Goal: Task Accomplishment & Management: Manage account settings

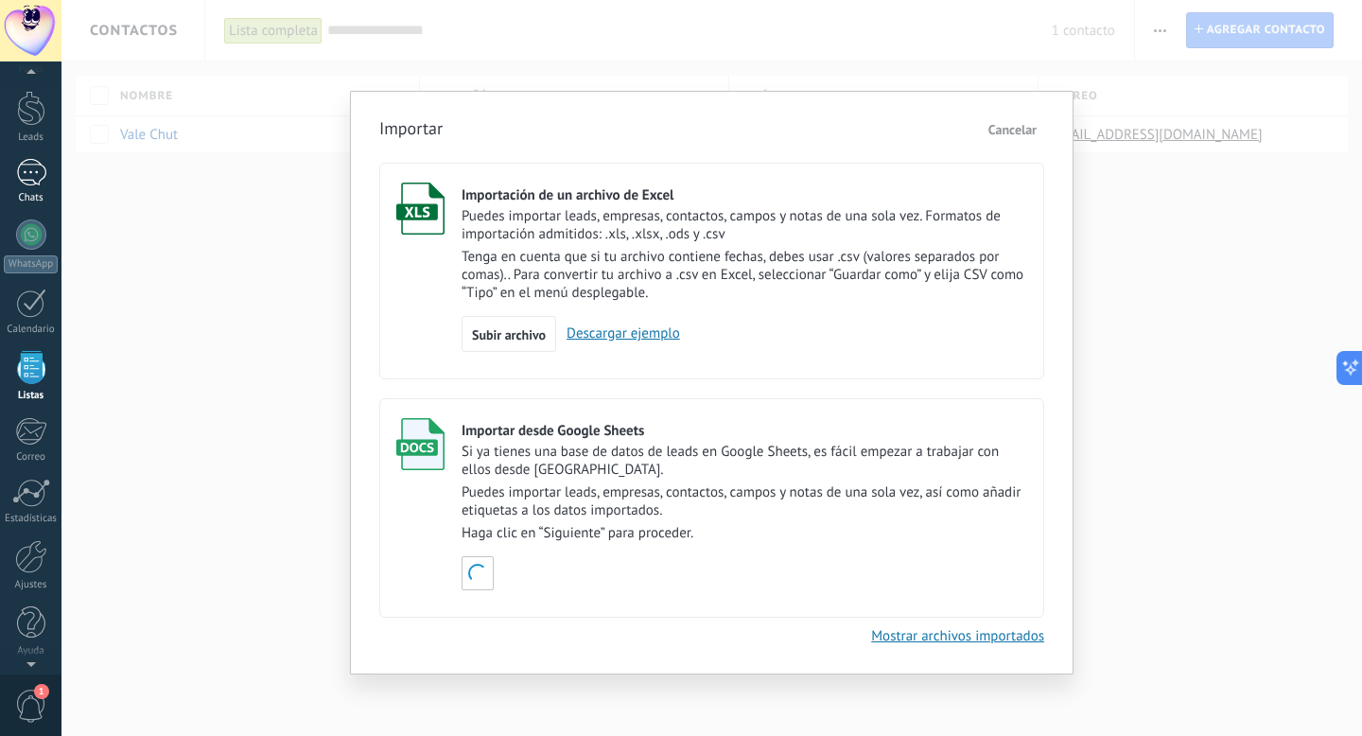
click at [43, 179] on div at bounding box center [31, 172] width 30 height 27
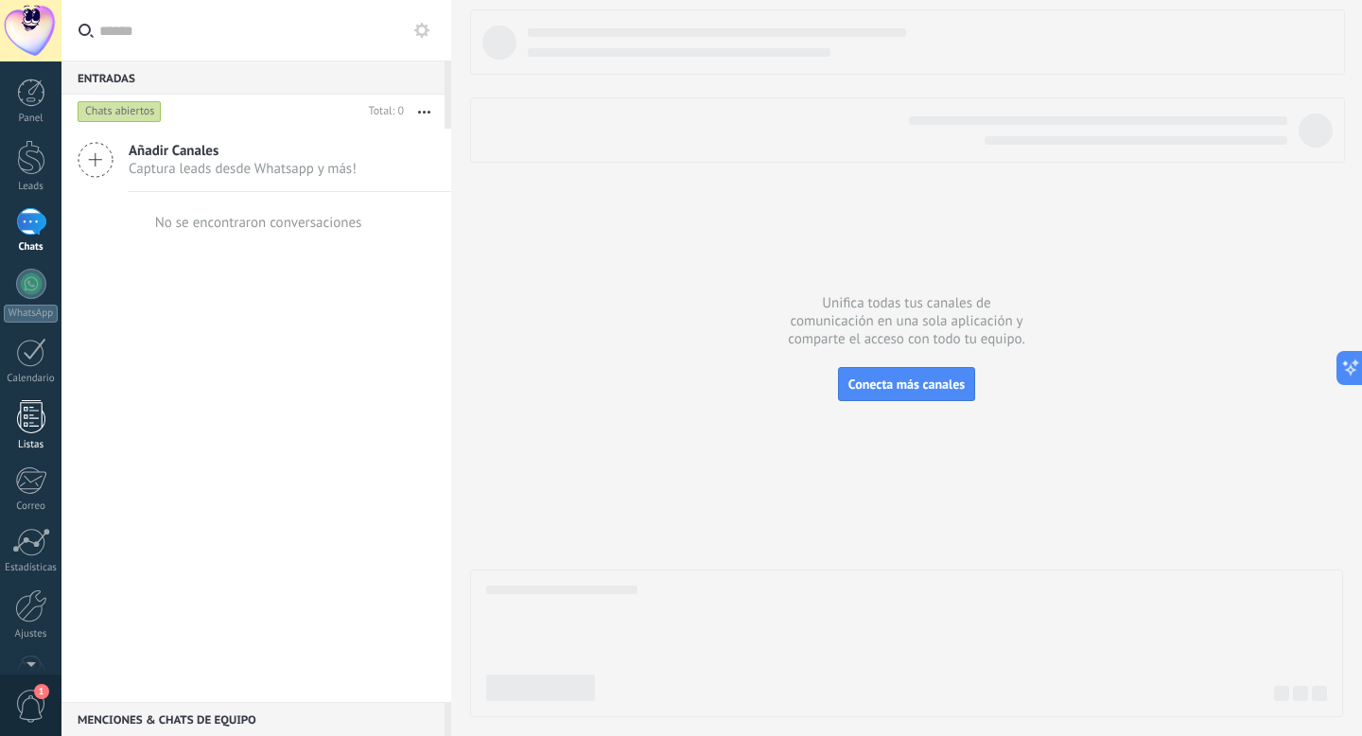
click at [29, 433] on link "Listas" at bounding box center [30, 425] width 61 height 51
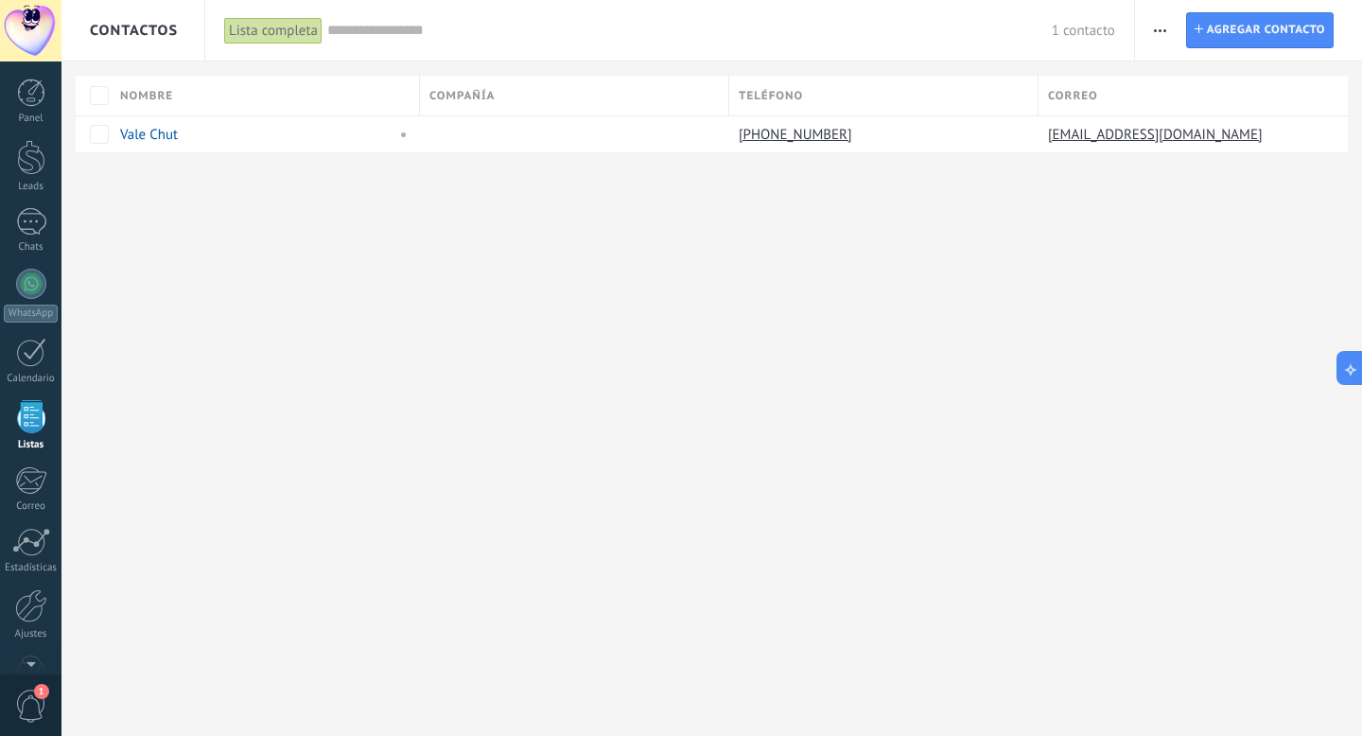
scroll to position [49, 0]
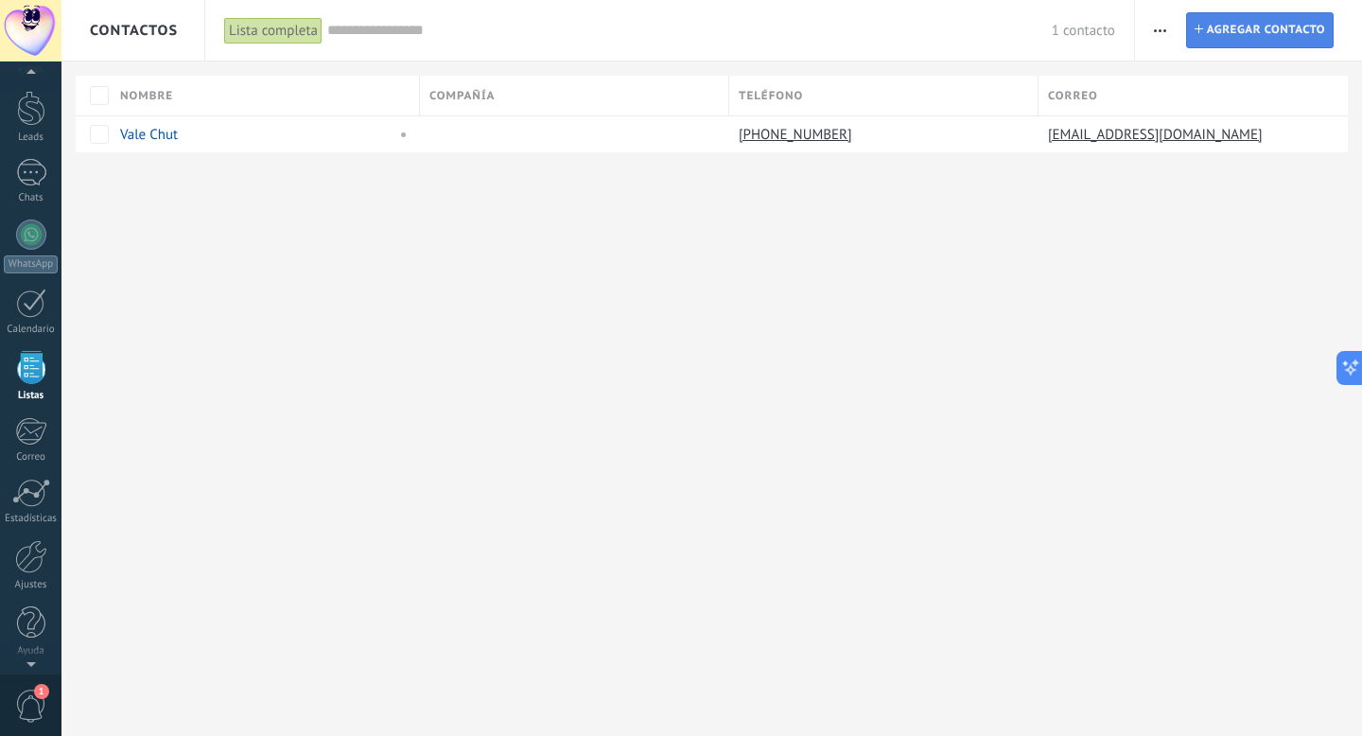
click at [1264, 18] on span "Agregar contacto" at bounding box center [1266, 30] width 118 height 34
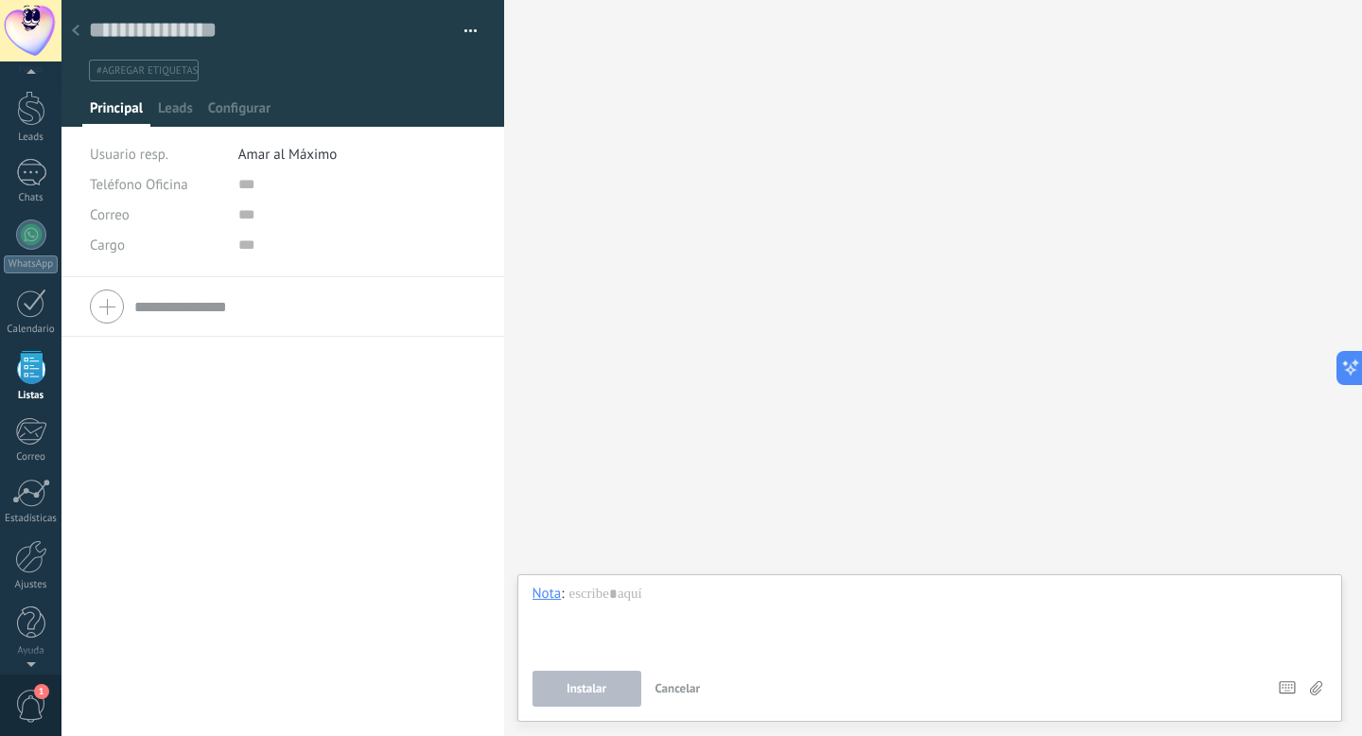
click at [74, 32] on use at bounding box center [76, 30] width 8 height 11
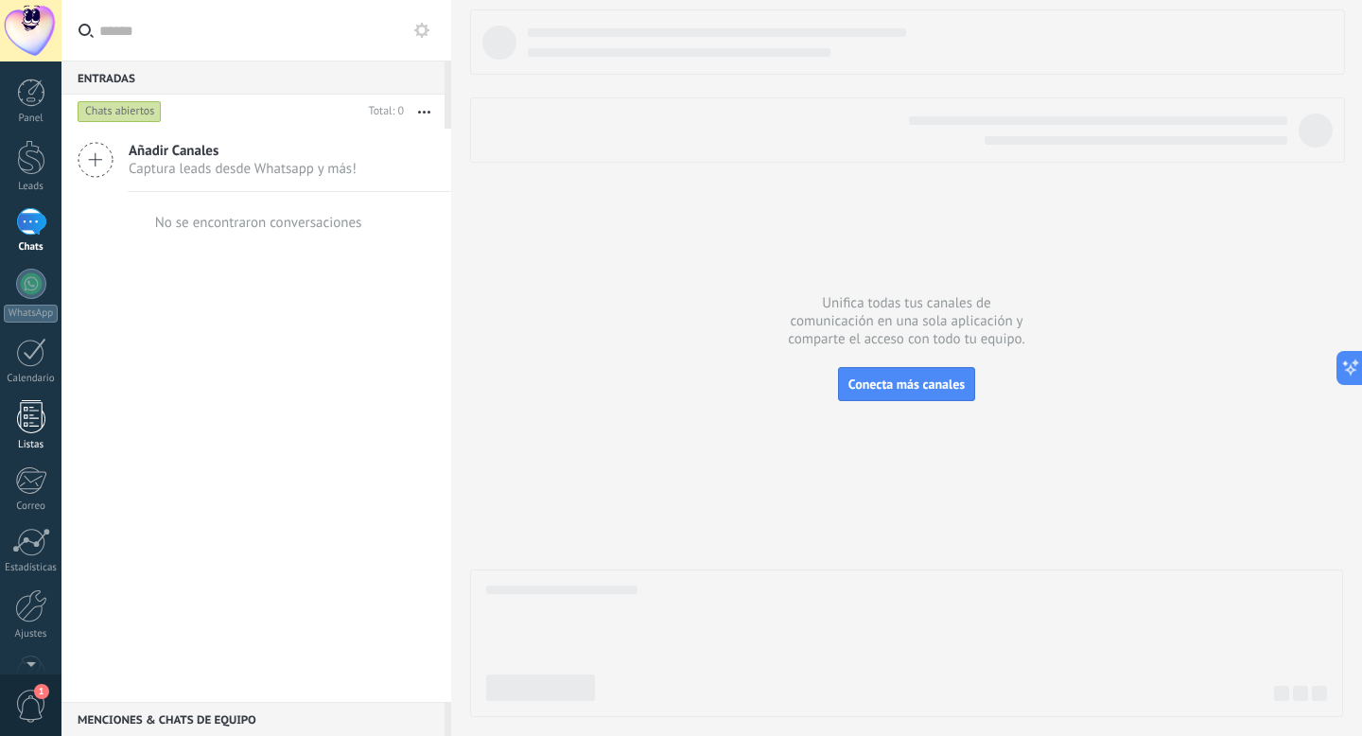
click at [30, 426] on div at bounding box center [31, 416] width 28 height 33
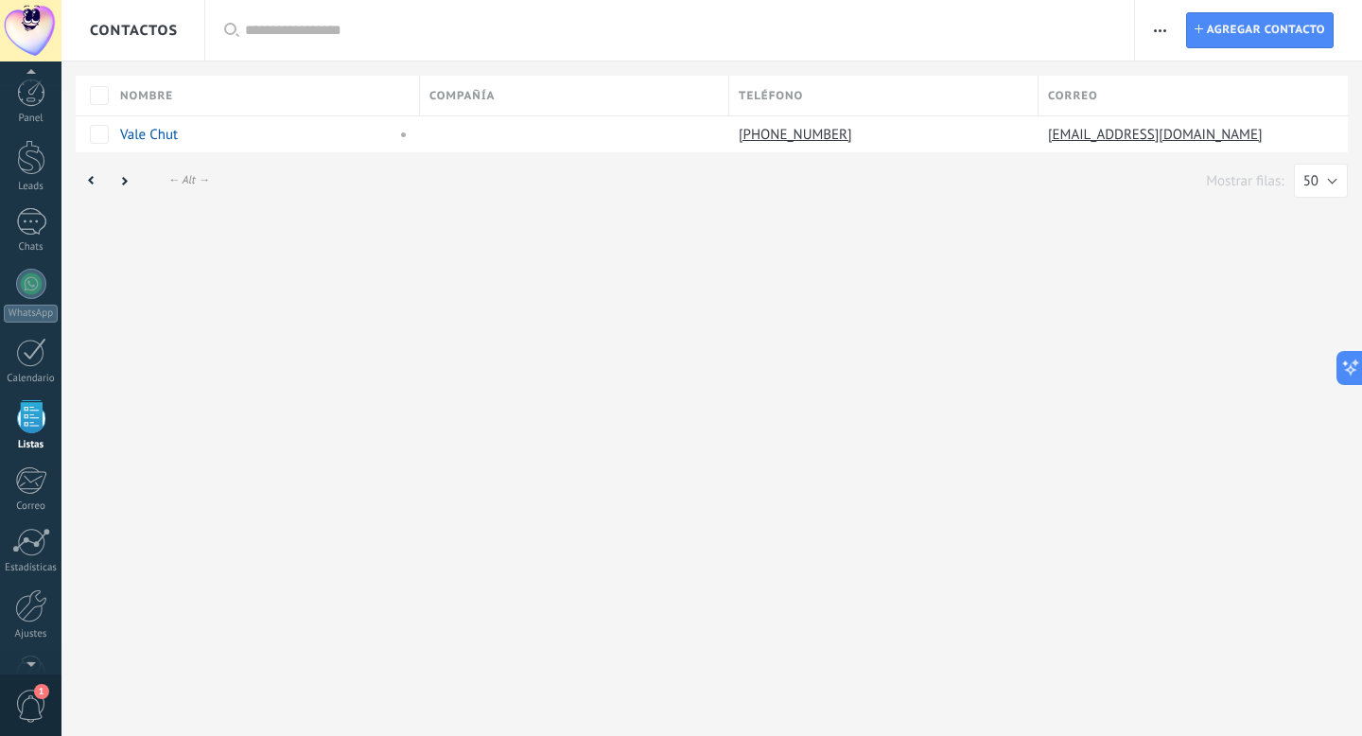
scroll to position [49, 0]
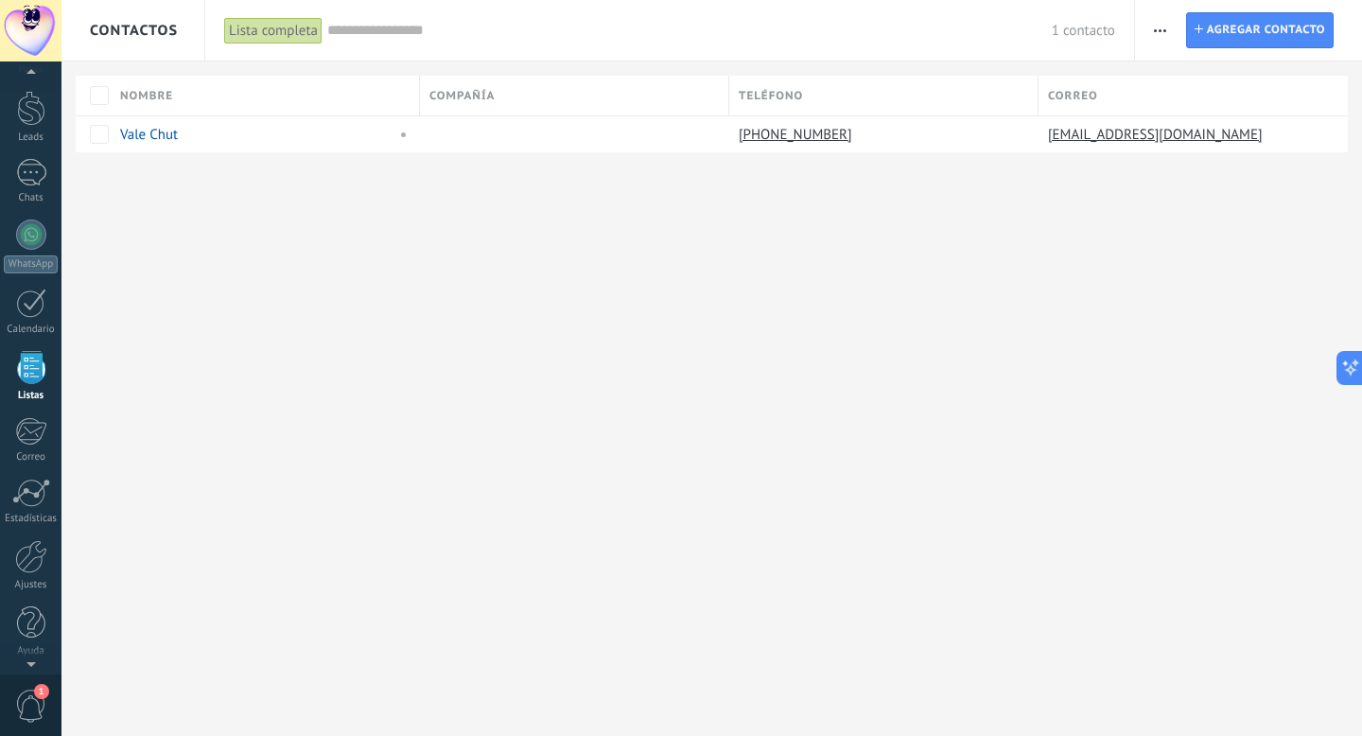
click at [1159, 29] on use "button" at bounding box center [1160, 30] width 12 height 3
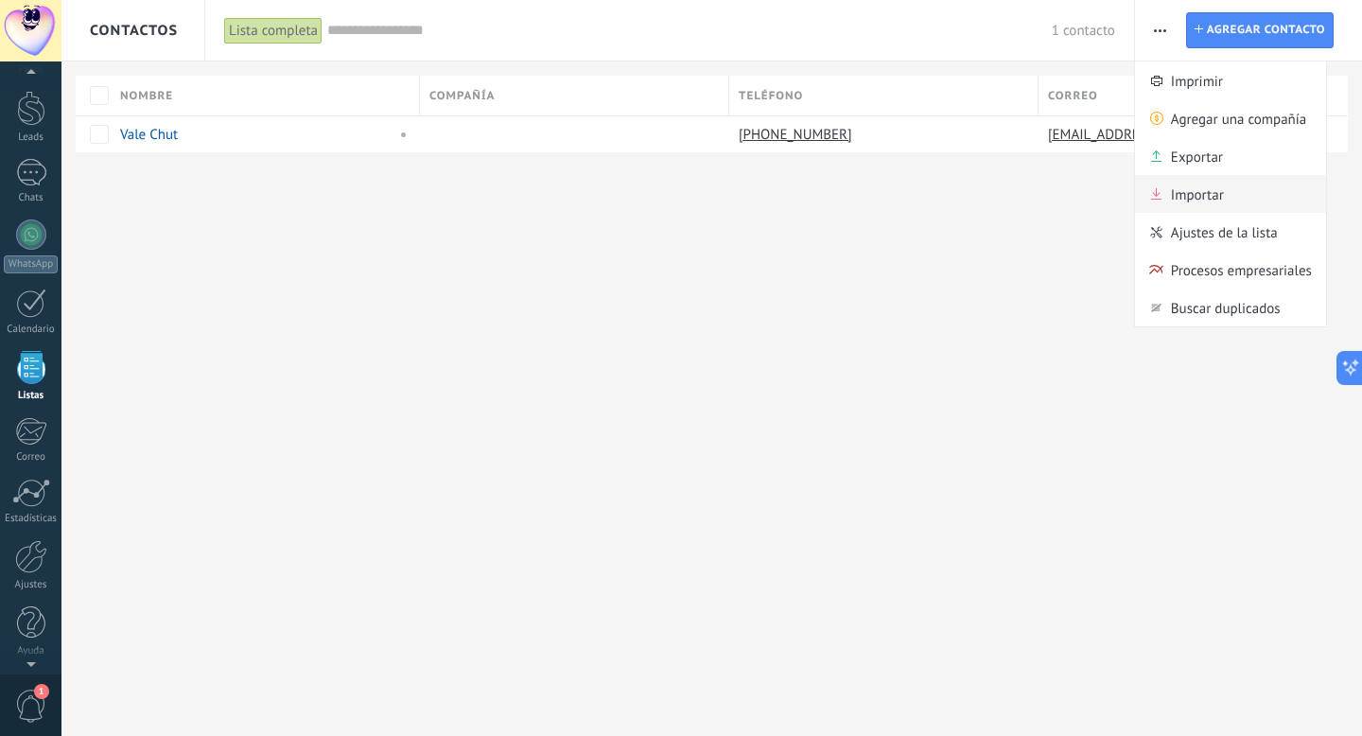
click at [1181, 189] on span "Importar" at bounding box center [1197, 194] width 53 height 38
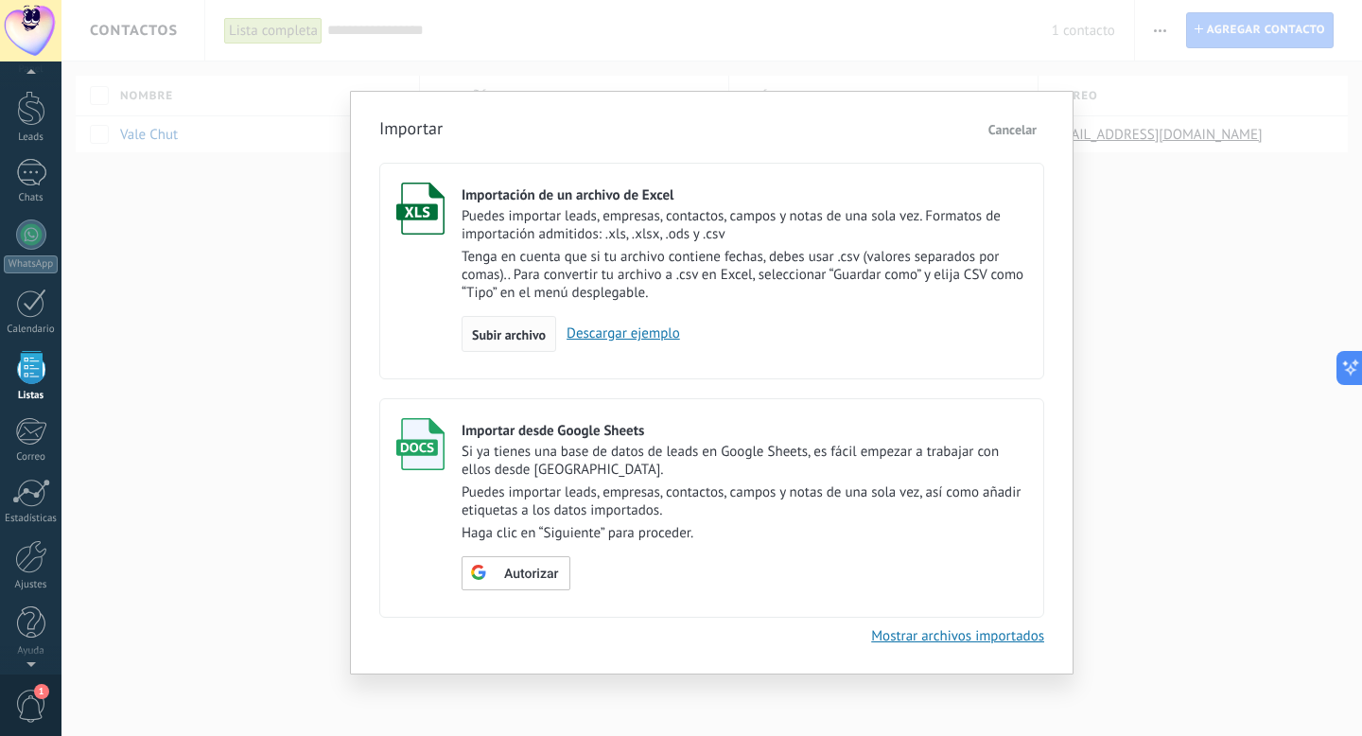
click at [525, 334] on span "Subir archivo" at bounding box center [509, 334] width 74 height 13
click at [0, 0] on input "Importación de un archivo de Excel Puedes importar leads, empresas, contactos, …" at bounding box center [0, 0] width 0 height 0
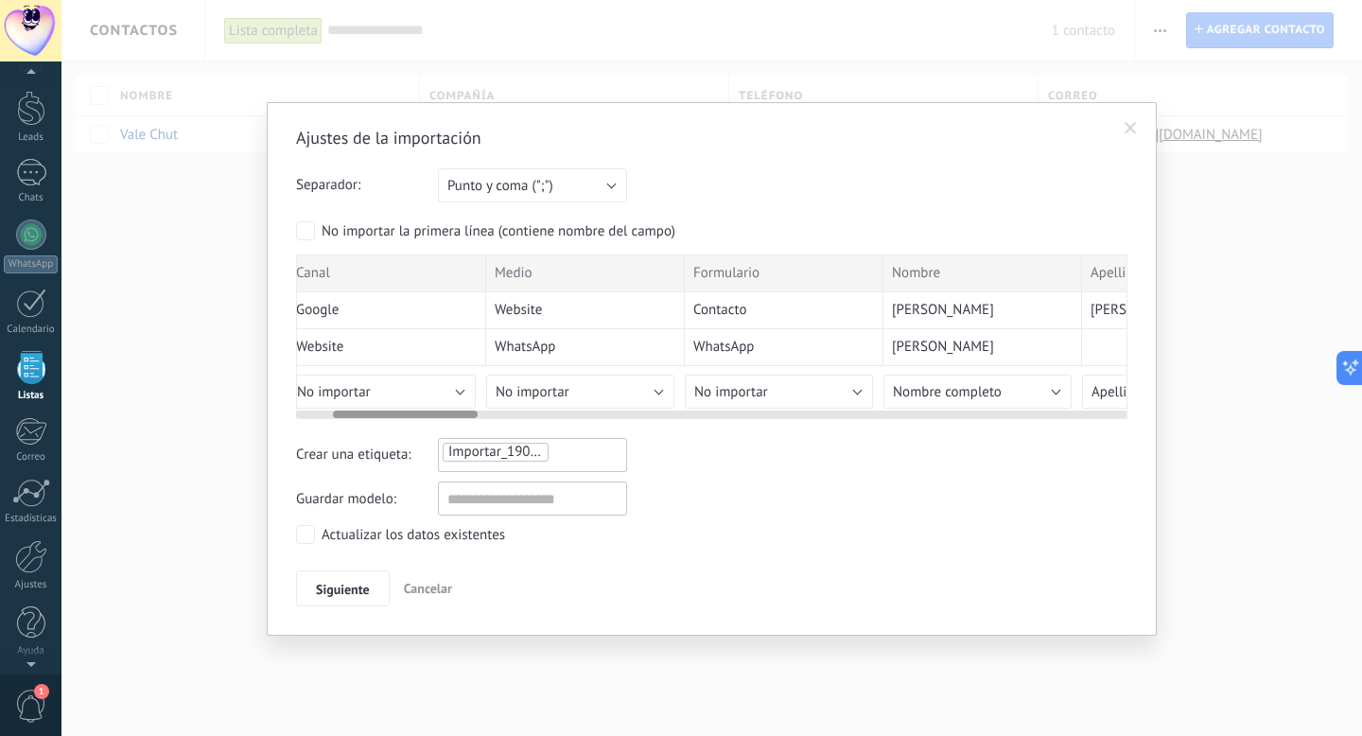
scroll to position [0, 211]
click at [639, 389] on button "No importar" at bounding box center [576, 391] width 188 height 34
click at [639, 386] on span "No importar" at bounding box center [579, 392] width 193 height 18
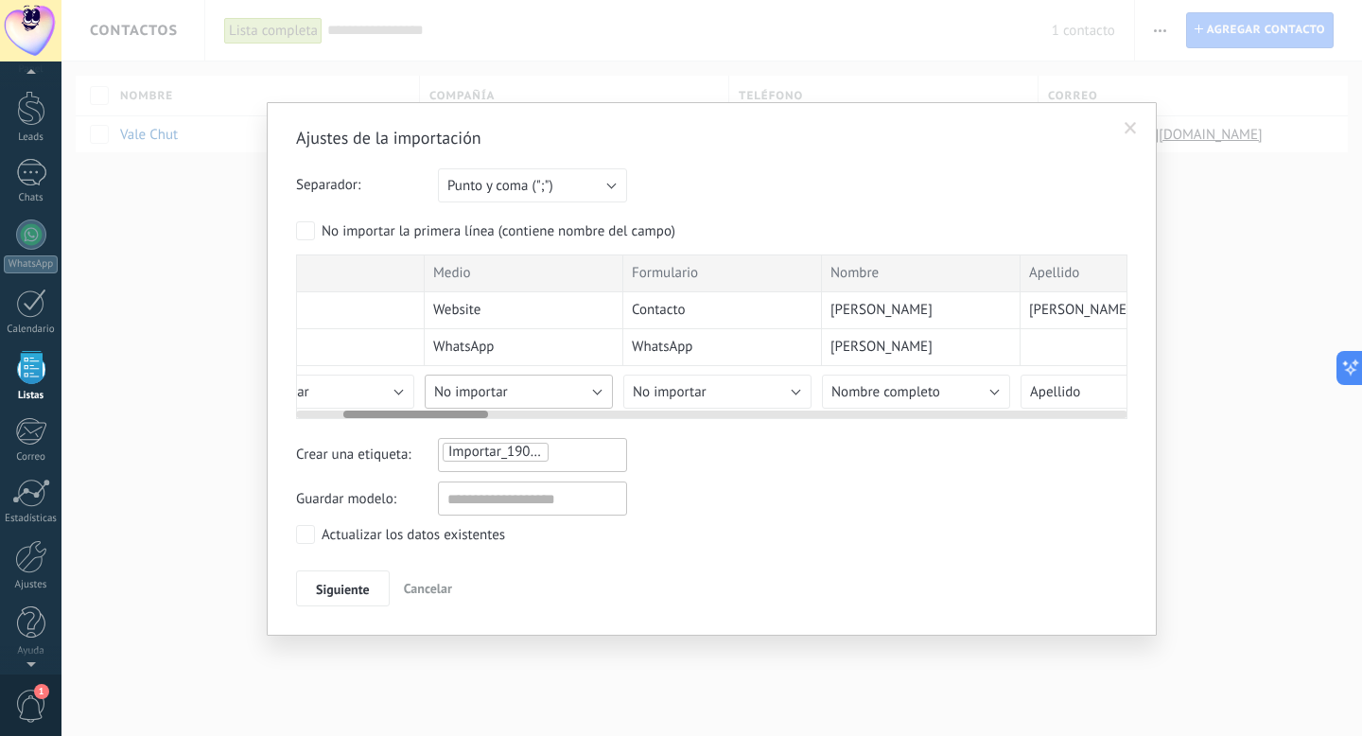
scroll to position [0, 270]
click at [871, 391] on span "Nombre completo" at bounding box center [883, 392] width 109 height 18
click at [848, 479] on span "Nombre completo" at bounding box center [917, 472] width 193 height 18
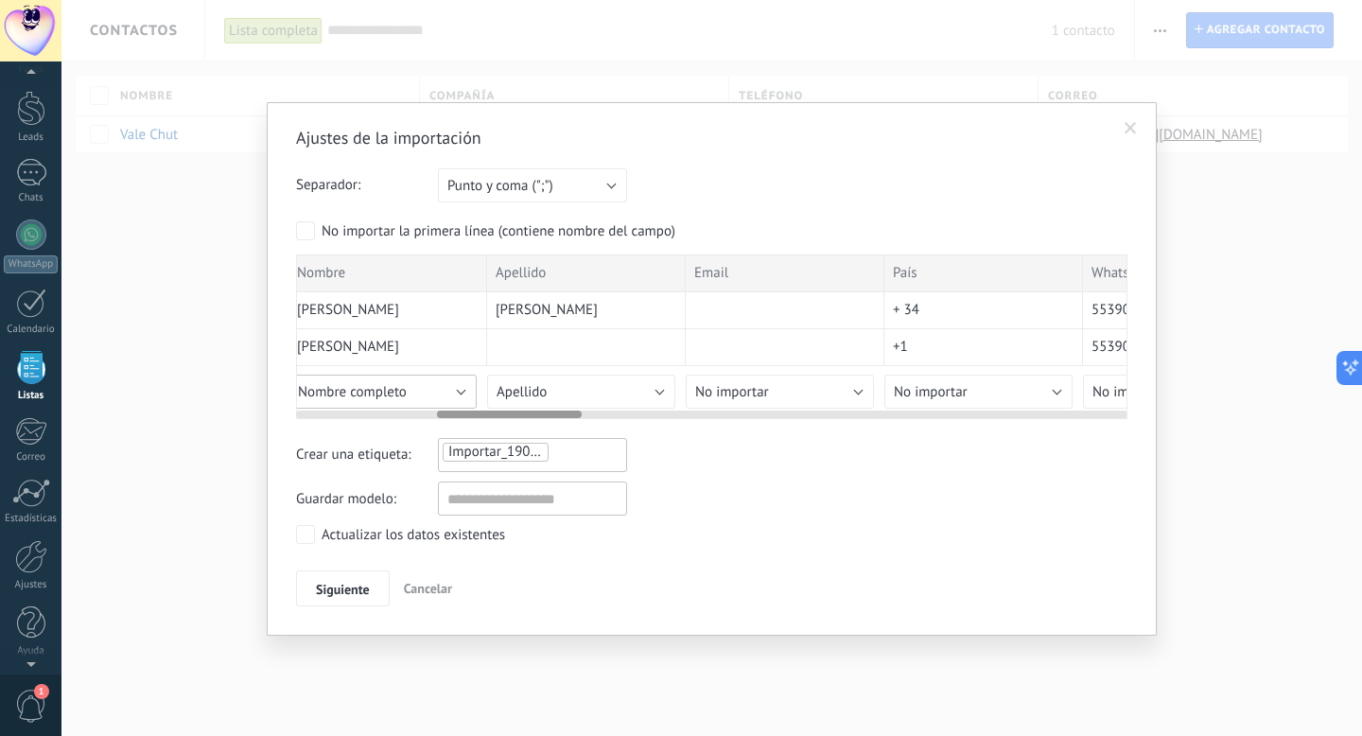
scroll to position [0, 808]
click at [833, 397] on button "No importar" at bounding box center [774, 391] width 188 height 34
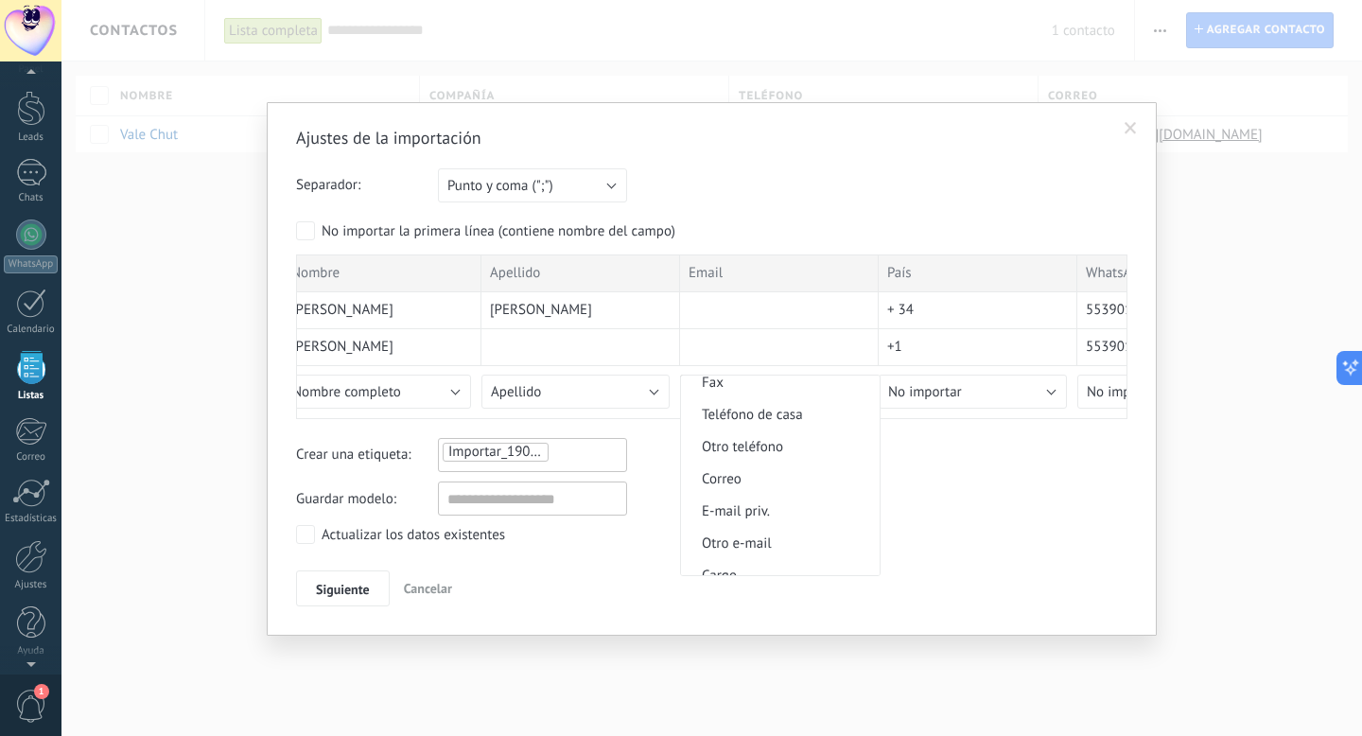
scroll to position [524, 0]
click at [780, 481] on span "Correo" at bounding box center [777, 474] width 193 height 18
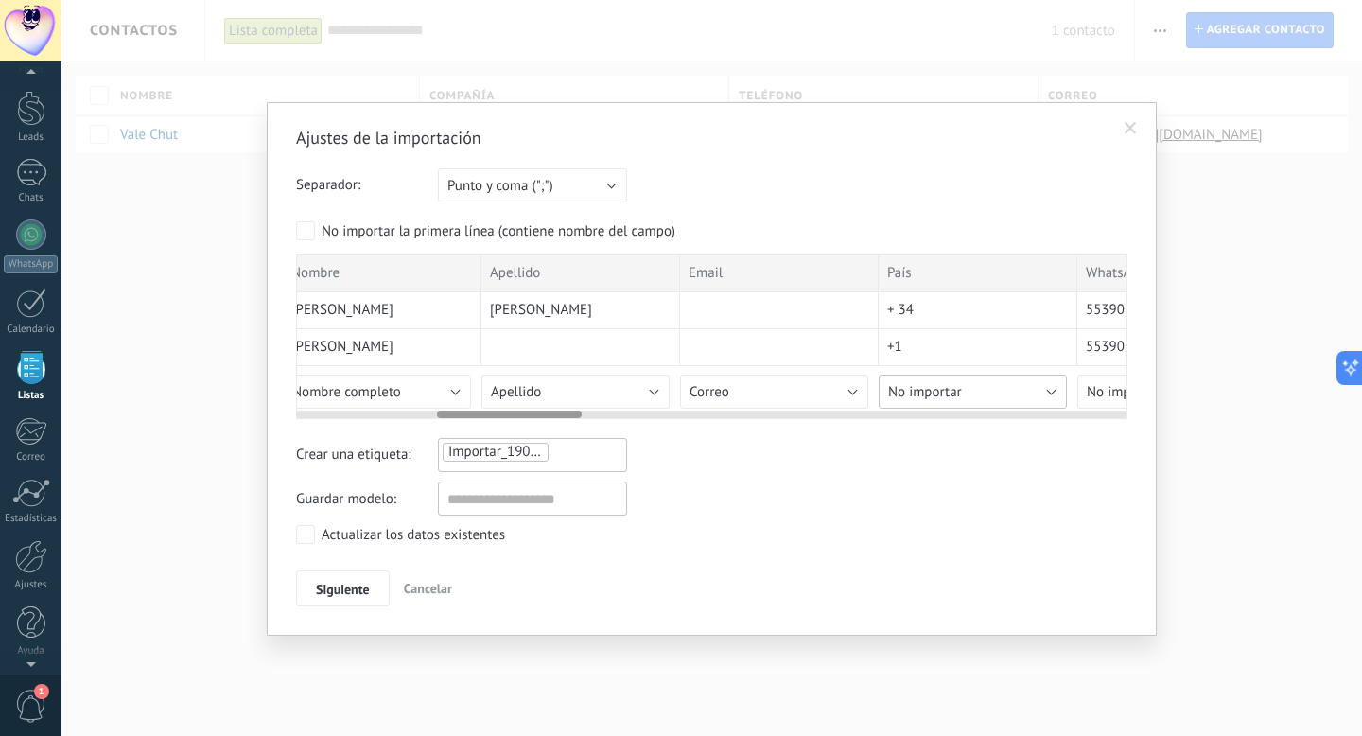
click at [936, 392] on span "No importar" at bounding box center [925, 392] width 74 height 18
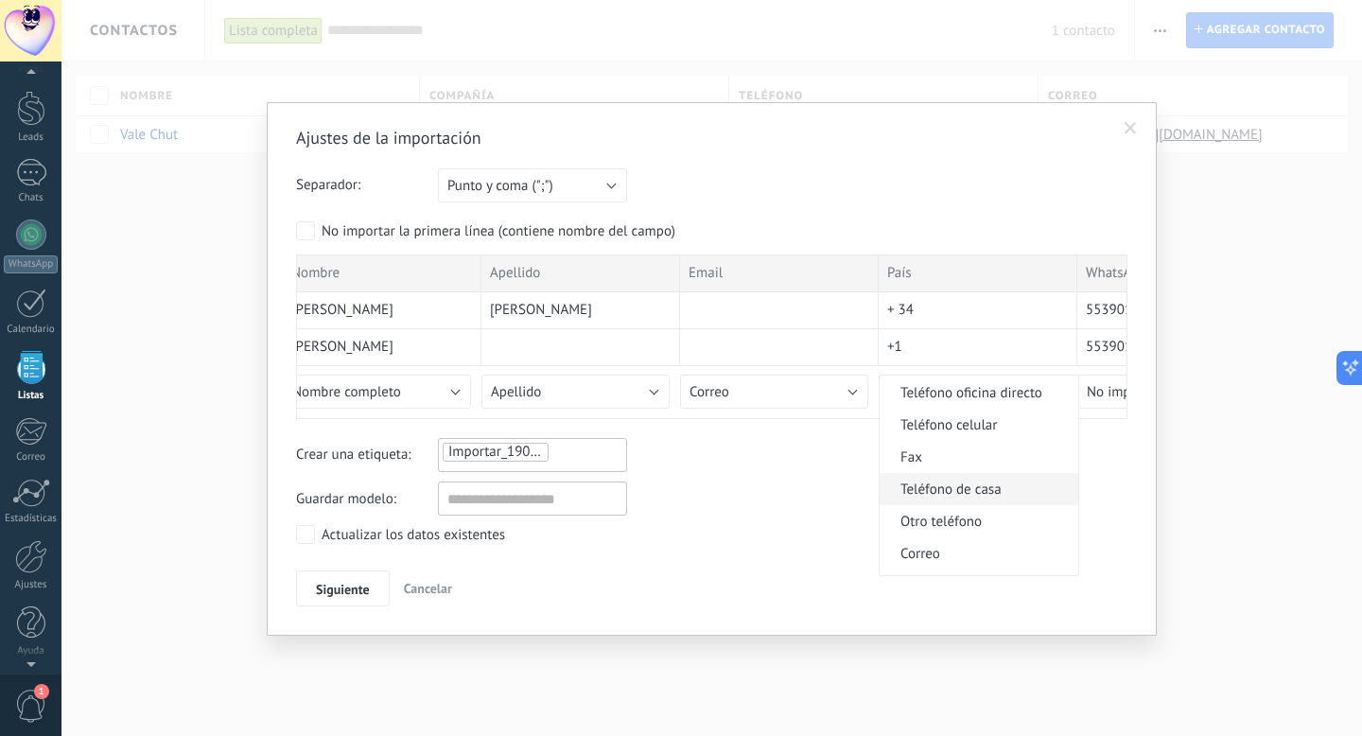
scroll to position [446, 0]
click at [982, 426] on span "Teléfono celular" at bounding box center [975, 423] width 193 height 18
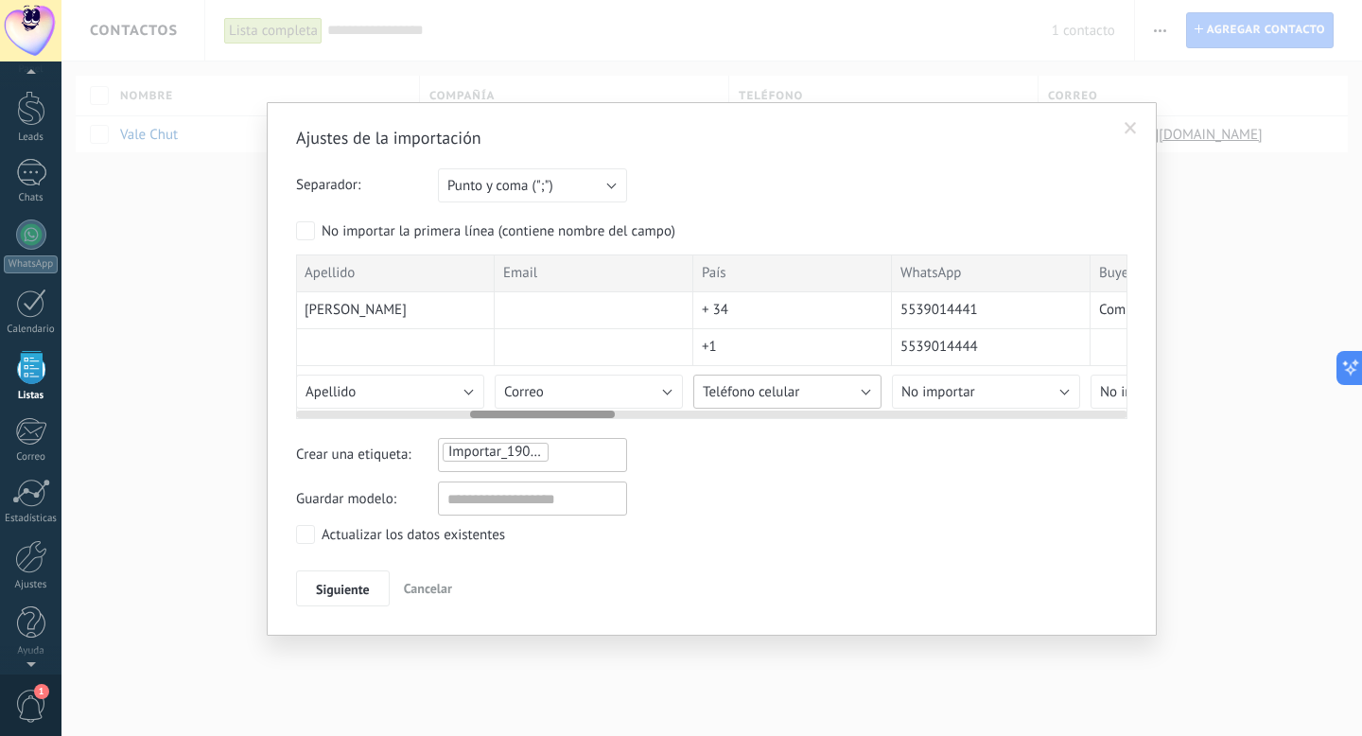
scroll to position [0, 997]
click at [1018, 396] on button "No importar" at bounding box center [982, 391] width 188 height 34
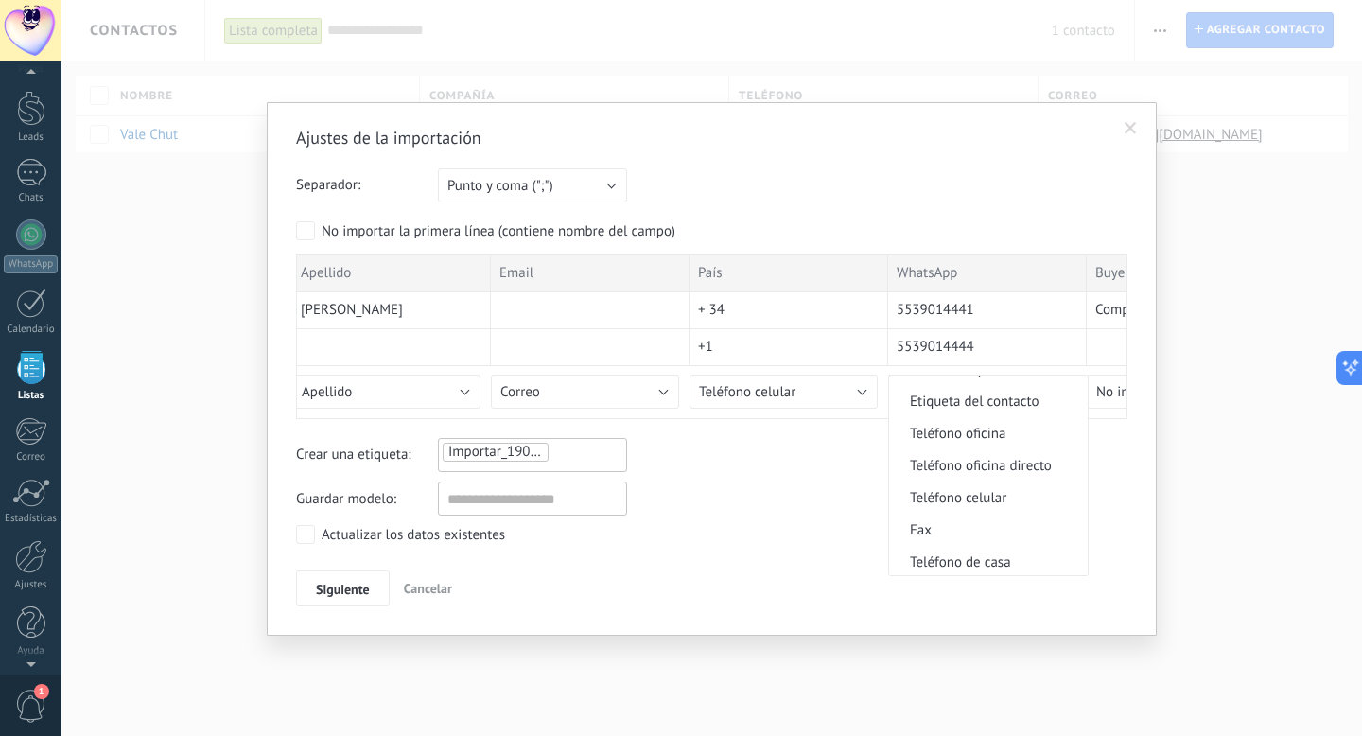
scroll to position [394, 0]
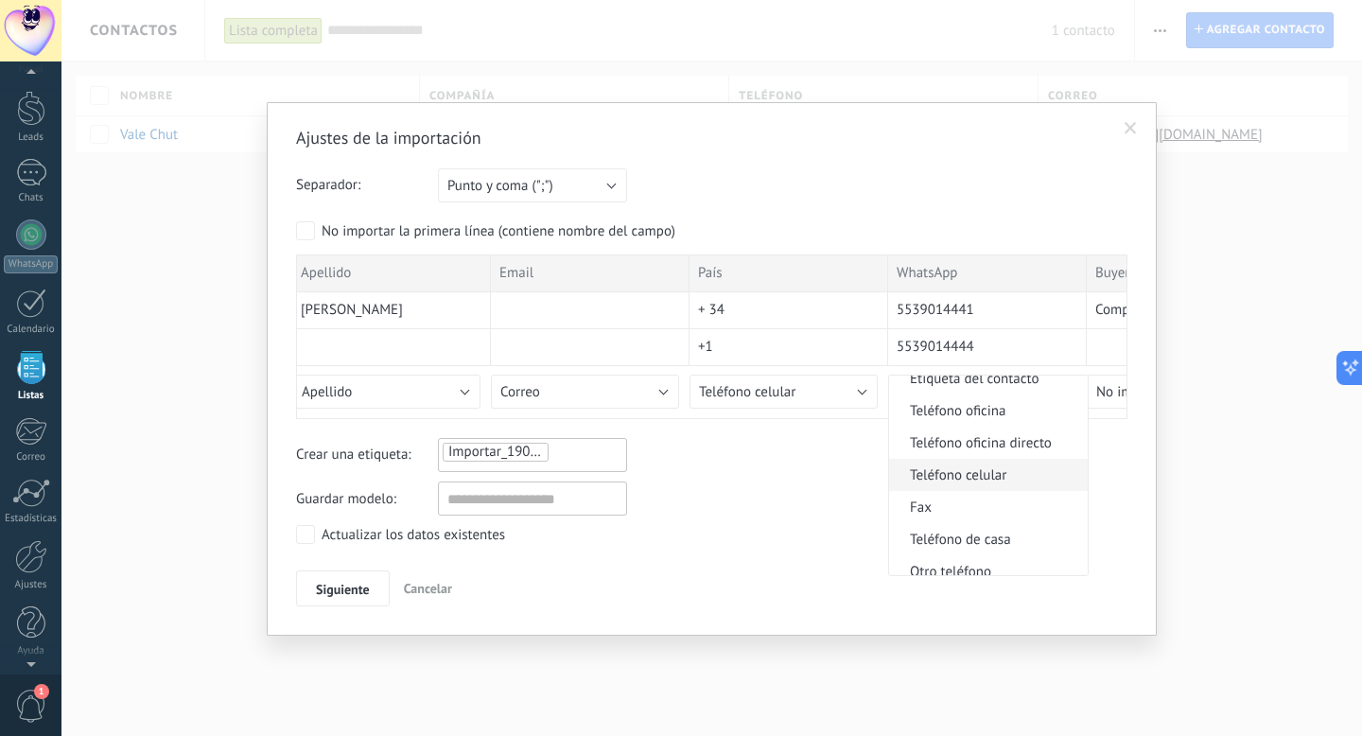
click at [973, 482] on span "Teléfono celular" at bounding box center [985, 475] width 193 height 18
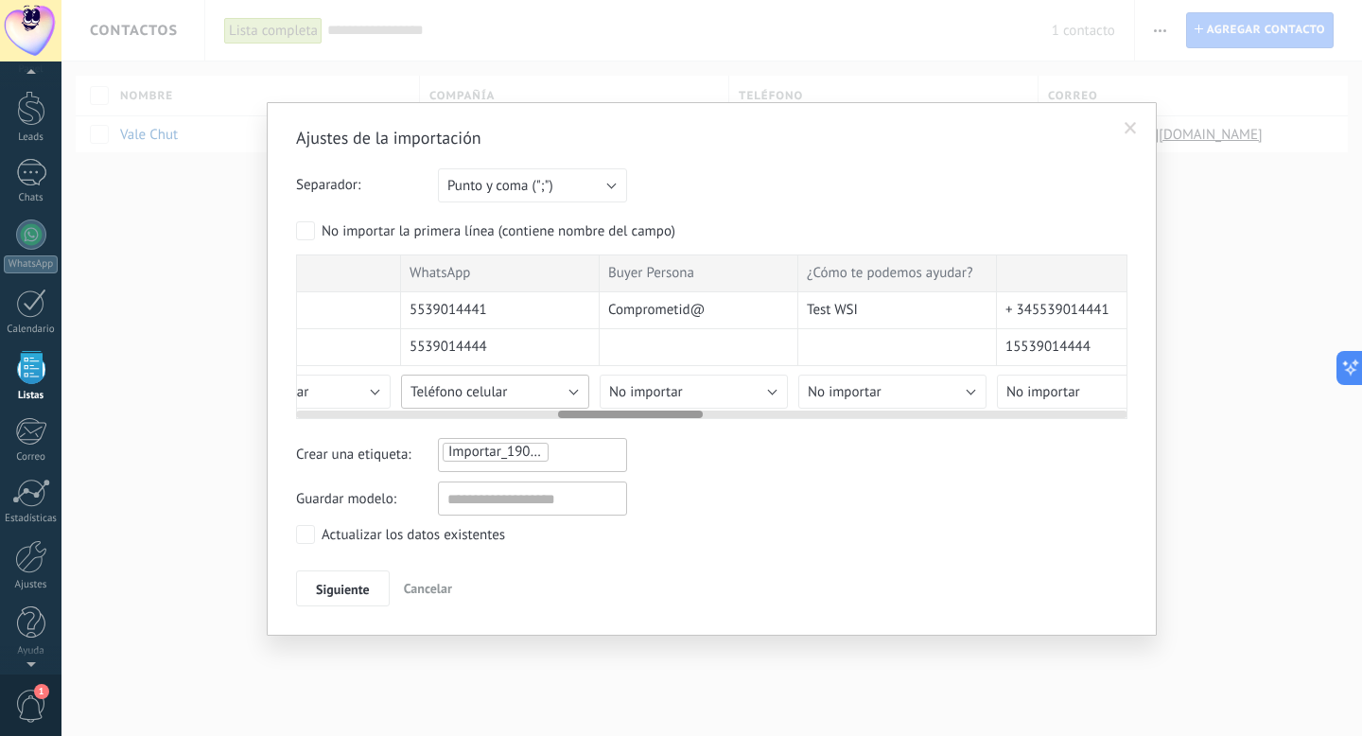
scroll to position [0, 1512]
click at [672, 394] on button "No importar" at bounding box center [665, 391] width 188 height 34
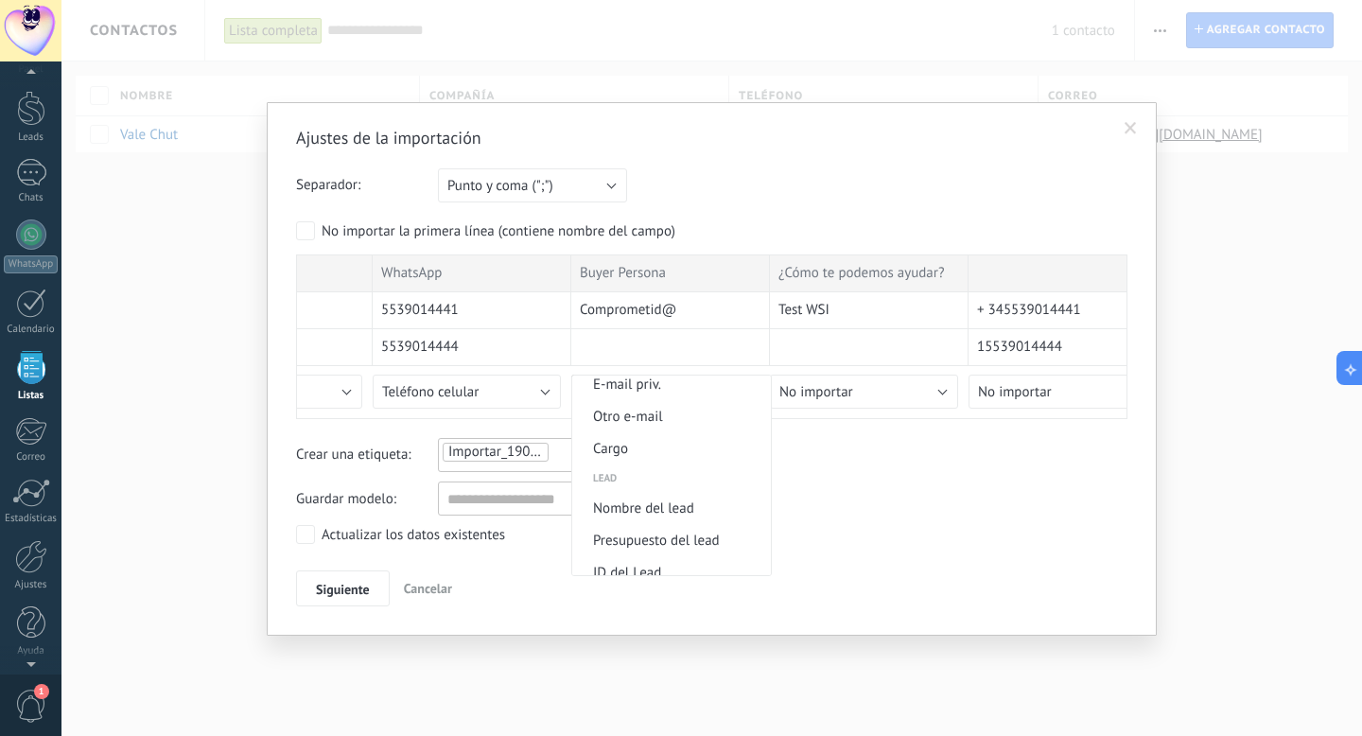
scroll to position [653, 0]
click at [676, 450] on span "Cargo" at bounding box center [668, 441] width 193 height 18
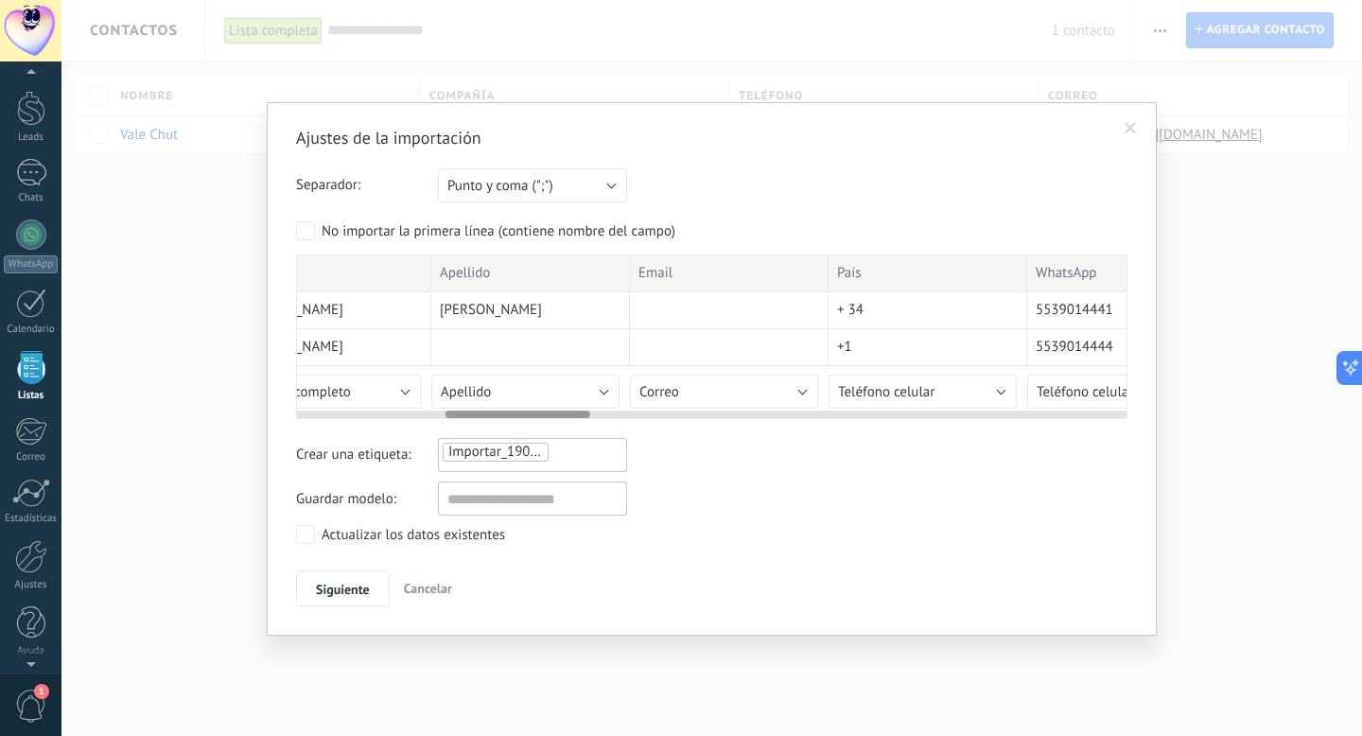
scroll to position [0, 412]
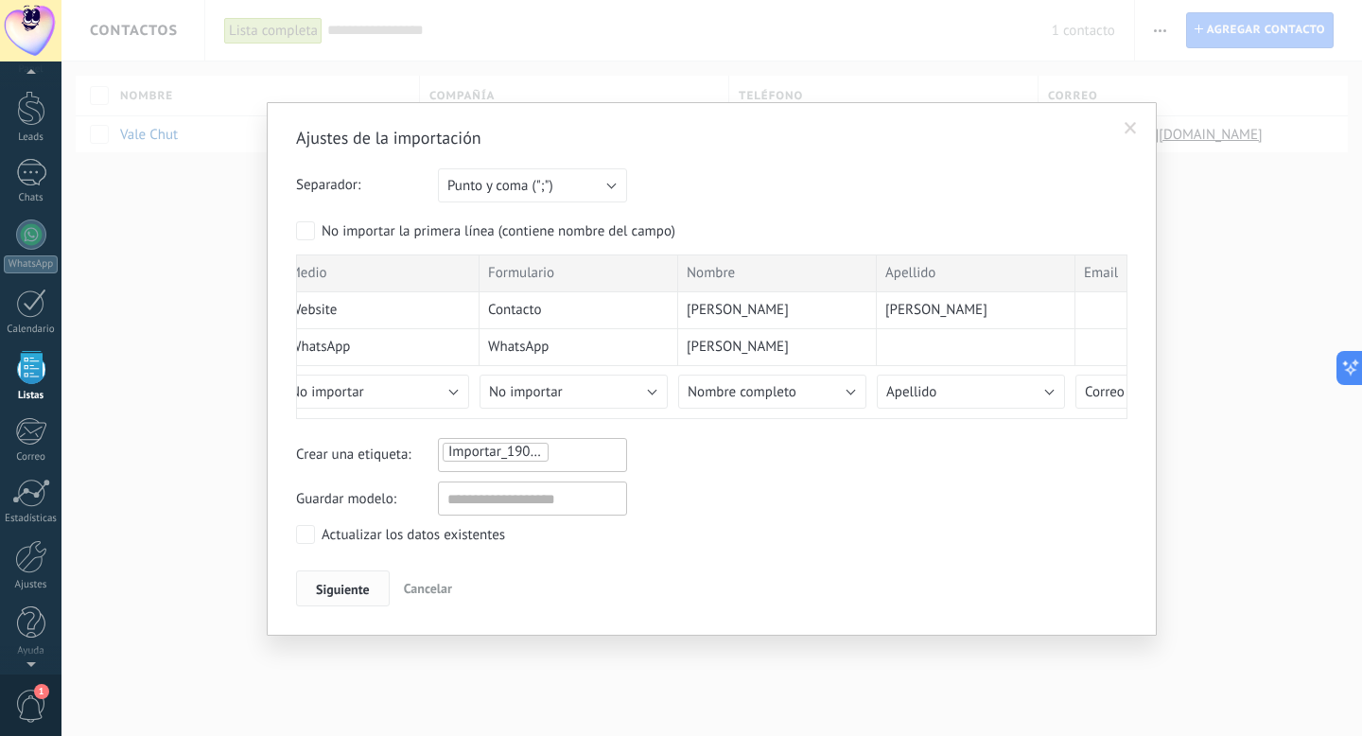
click at [340, 590] on span "Siguiente" at bounding box center [343, 589] width 54 height 13
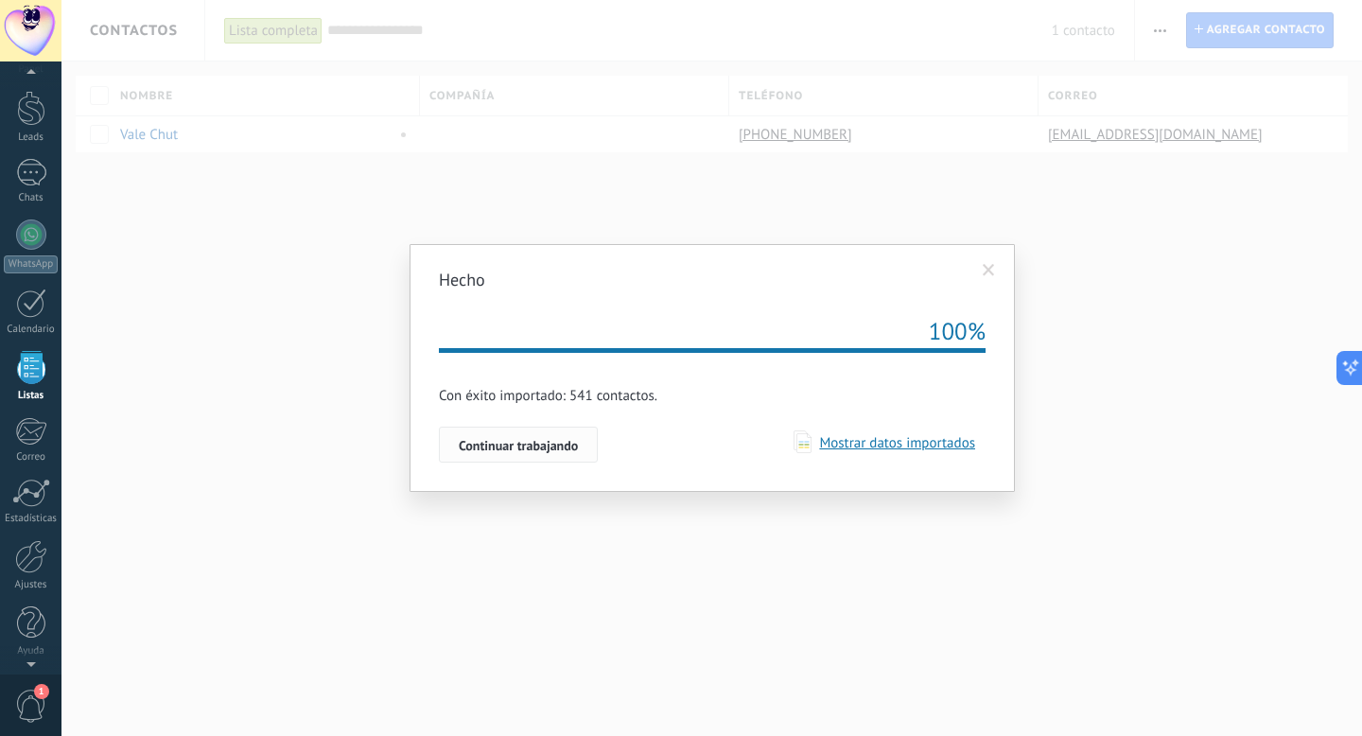
click at [529, 453] on button "Continuar trabajando" at bounding box center [518, 444] width 159 height 36
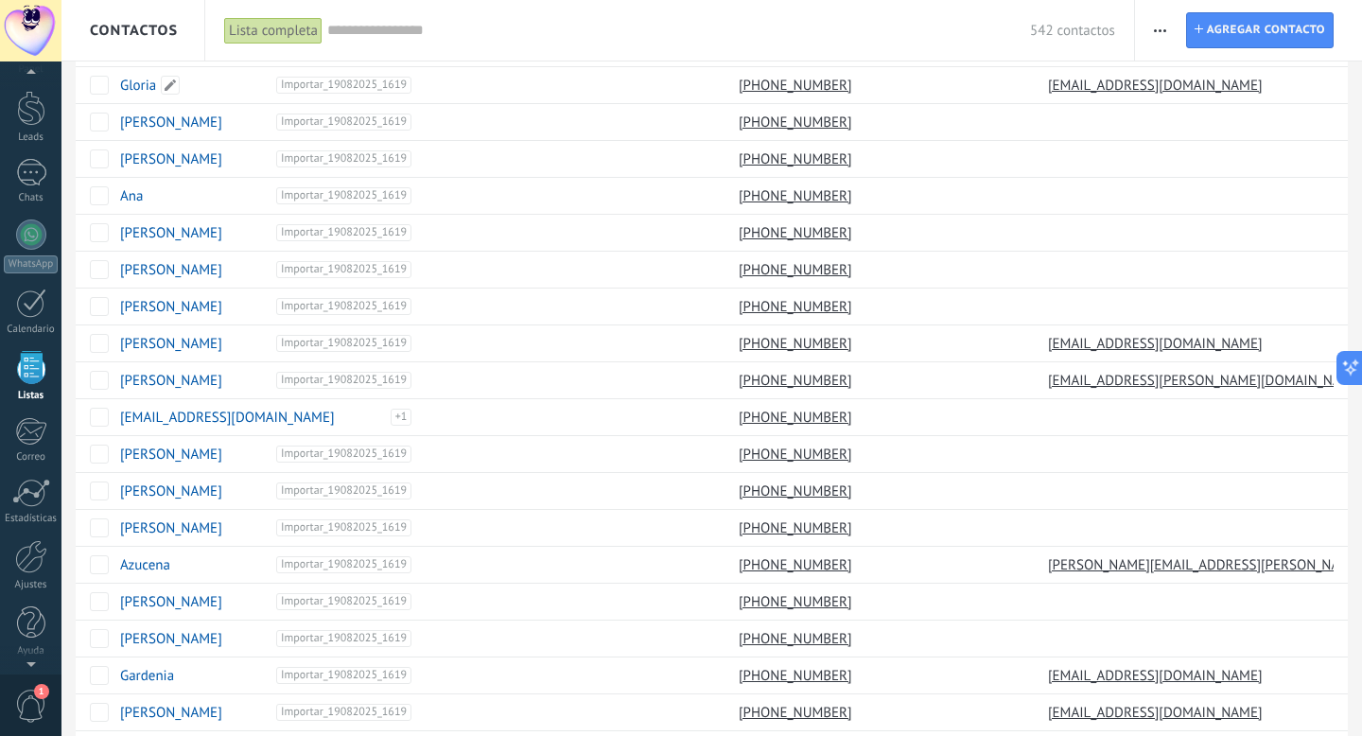
scroll to position [1285, 0]
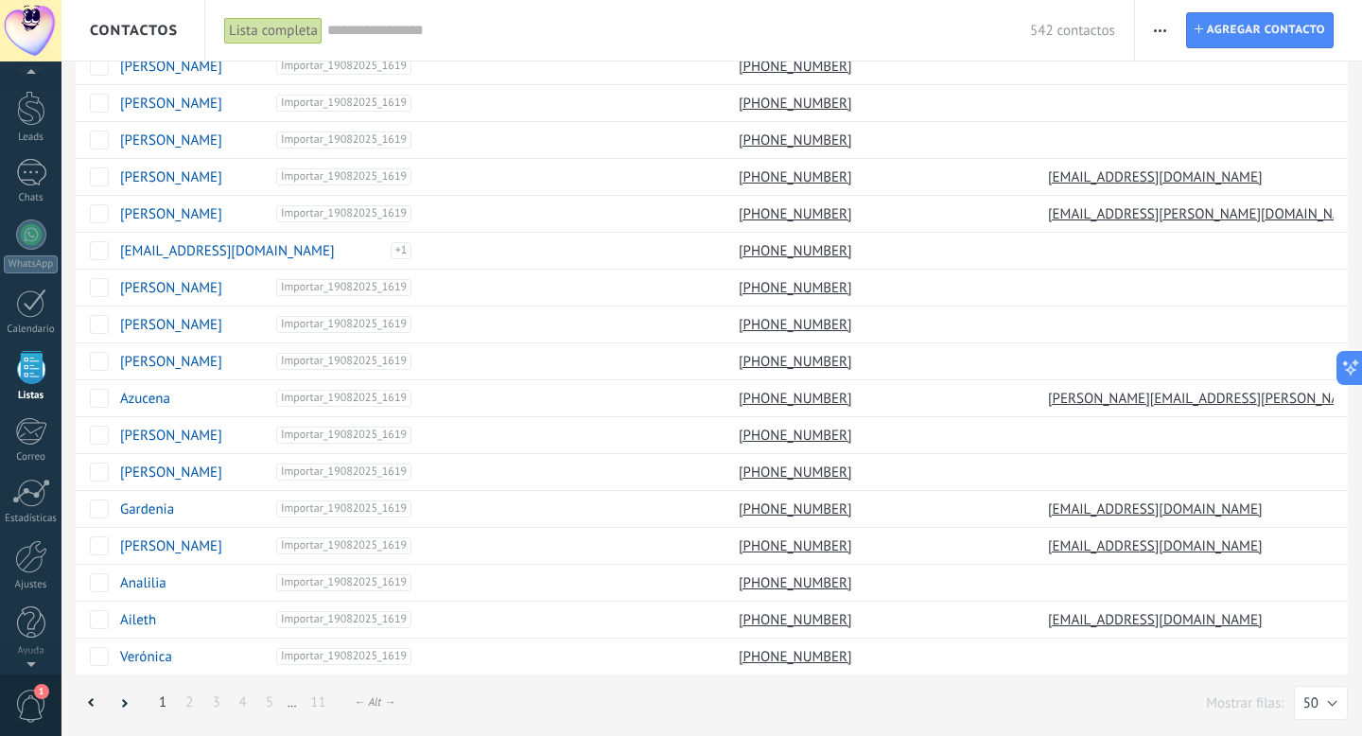
click at [189, 701] on link "2" at bounding box center [189, 702] width 26 height 37
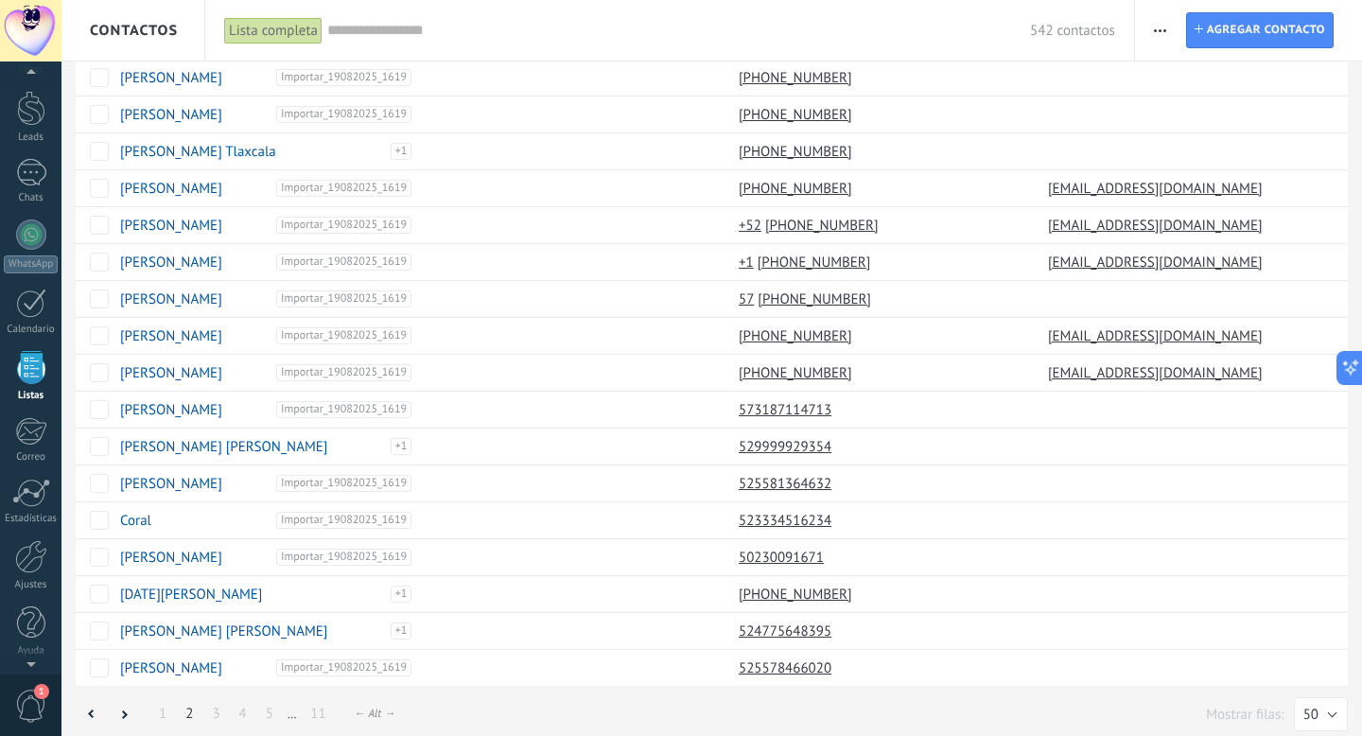
scroll to position [1285, 0]
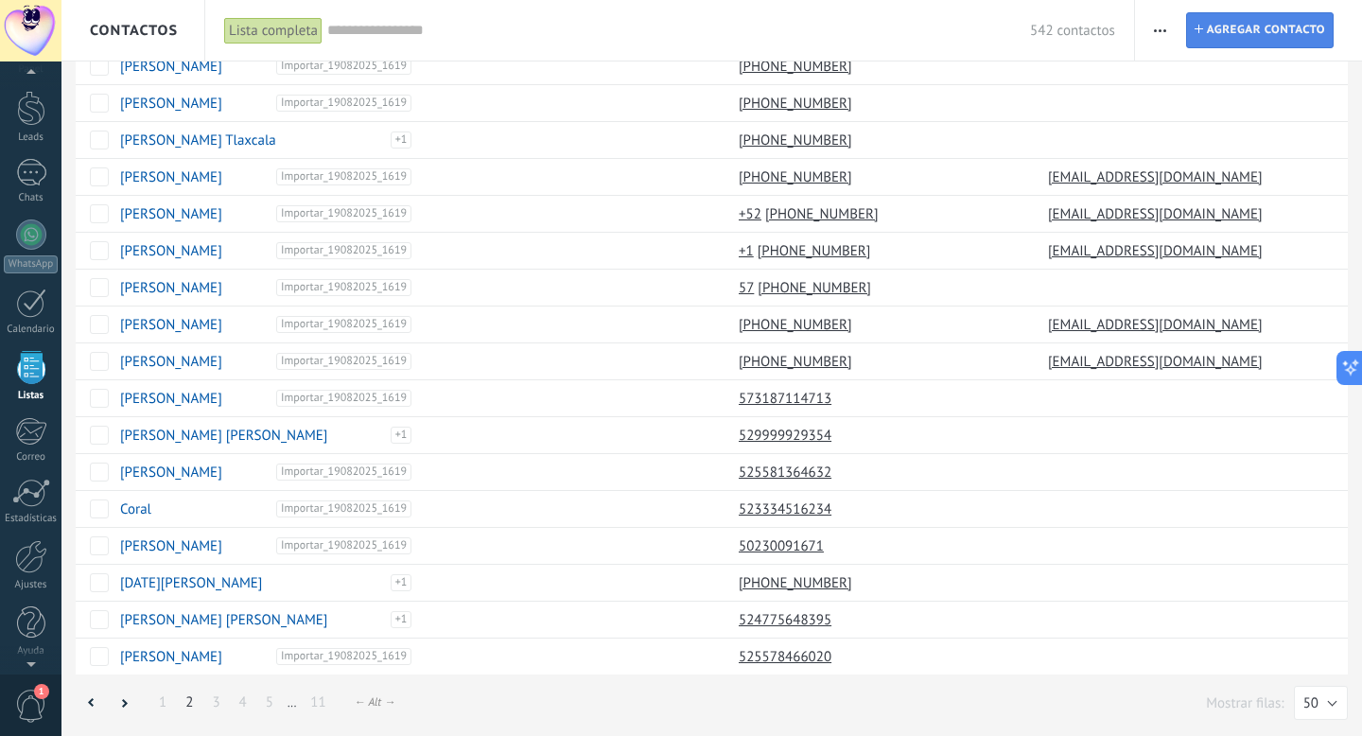
click at [1241, 30] on span "Agregar contacto" at bounding box center [1266, 30] width 118 height 34
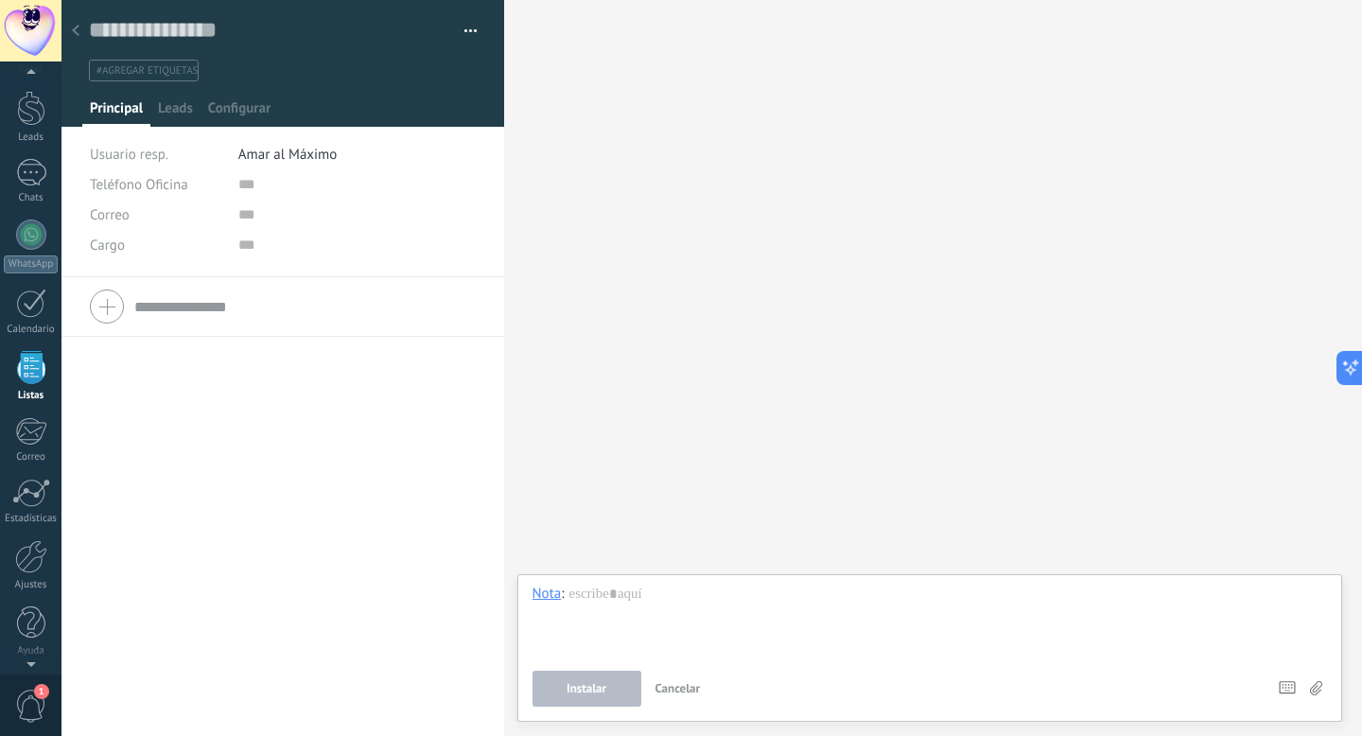
click at [74, 34] on icon at bounding box center [76, 30] width 8 height 11
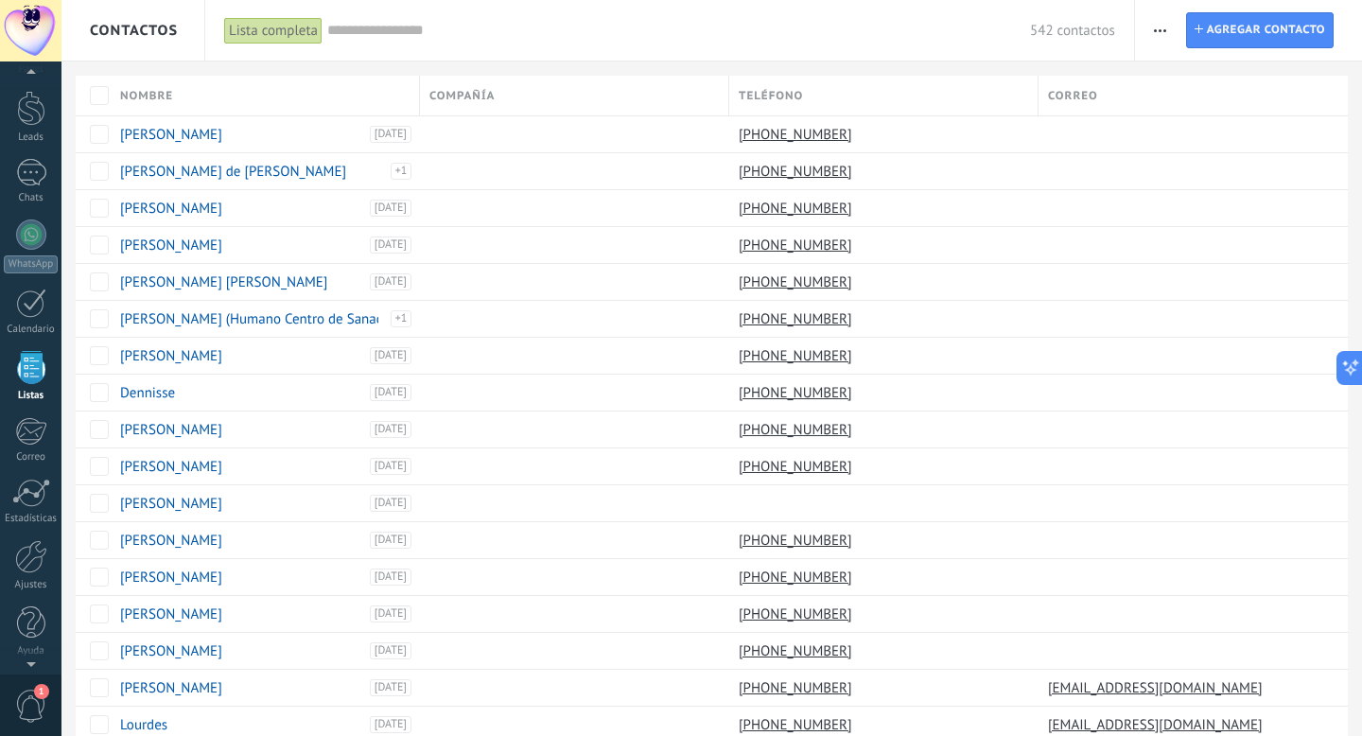
click at [1154, 34] on span "button" at bounding box center [1160, 30] width 12 height 36
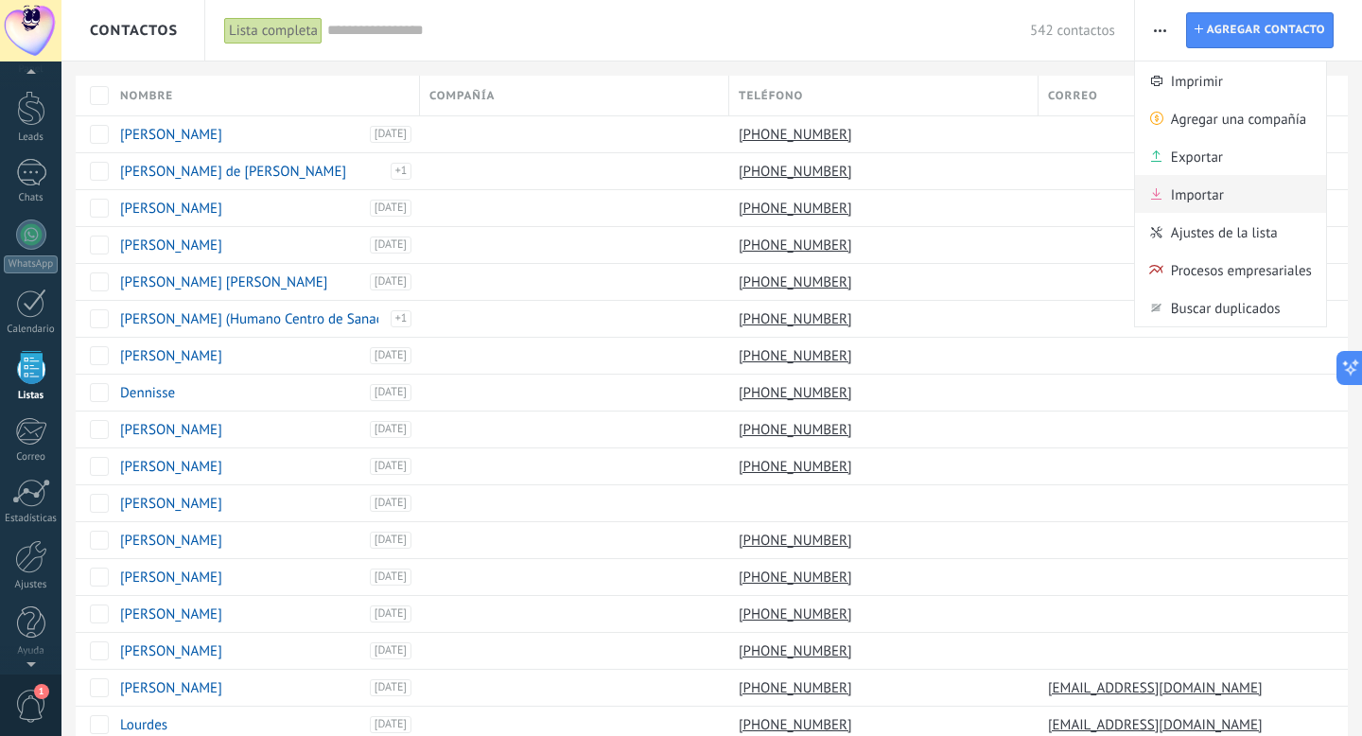
click at [1185, 210] on span "Importar" at bounding box center [1197, 194] width 53 height 38
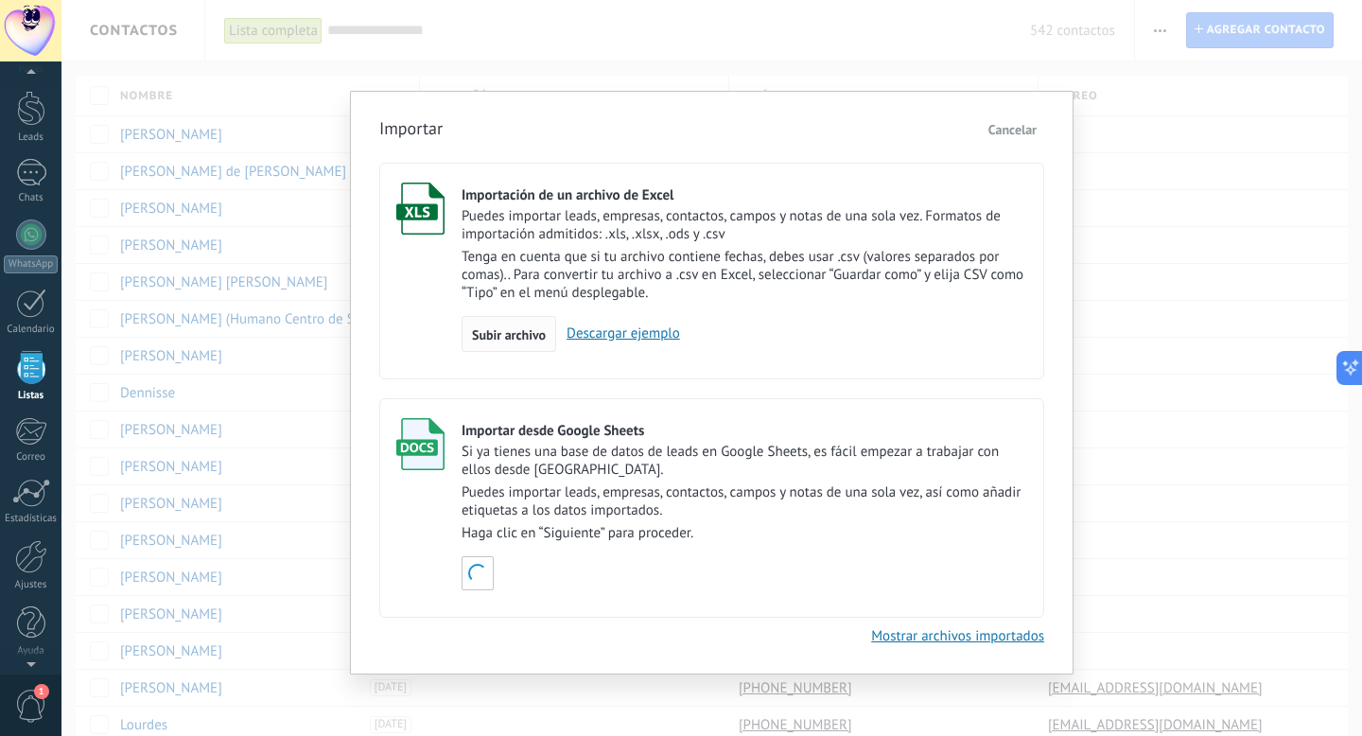
click at [510, 341] on span "Subir archivo" at bounding box center [509, 334] width 74 height 13
click at [0, 0] on input "Importación de un archivo de Excel Puedes importar leads, empresas, contactos, …" at bounding box center [0, 0] width 0 height 0
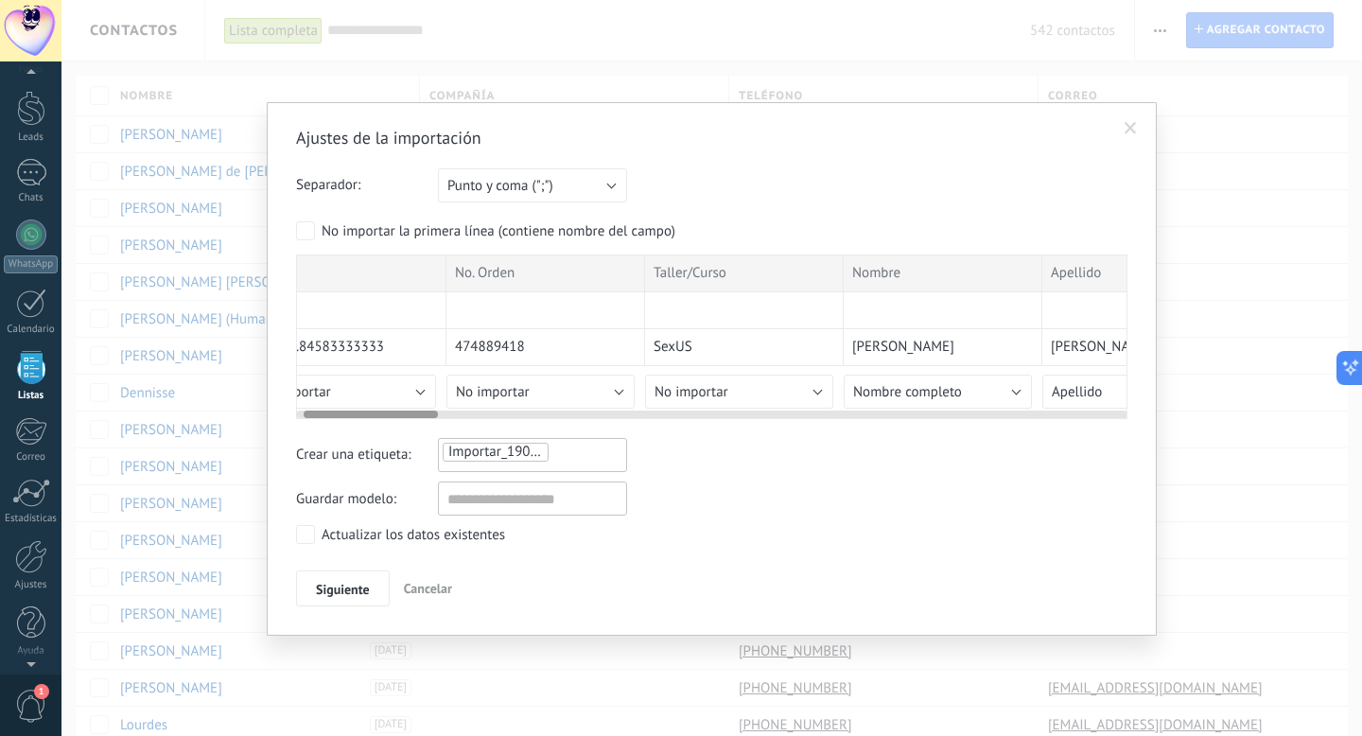
scroll to position [0, 55]
click at [736, 394] on button "No importar" at bounding box center [732, 391] width 188 height 34
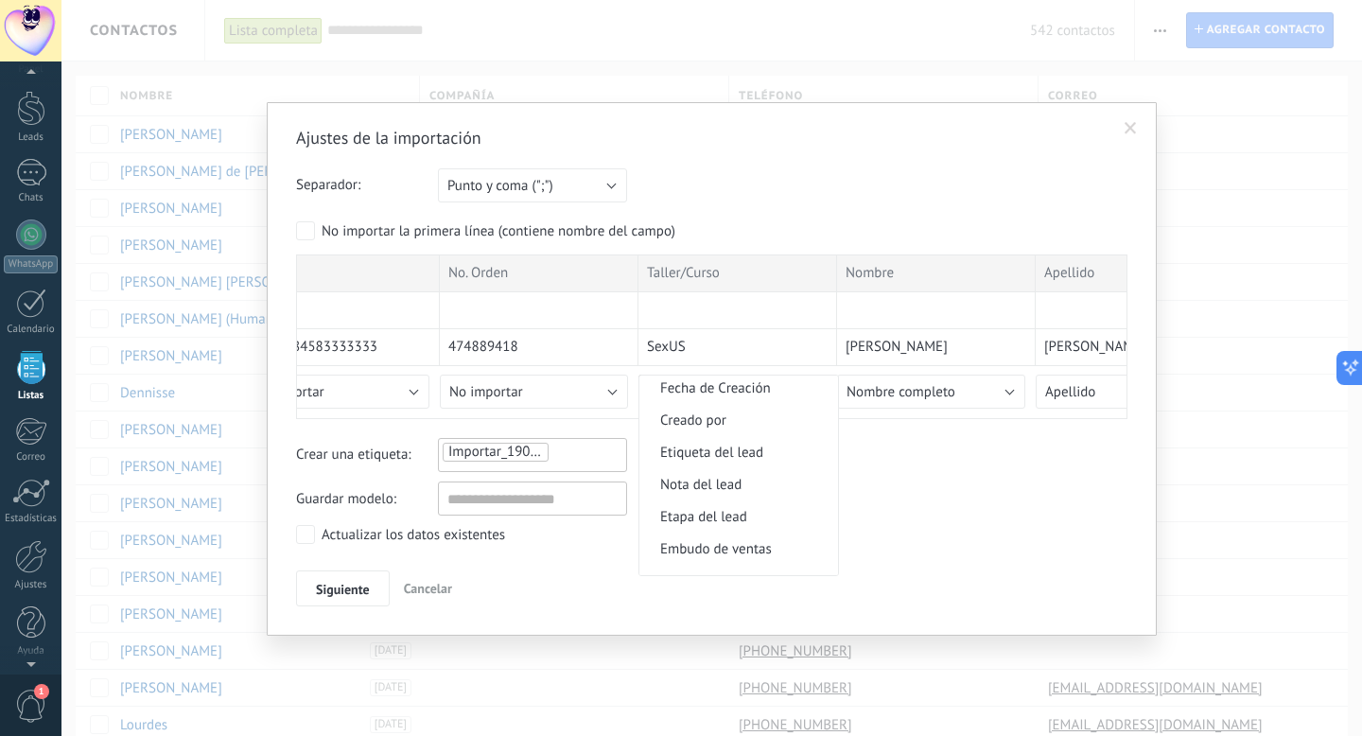
scroll to position [900, 0]
click at [749, 456] on span "Etiqueta del lead" at bounding box center [735, 447] width 193 height 18
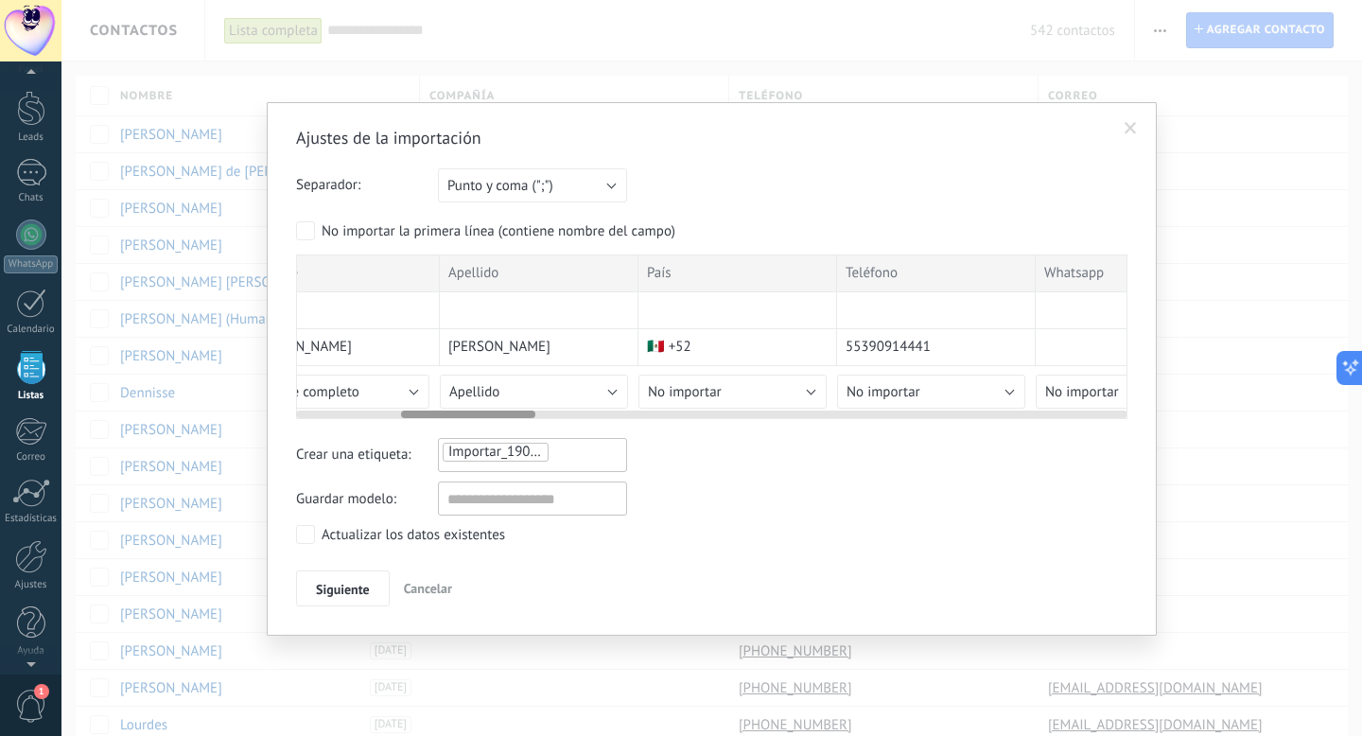
scroll to position [0, 673]
click at [741, 392] on button "No importar" at bounding box center [710, 391] width 188 height 34
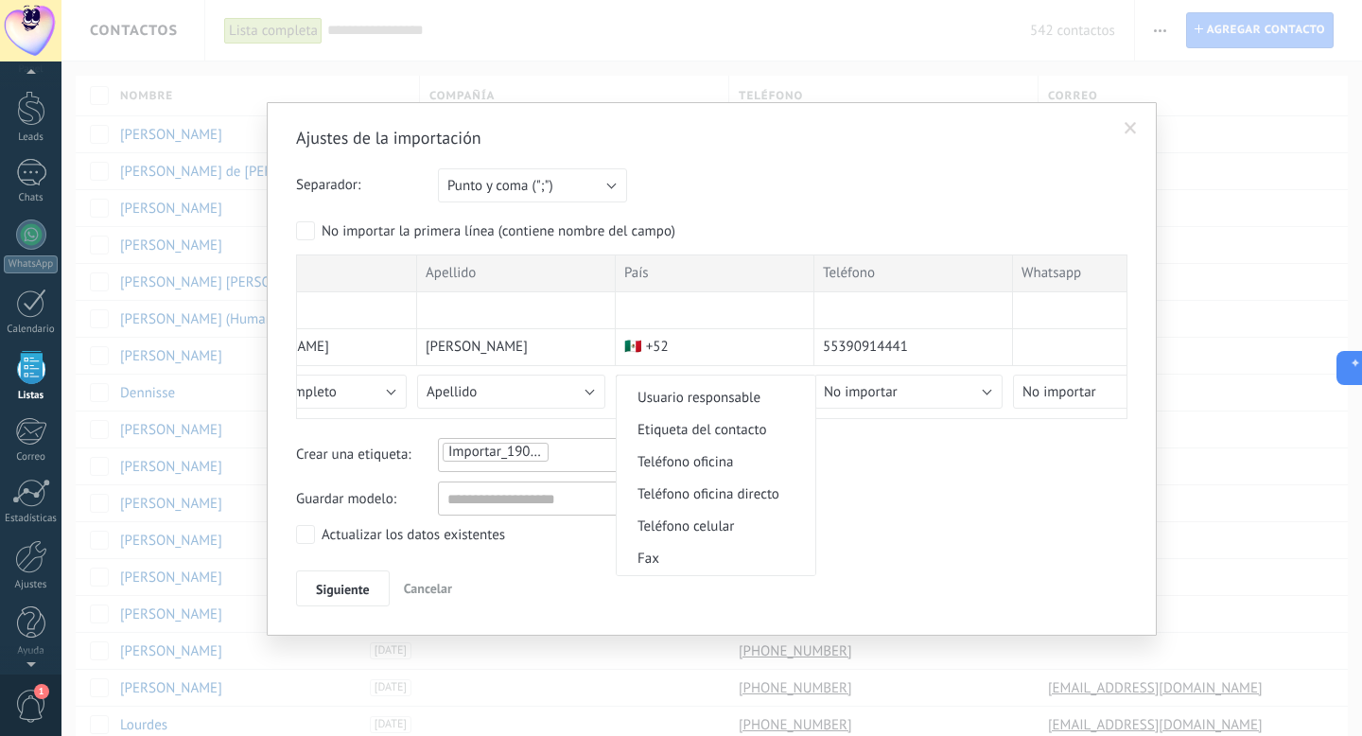
scroll to position [350, 0]
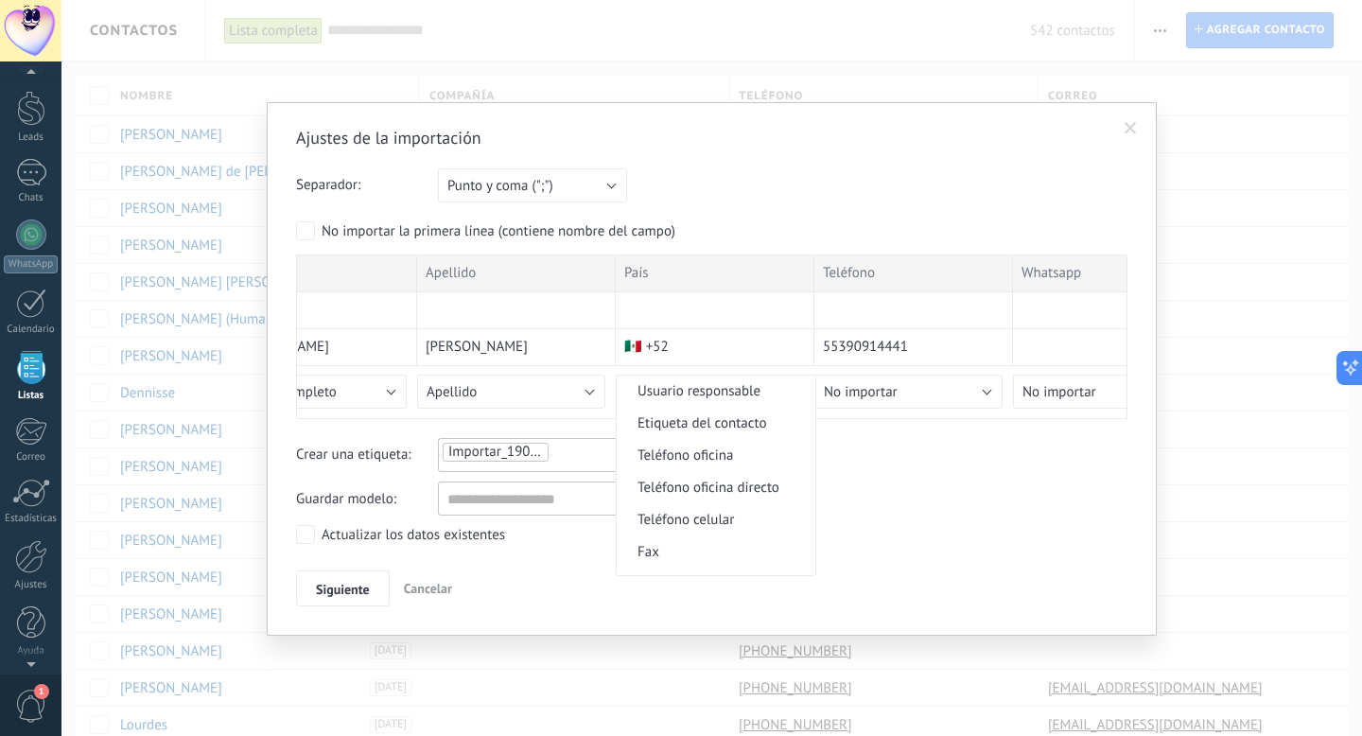
click at [703, 521] on span "Teléfono celular" at bounding box center [713, 520] width 193 height 18
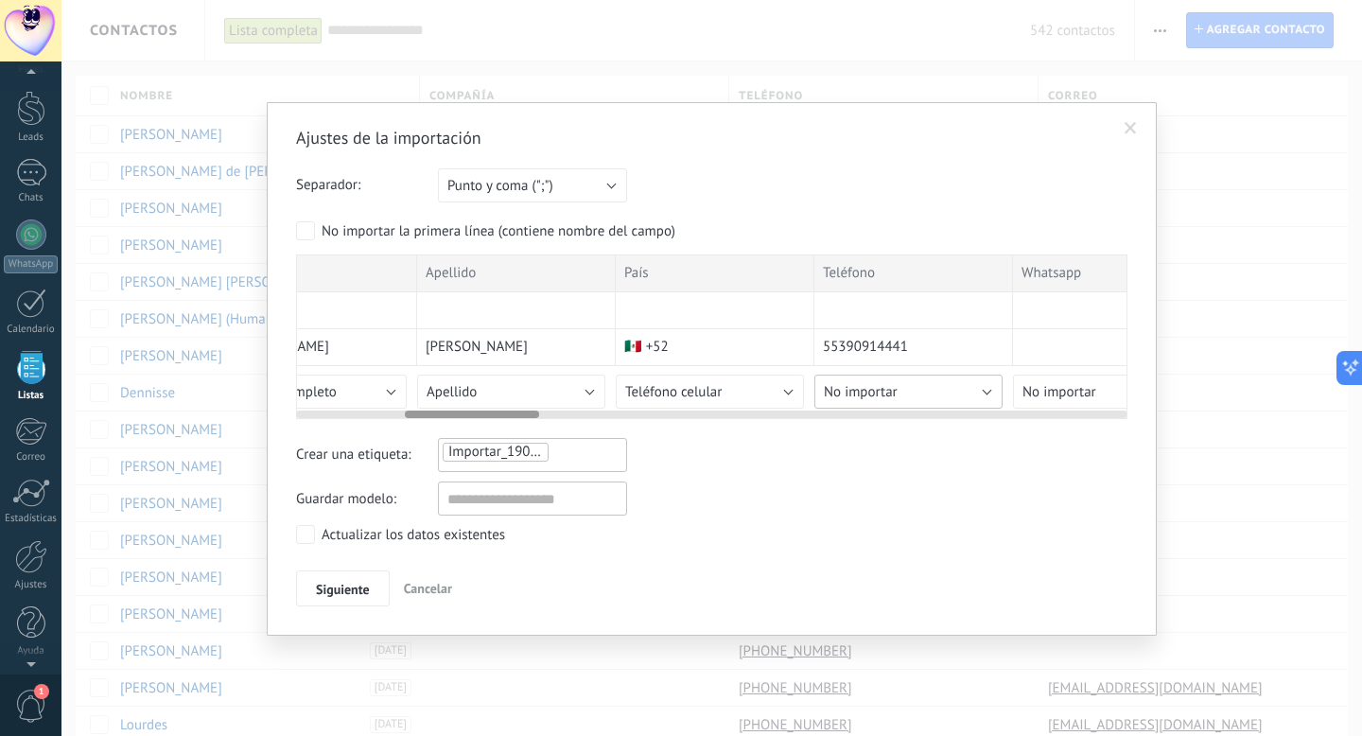
click at [878, 387] on span "No importar" at bounding box center [861, 392] width 74 height 18
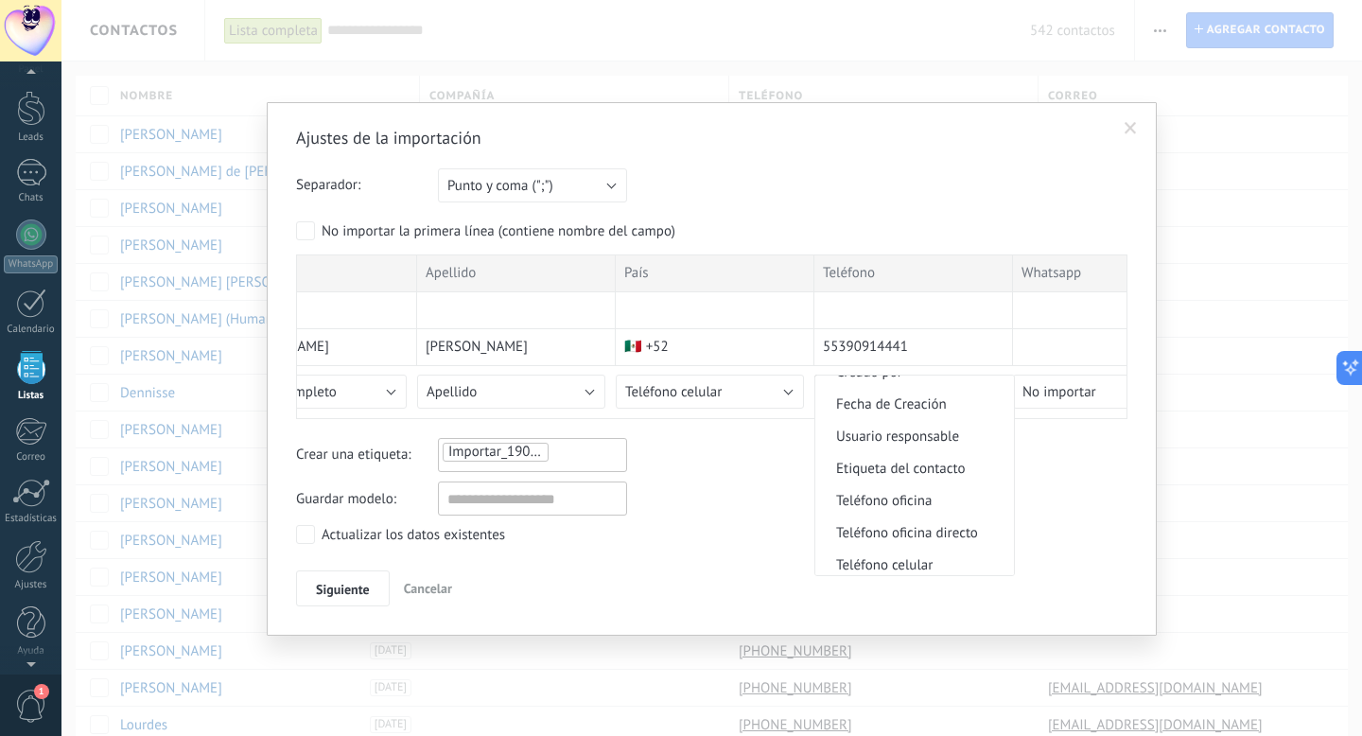
scroll to position [308, 0]
click at [897, 564] on span "Teléfono celular" at bounding box center [911, 561] width 193 height 18
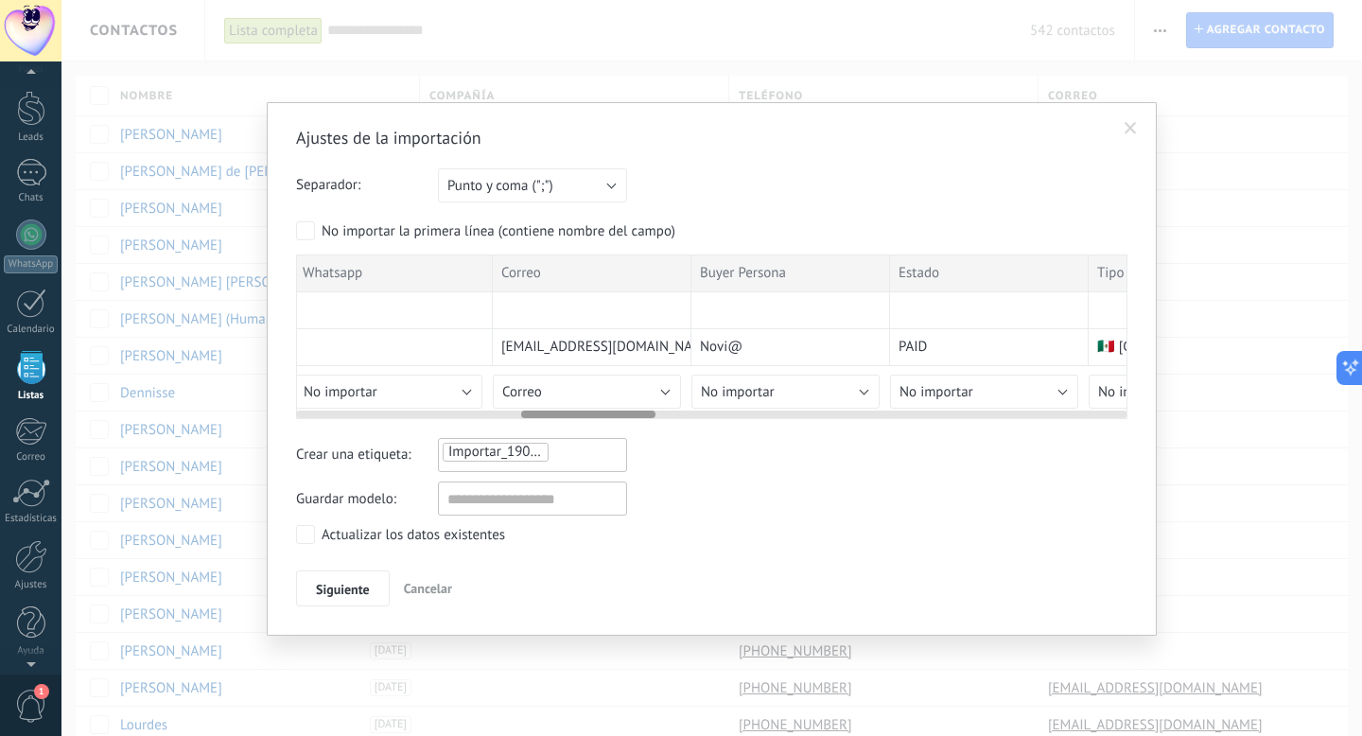
scroll to position [0, 1399]
click at [773, 393] on button "No importar" at bounding box center [779, 391] width 188 height 34
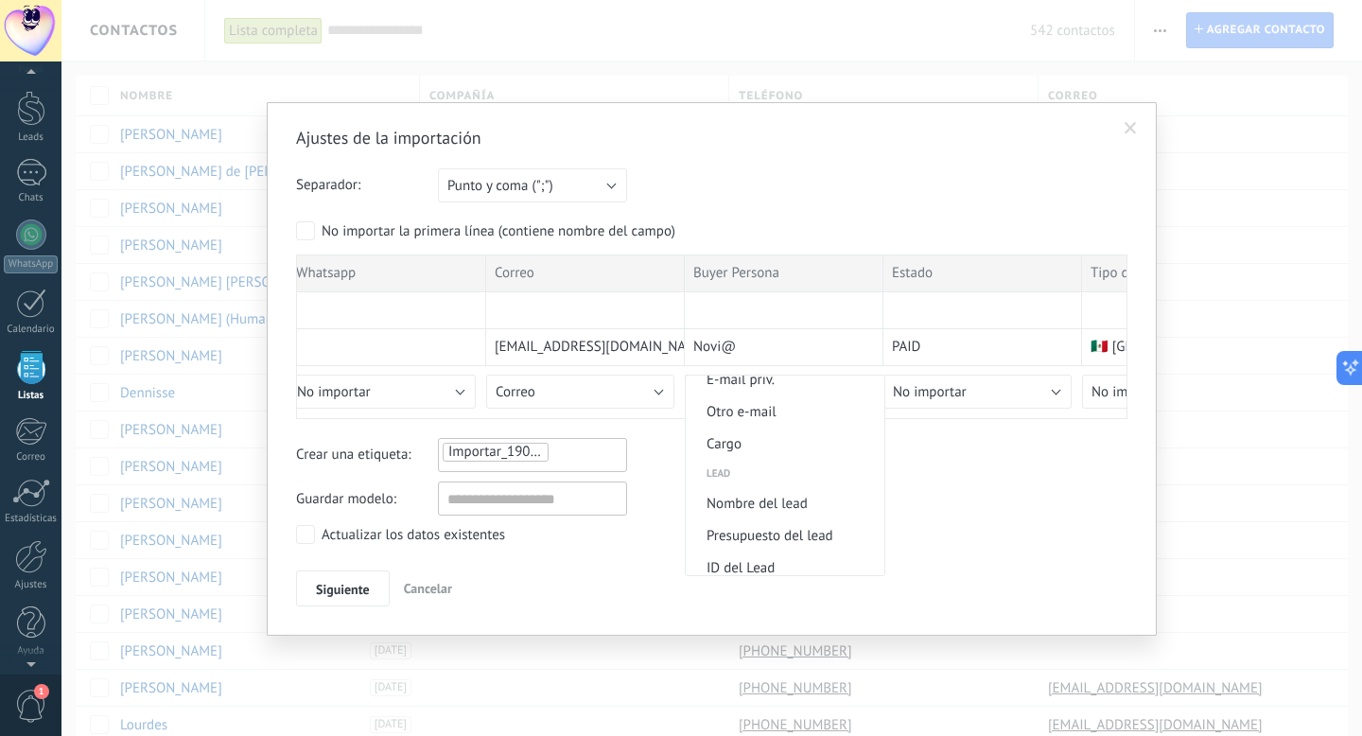
scroll to position [661, 0]
click at [785, 449] on li "Cargo" at bounding box center [785, 433] width 199 height 32
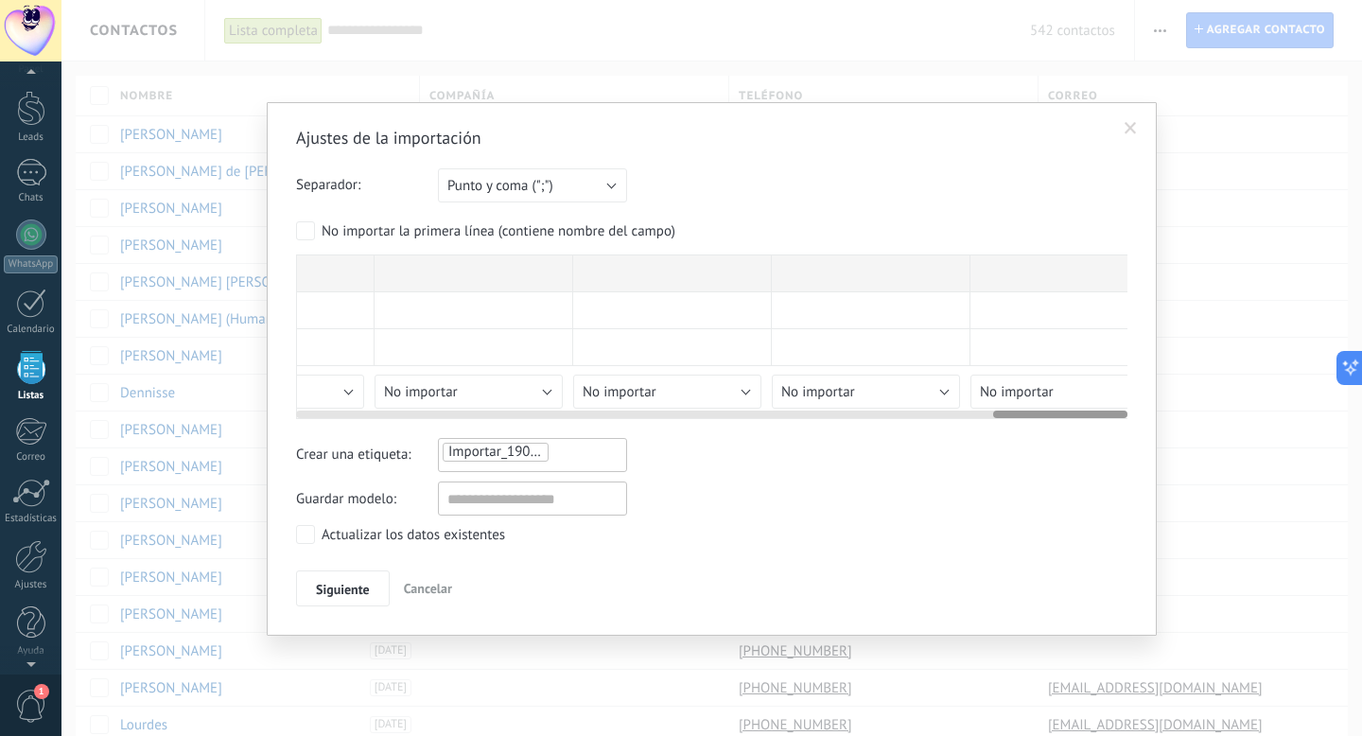
scroll to position [0, 4332]
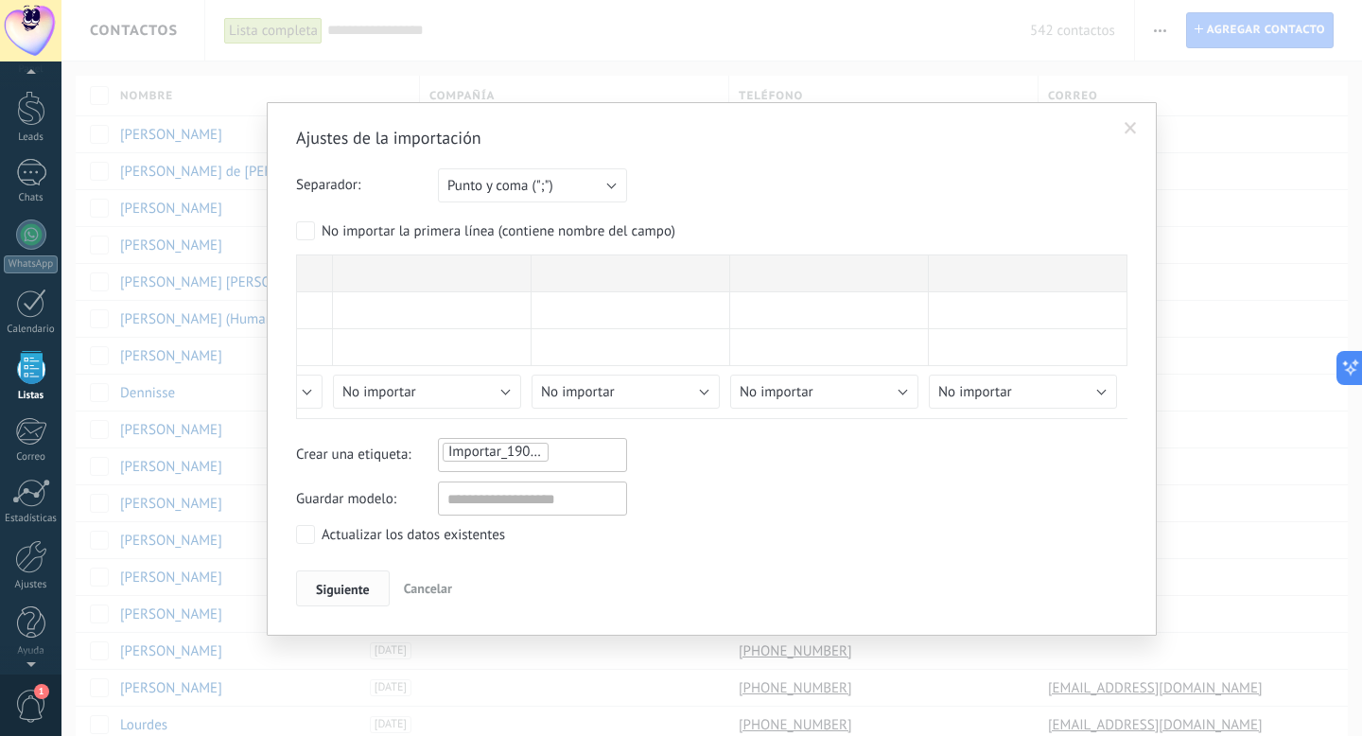
click at [338, 593] on span "Siguiente" at bounding box center [343, 589] width 54 height 13
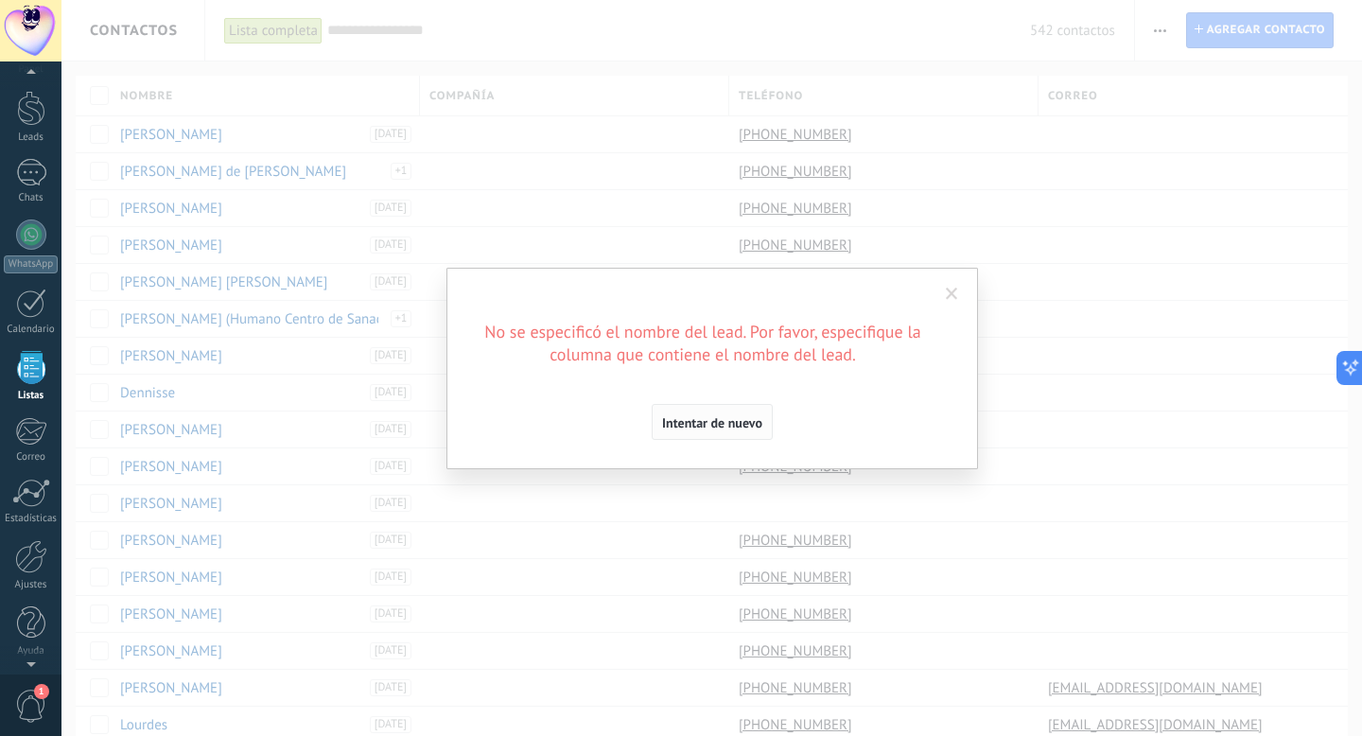
click at [735, 422] on span "Intentar de nuevo" at bounding box center [712, 422] width 100 height 13
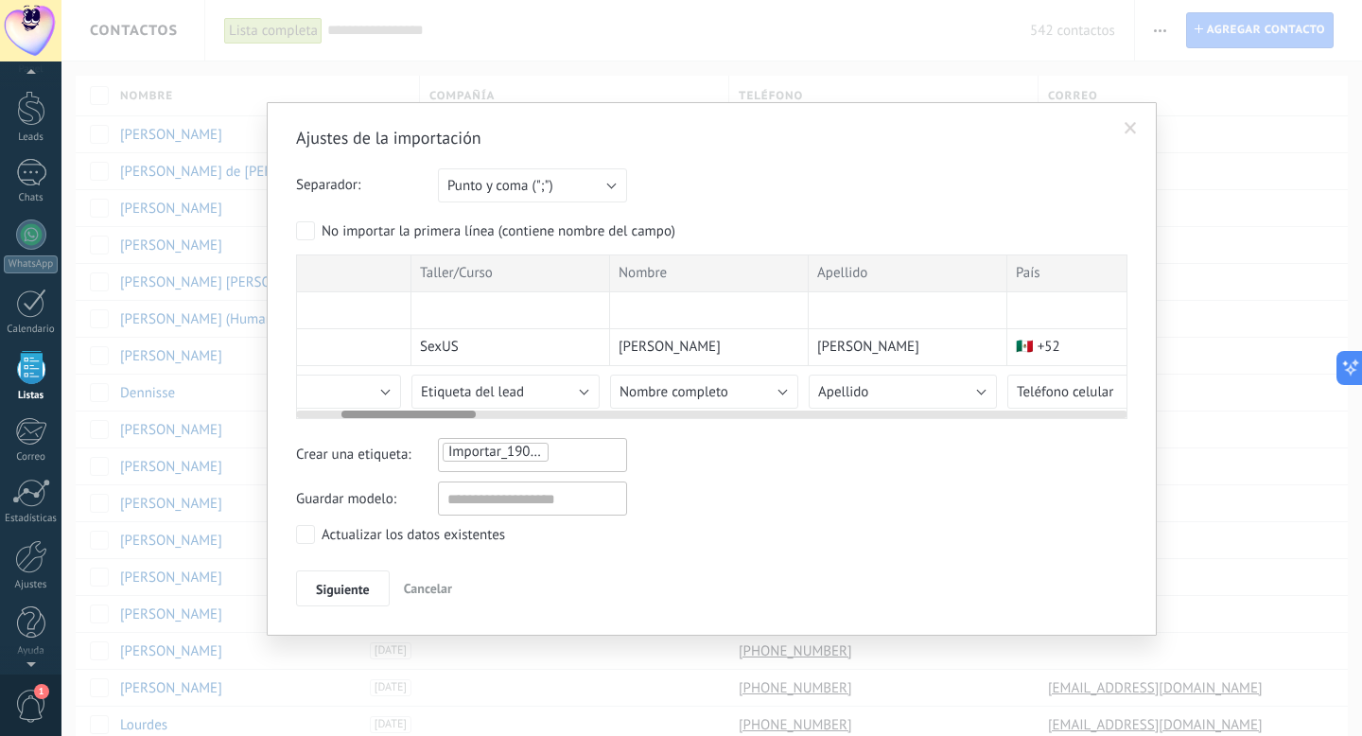
scroll to position [0, 279]
click at [705, 396] on span "Nombre completo" at bounding box center [676, 392] width 109 height 18
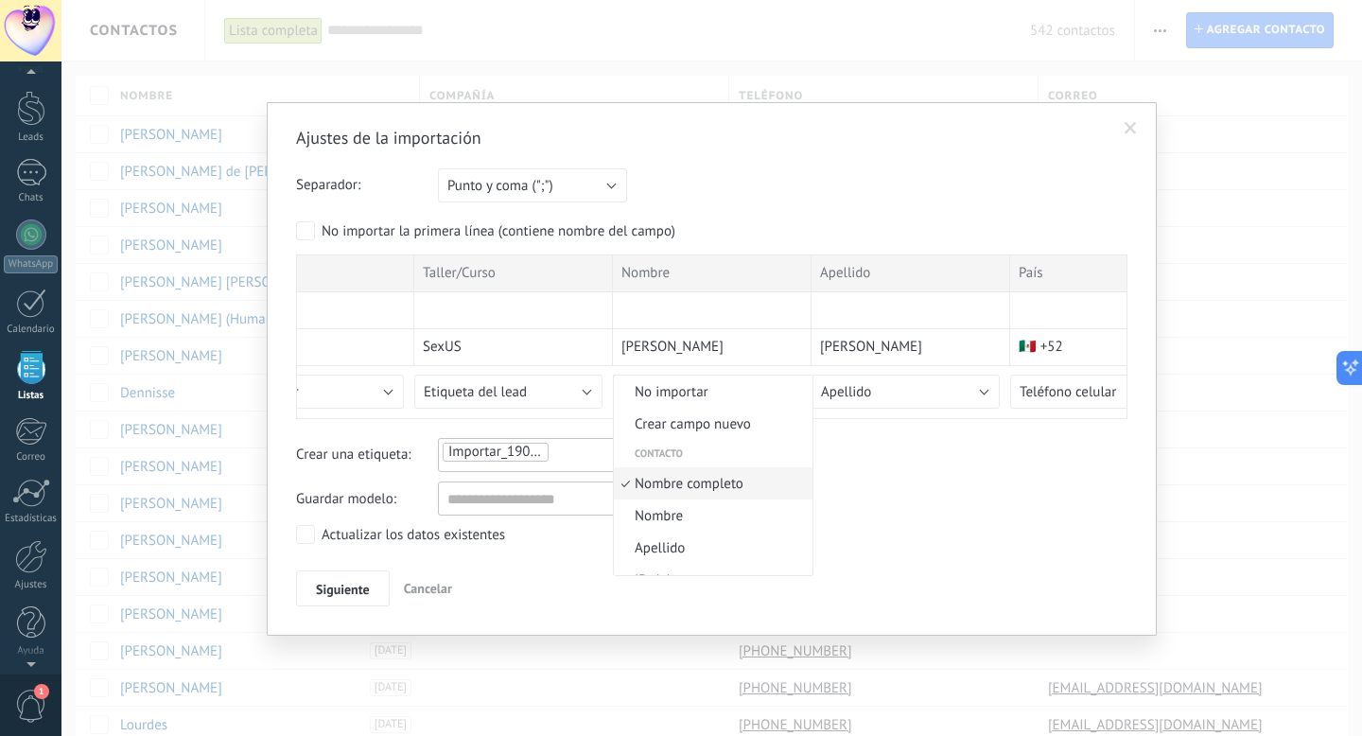
scroll to position [11, 0]
click at [726, 498] on span "Nombre" at bounding box center [710, 505] width 193 height 18
click at [347, 591] on span "Siguiente" at bounding box center [343, 589] width 54 height 13
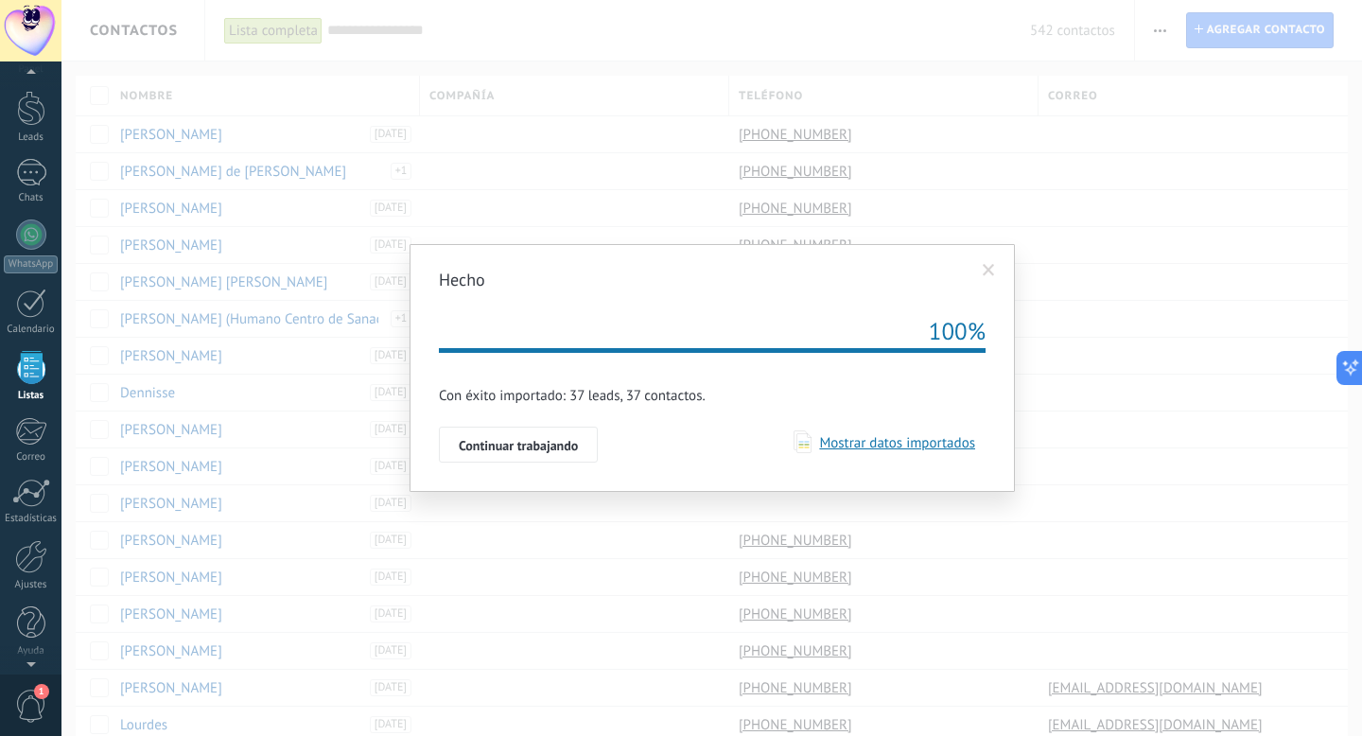
click at [932, 444] on span "Mostrar datos importados" at bounding box center [893, 443] width 164 height 18
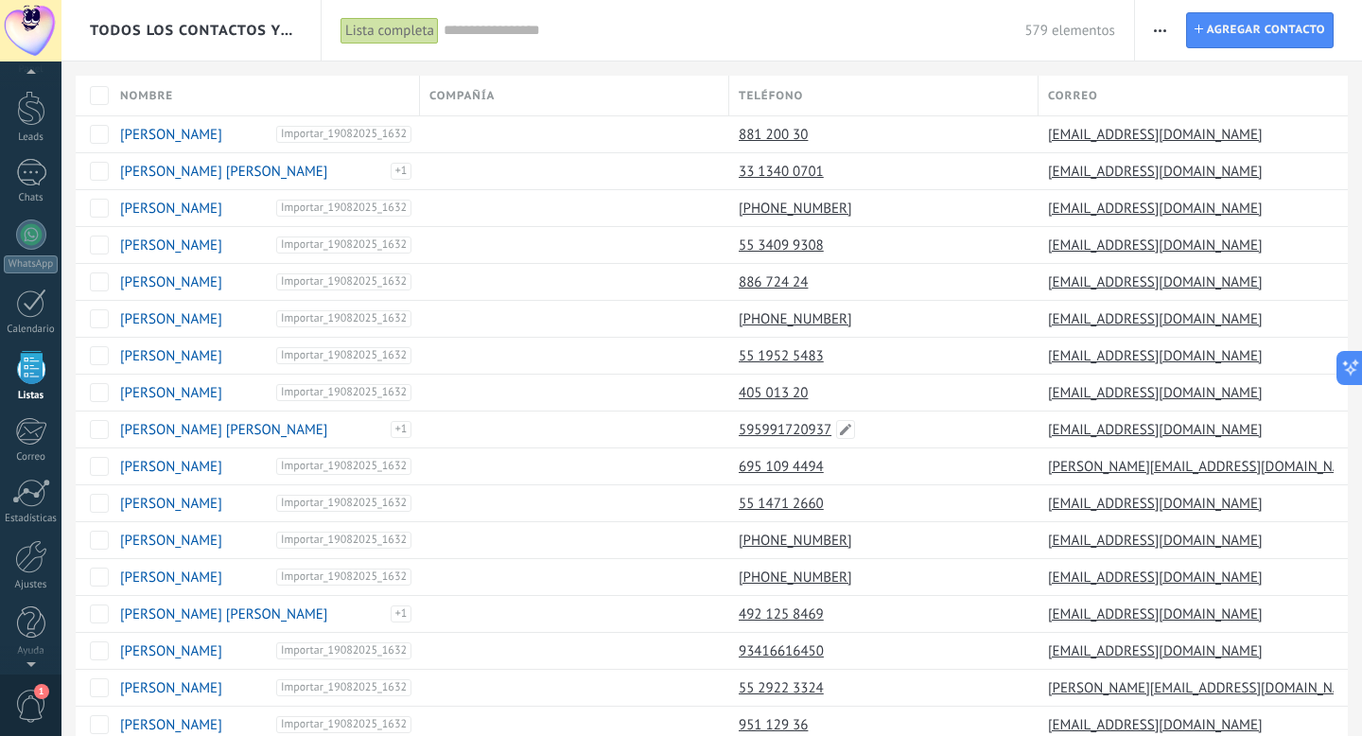
scroll to position [1, 0]
click at [181, 139] on link "[PERSON_NAME]" at bounding box center [171, 134] width 102 height 18
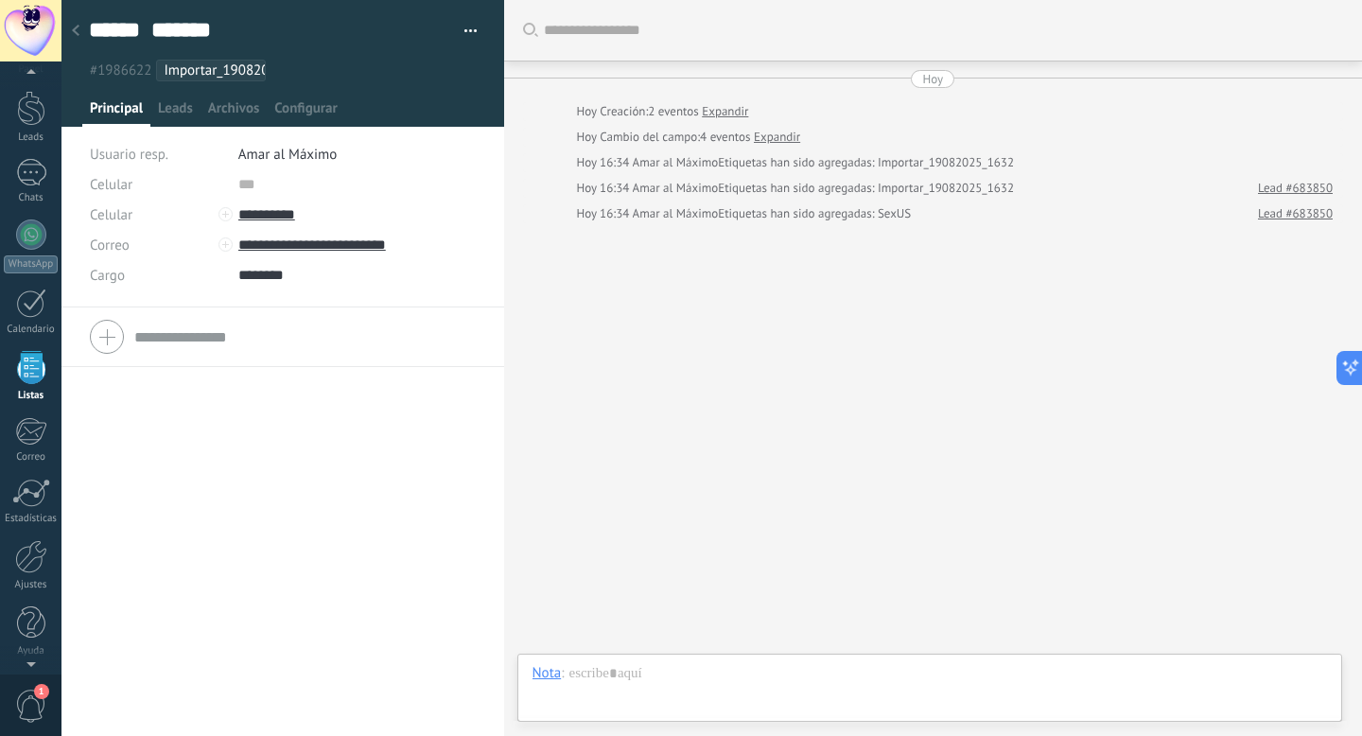
click at [291, 77] on ul "#1986622 Importar_19082025_1632" at bounding box center [279, 71] width 385 height 26
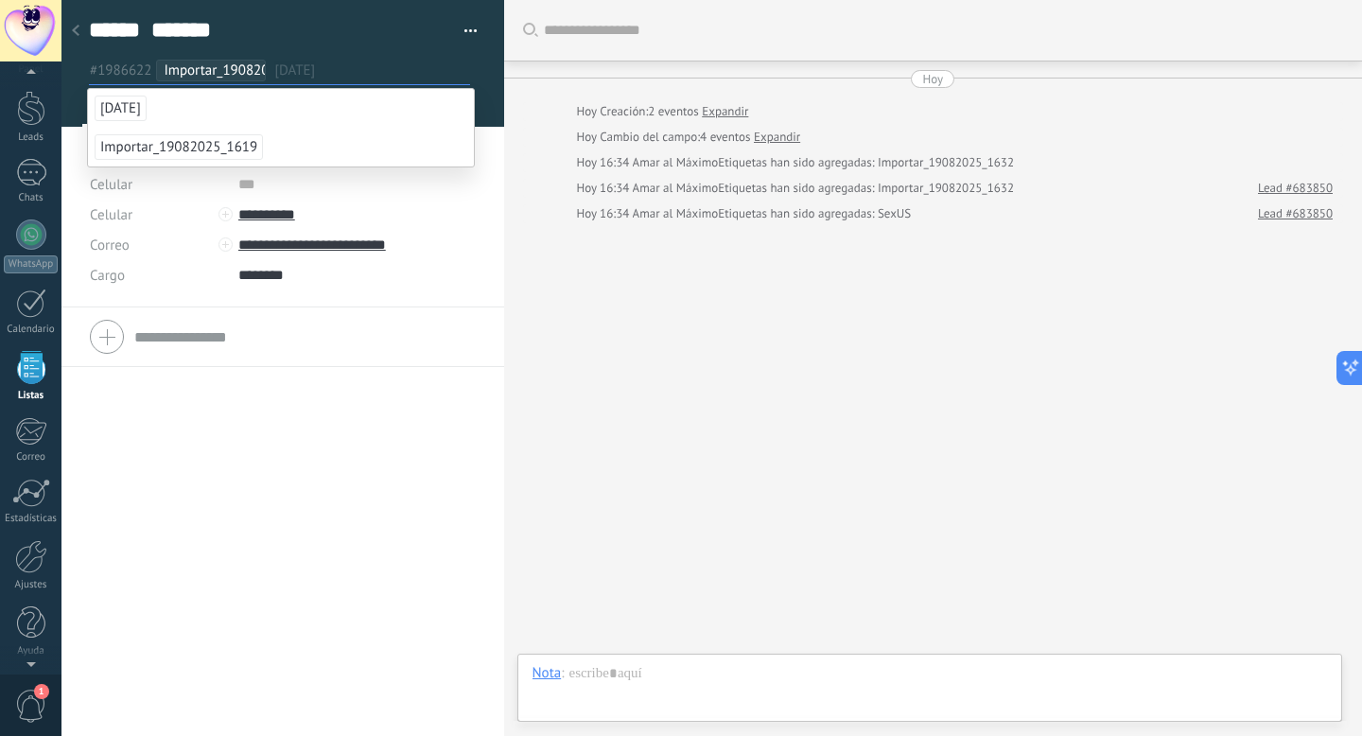
click at [79, 31] on div at bounding box center [75, 31] width 26 height 37
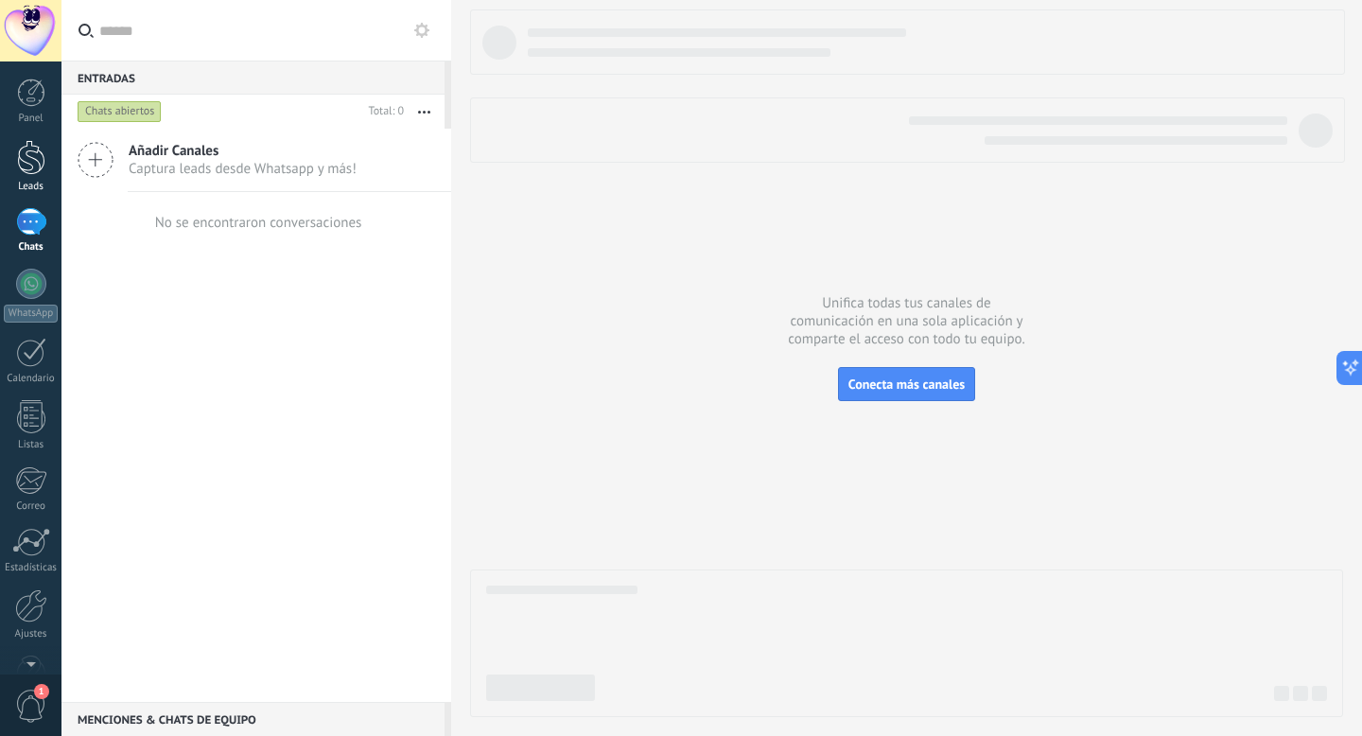
click at [14, 166] on link "Leads" at bounding box center [30, 166] width 61 height 53
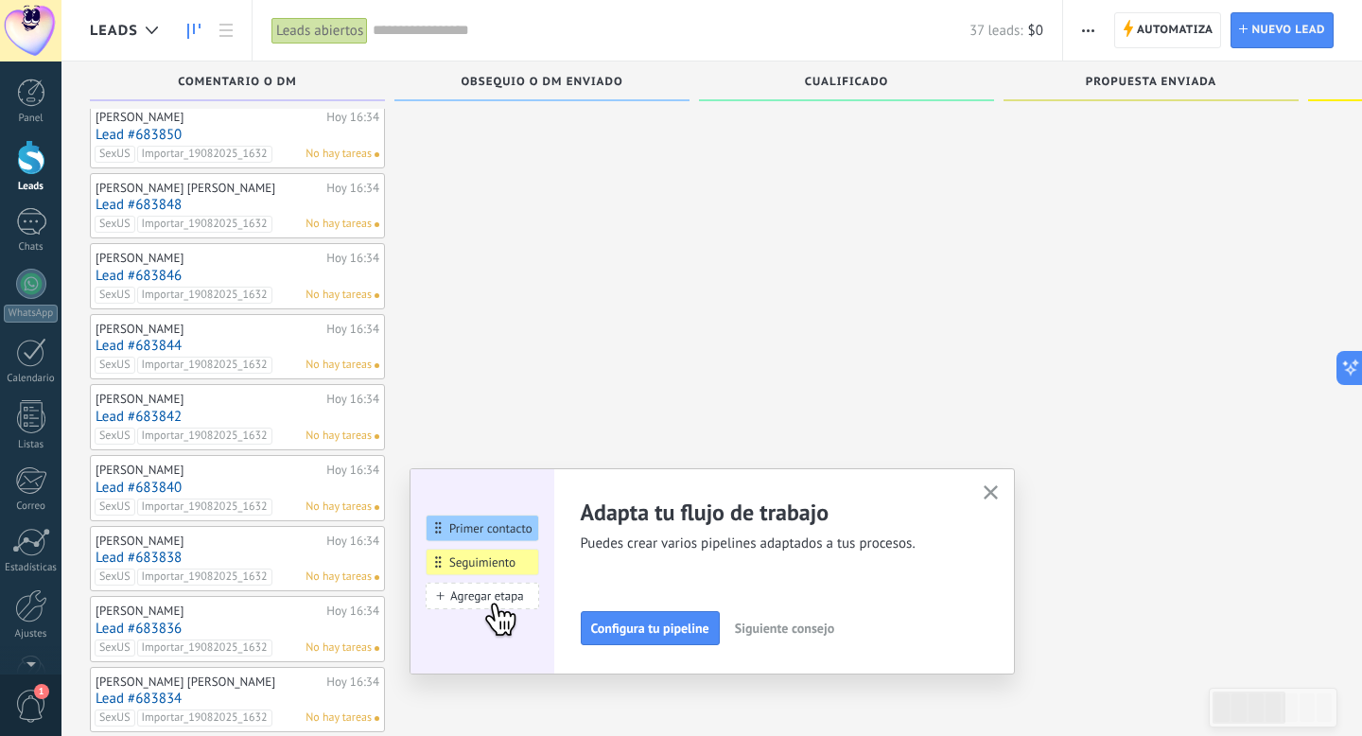
scroll to position [68, 0]
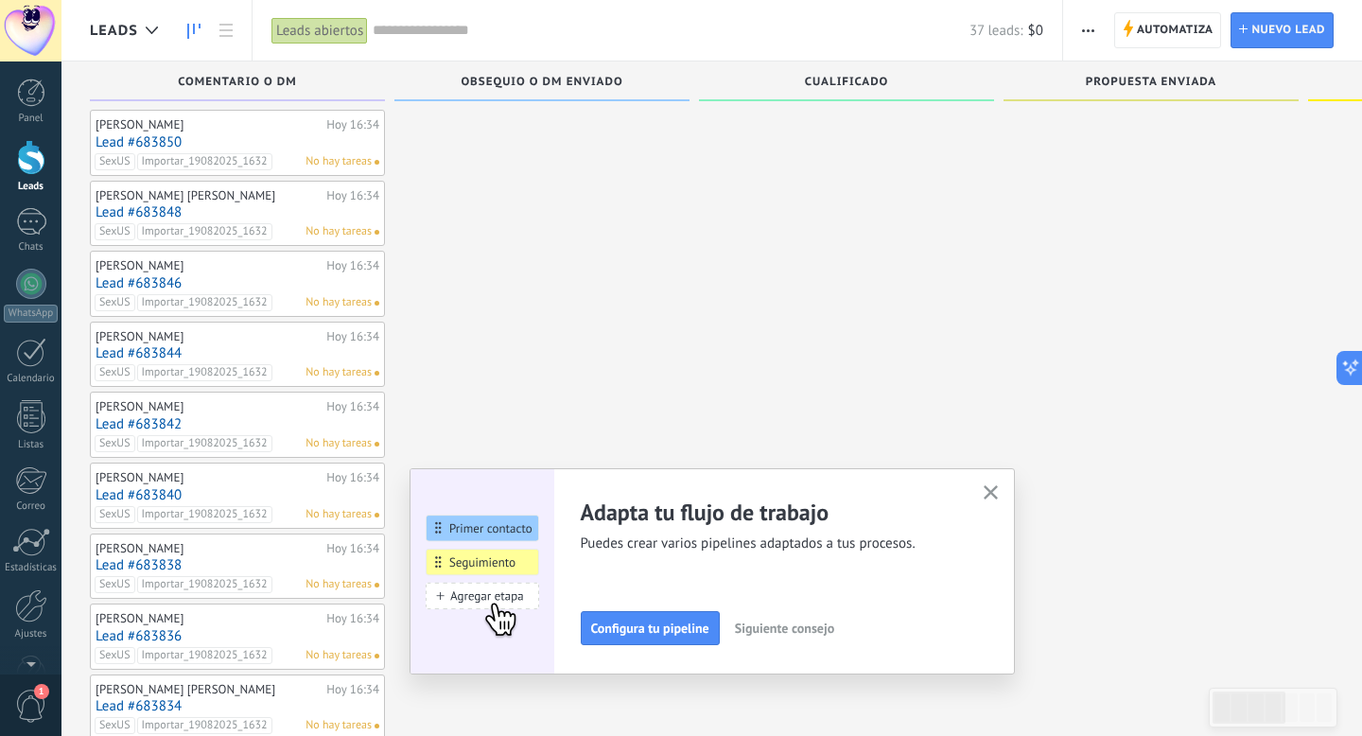
click at [238, 302] on span "Importar_19082025_1632" at bounding box center [204, 302] width 135 height 17
drag, startPoint x: 251, startPoint y: 269, endPoint x: 199, endPoint y: 258, distance: 53.0
click at [200, 262] on ul "SexUS Importar_19082025_1632" at bounding box center [237, 267] width 278 height 23
click at [199, 258] on li "Importar_19082025_1632" at bounding box center [196, 266] width 106 height 17
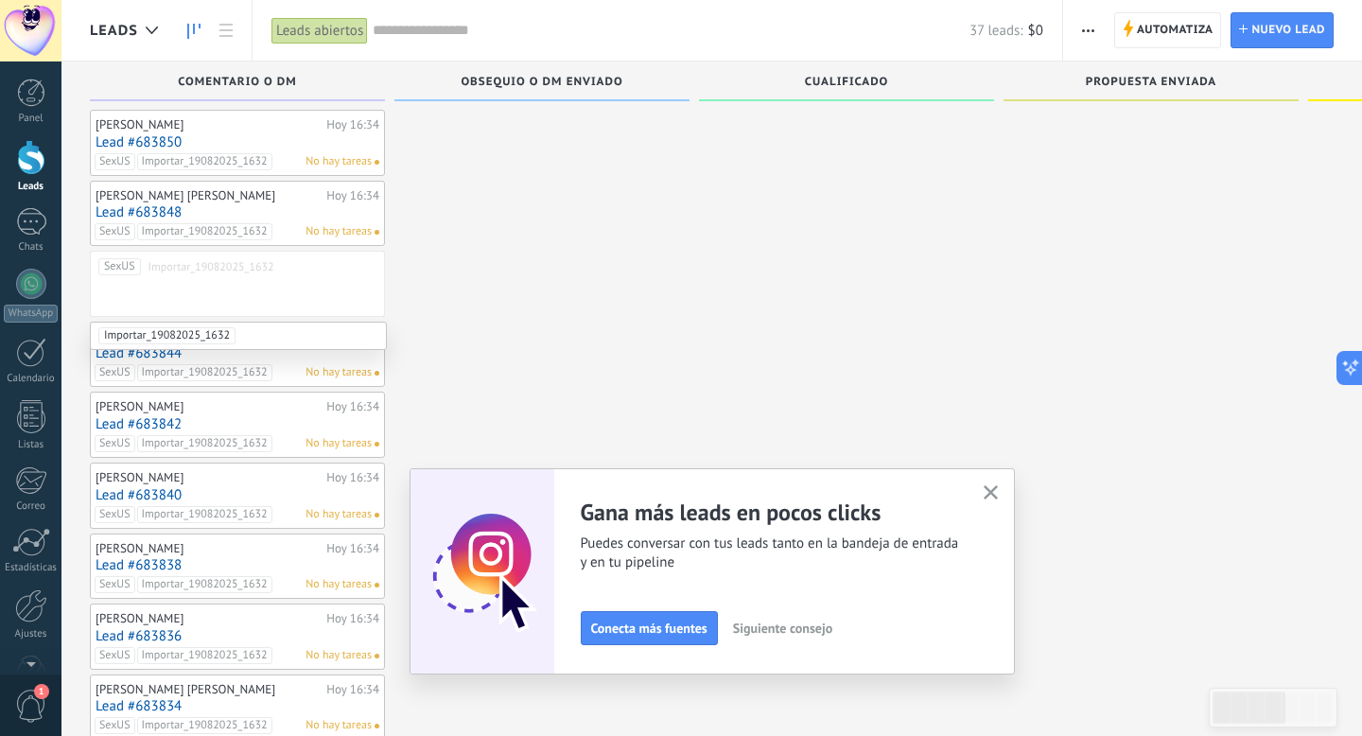
click at [172, 285] on div "SexUS Importar_19082025_1632" at bounding box center [237, 284] width 295 height 66
click at [987, 492] on icon "button" at bounding box center [990, 492] width 14 height 14
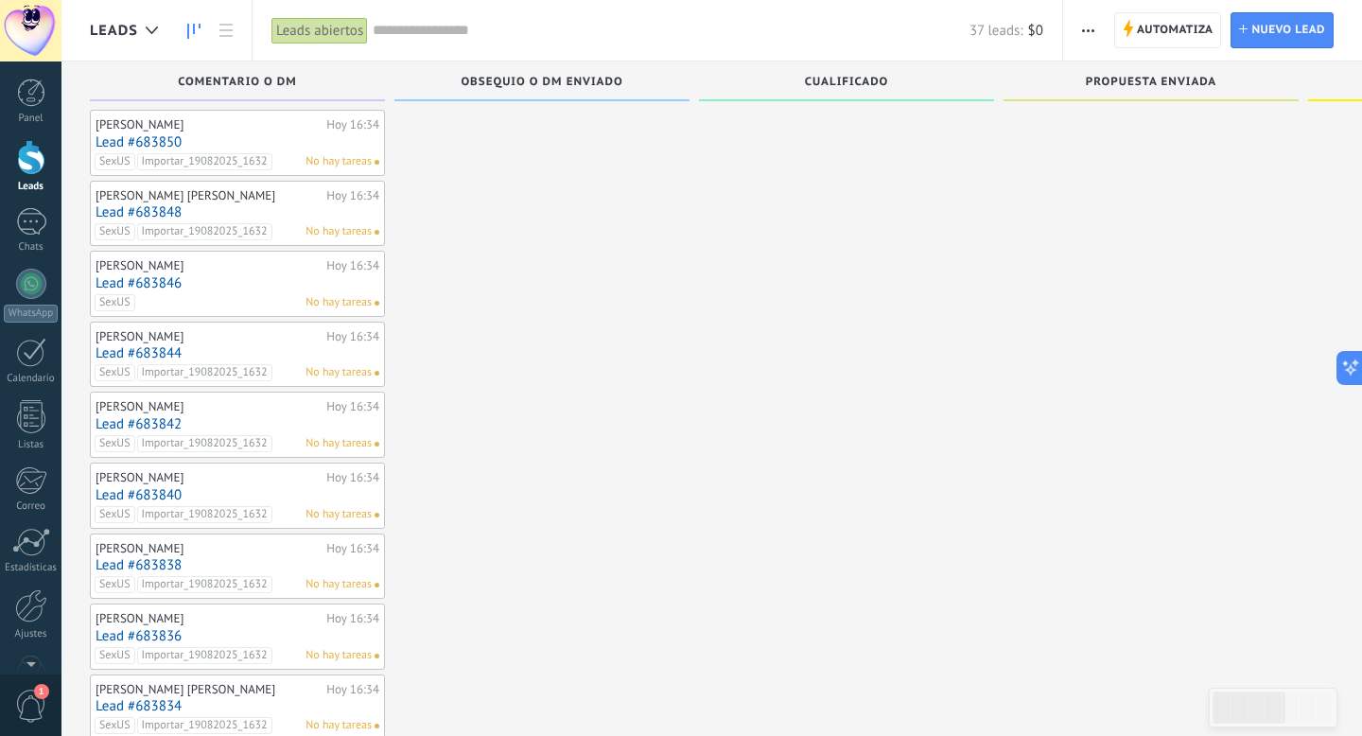
click at [240, 293] on div "[PERSON_NAME] [PERSON_NAME] 16:34 Lead #683846 SexUS No hay tareas" at bounding box center [238, 283] width 284 height 55
click at [241, 293] on div "[PERSON_NAME] [PERSON_NAME] 16:34 Lead #683846 SexUS No hay tareas" at bounding box center [238, 283] width 284 height 55
click at [287, 339] on div "[PERSON_NAME]" at bounding box center [209, 336] width 226 height 15
click at [288, 339] on div "[PERSON_NAME]" at bounding box center [209, 336] width 226 height 15
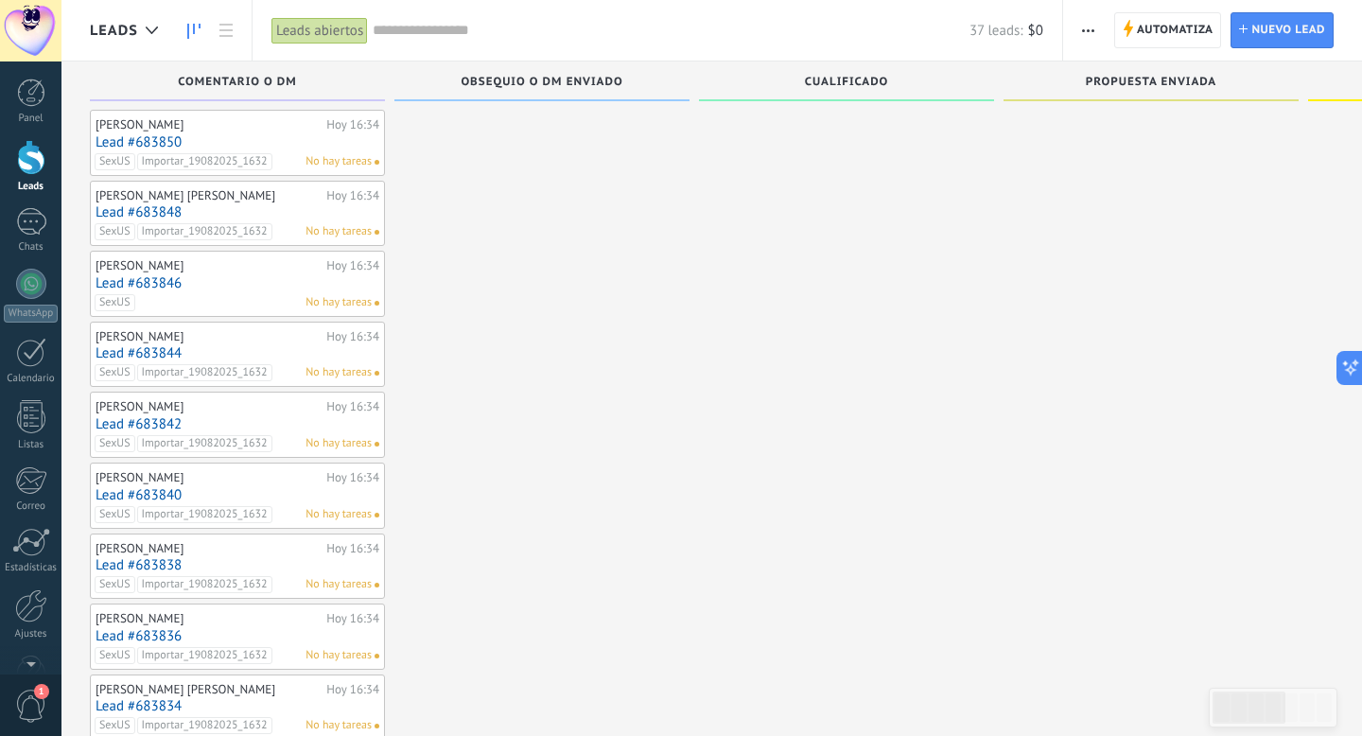
click at [128, 336] on div "[PERSON_NAME]" at bounding box center [209, 336] width 226 height 15
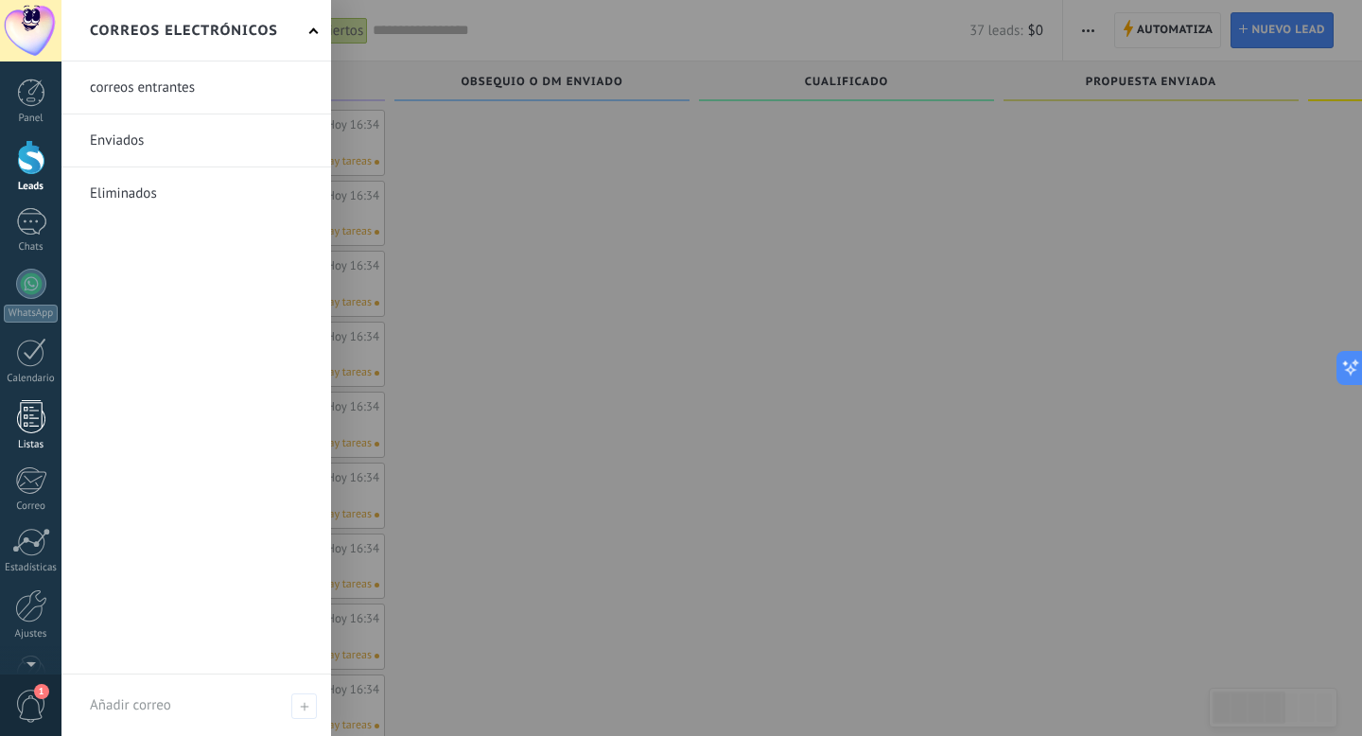
click at [28, 428] on div at bounding box center [31, 416] width 28 height 33
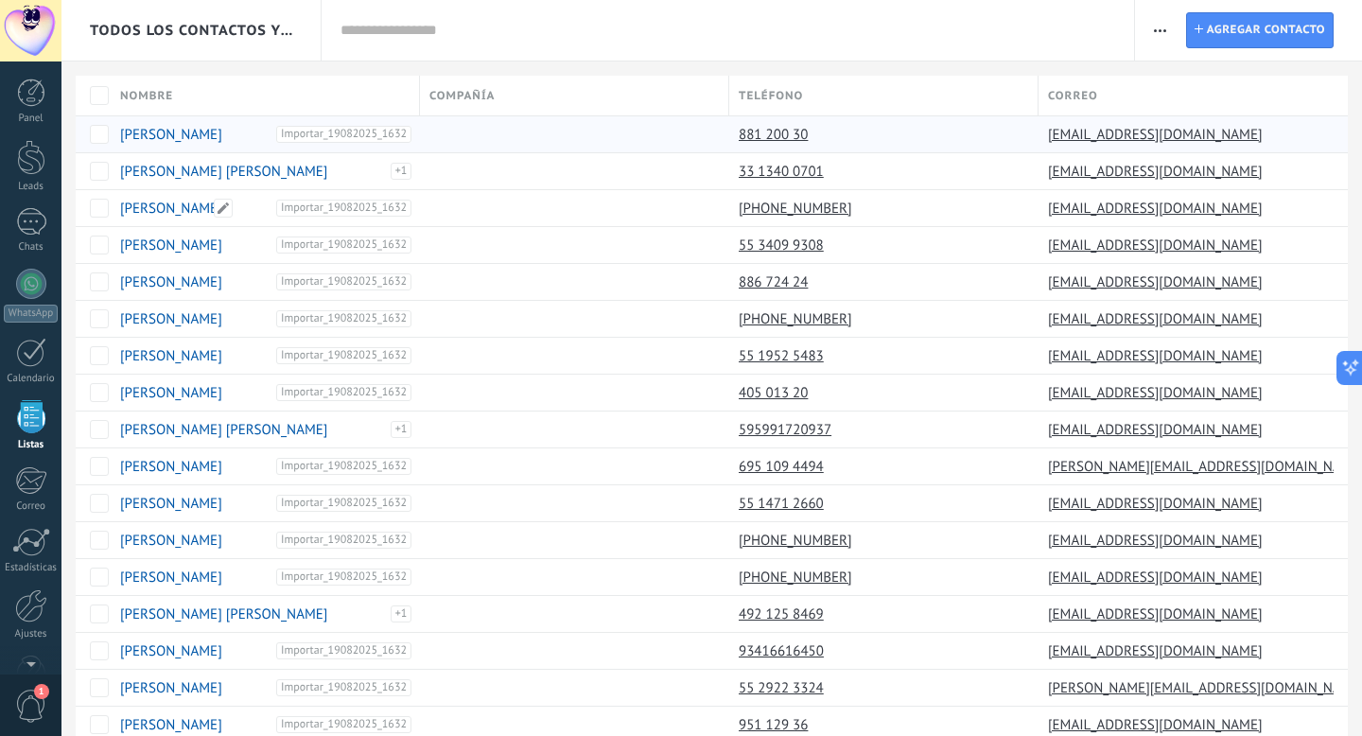
scroll to position [49, 0]
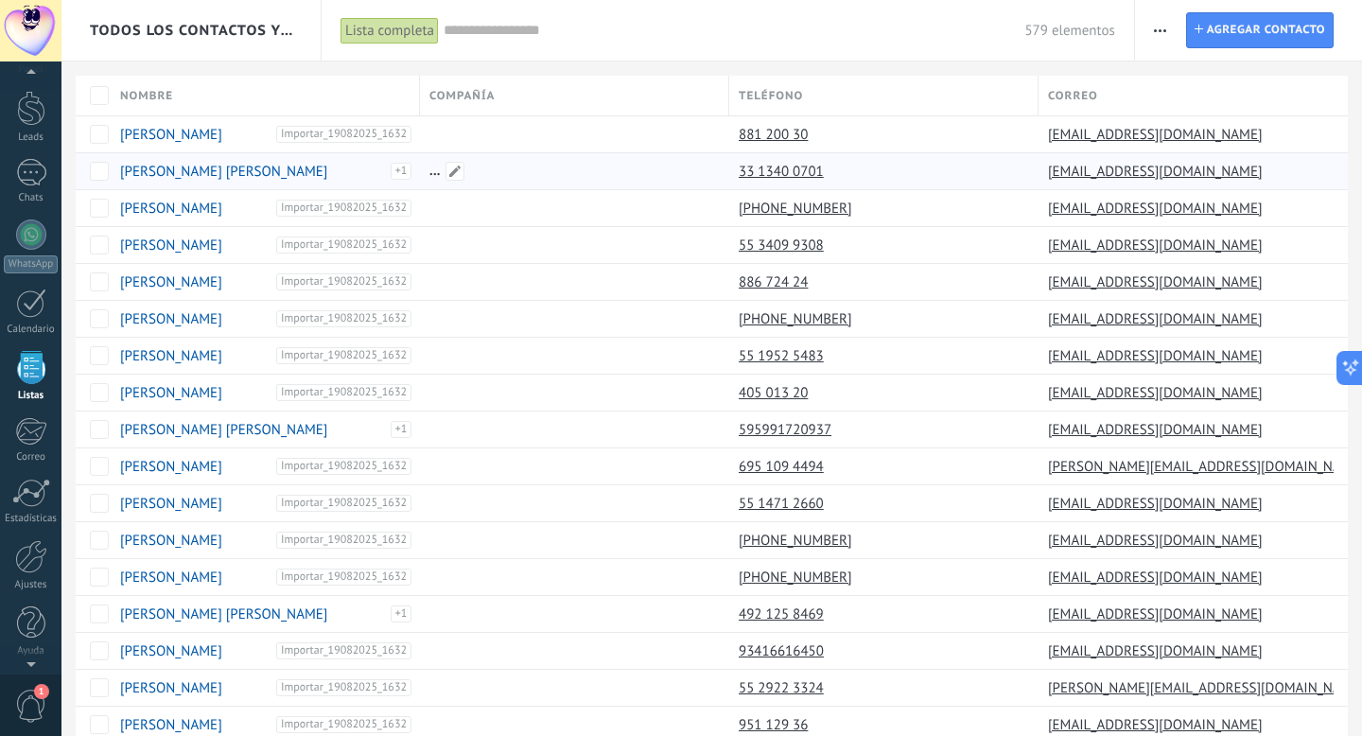
click at [448, 152] on div at bounding box center [574, 170] width 309 height 37
click at [436, 137] on div at bounding box center [570, 134] width 300 height 36
click at [196, 132] on link "[PERSON_NAME]" at bounding box center [171, 135] width 102 height 18
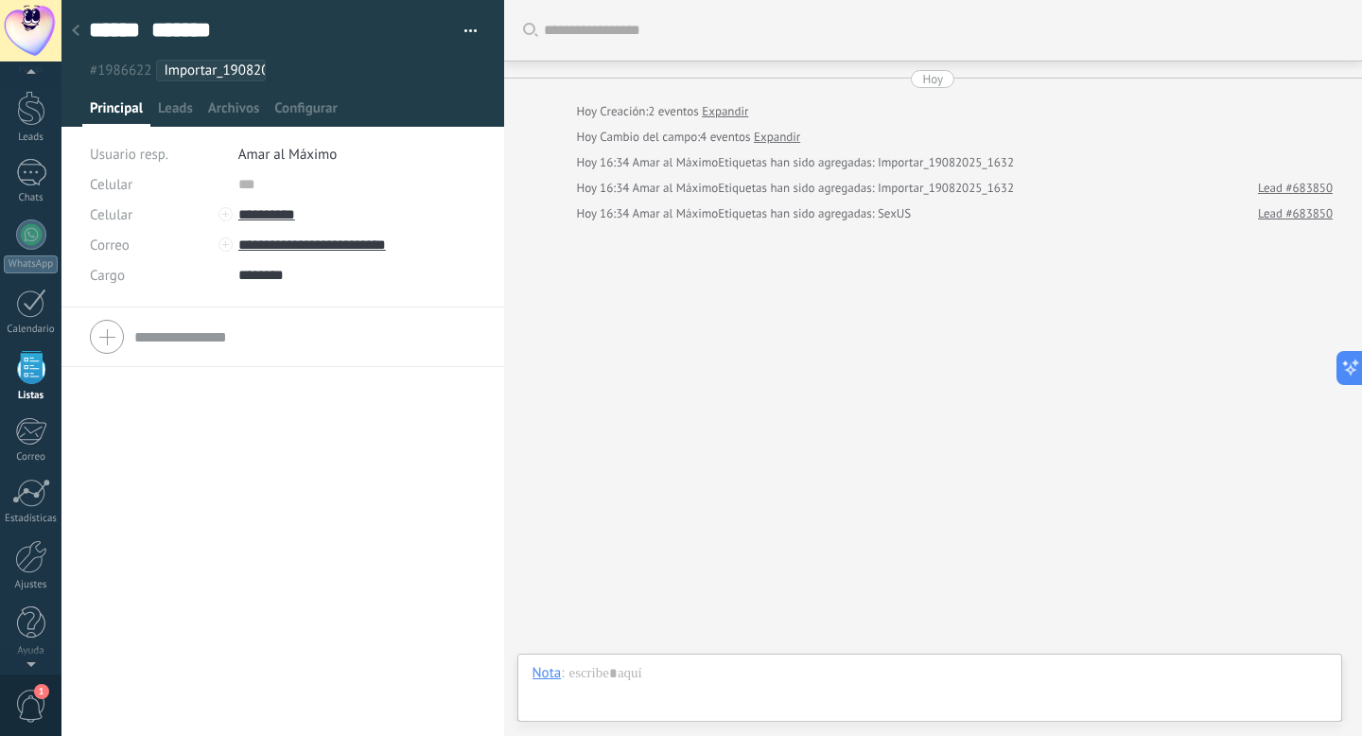
click at [295, 79] on ul "#1986622 Importar_19082025_1632" at bounding box center [279, 71] width 385 height 26
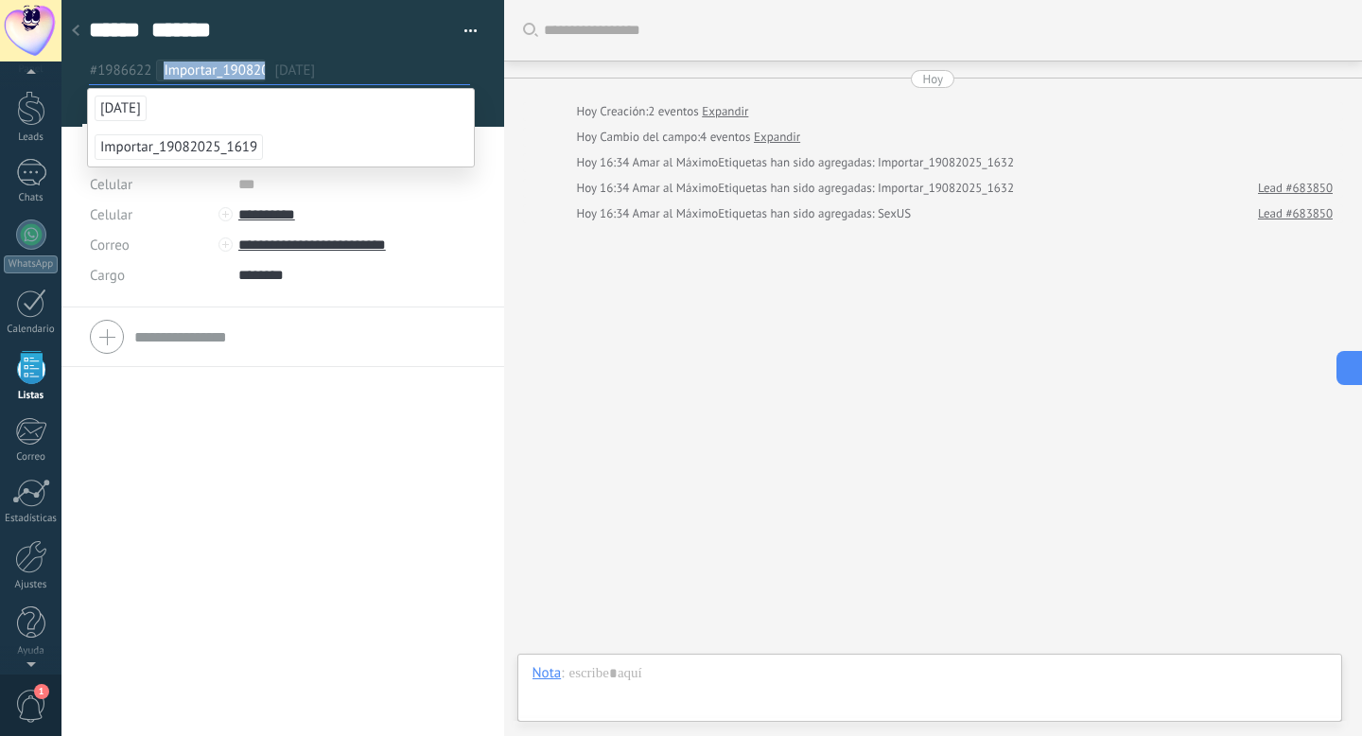
drag, startPoint x: 267, startPoint y: 67, endPoint x: 174, endPoint y: 58, distance: 93.2
click at [175, 60] on ul "#1986622 Importar_19082025_1632 [DATE]" at bounding box center [279, 71] width 385 height 26
click at [259, 143] on span "Importar_19082025_1619" at bounding box center [179, 147] width 168 height 26
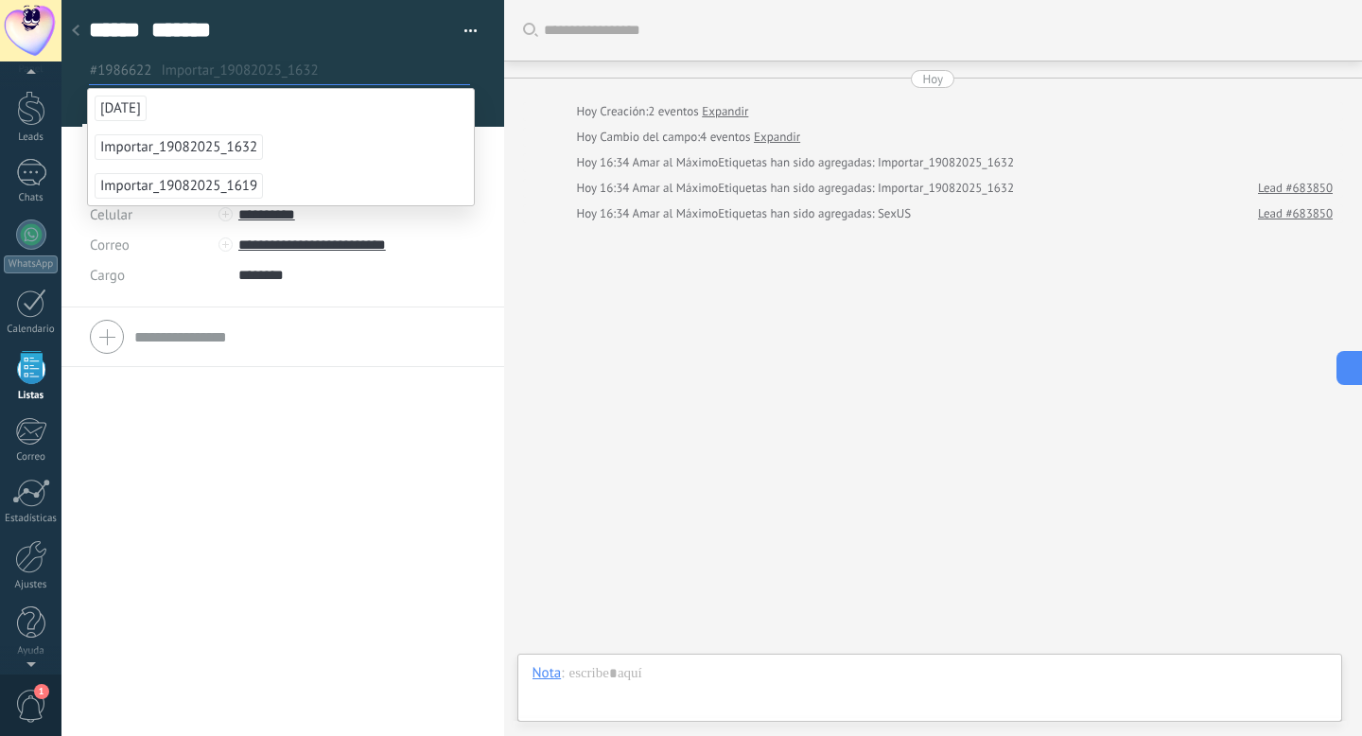
click at [460, 27] on button "button" at bounding box center [463, 31] width 27 height 28
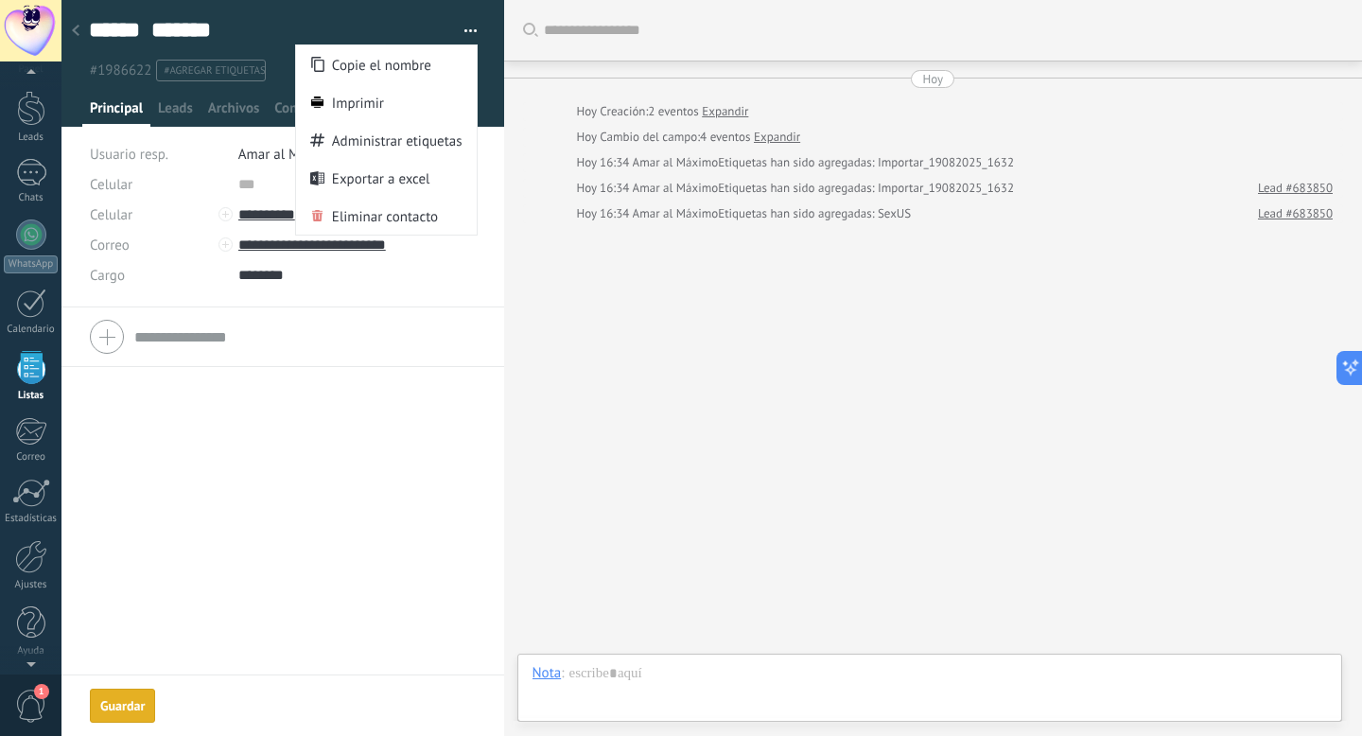
click at [405, 142] on span "Administrar etiquetas" at bounding box center [397, 140] width 131 height 38
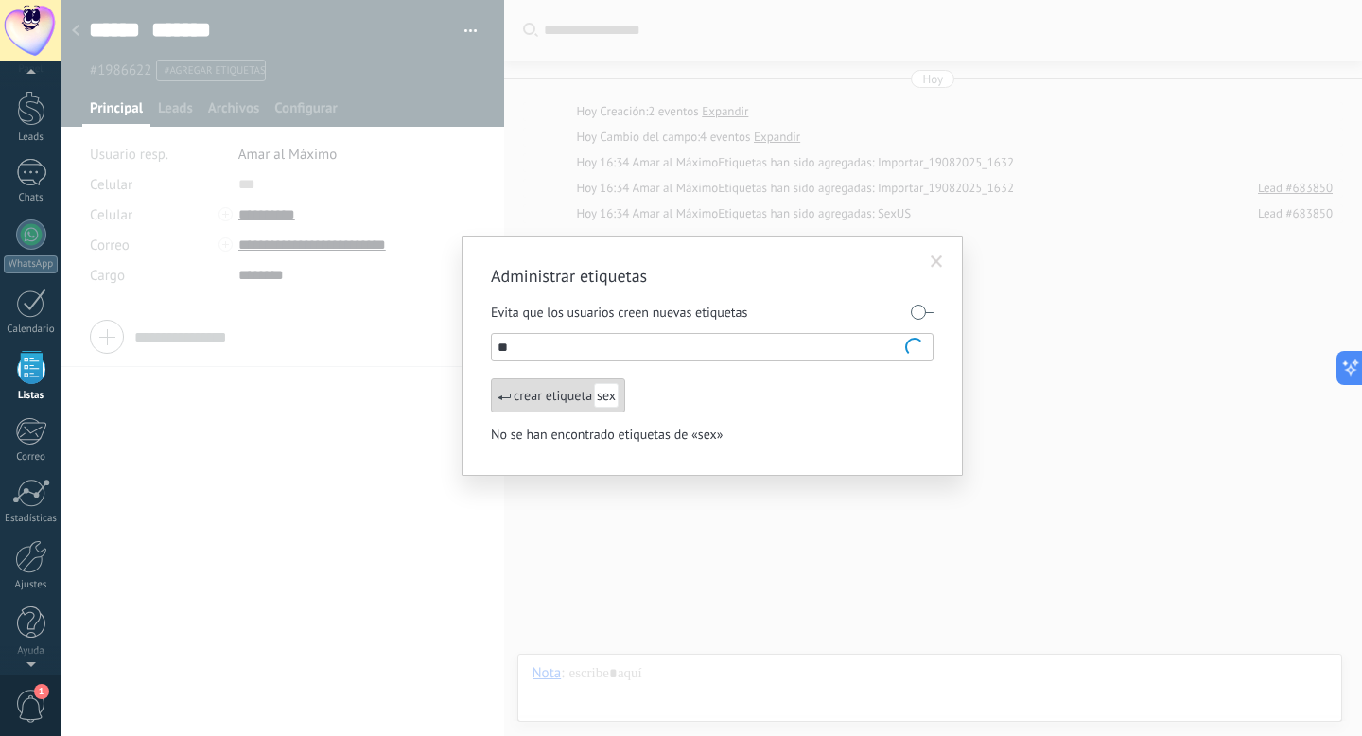
type input "*"
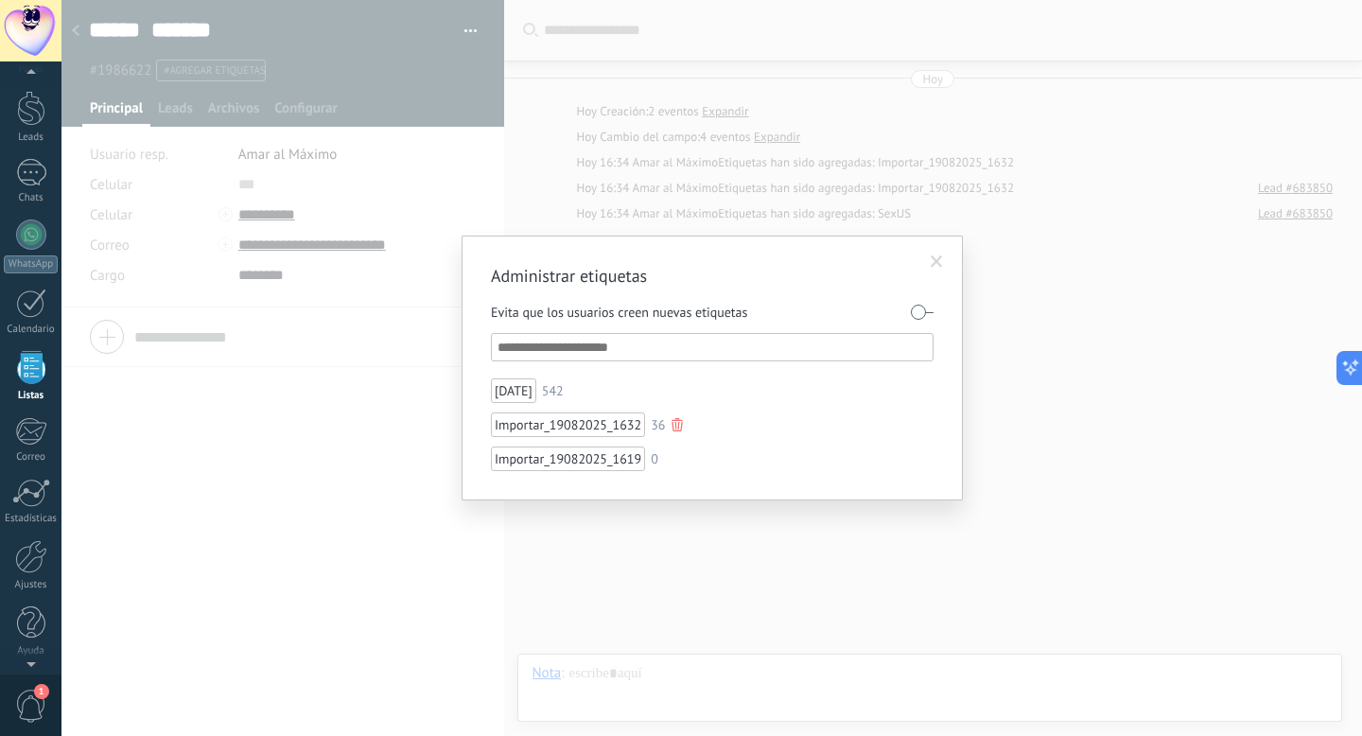
click at [676, 424] on div at bounding box center [676, 424] width 11 height 13
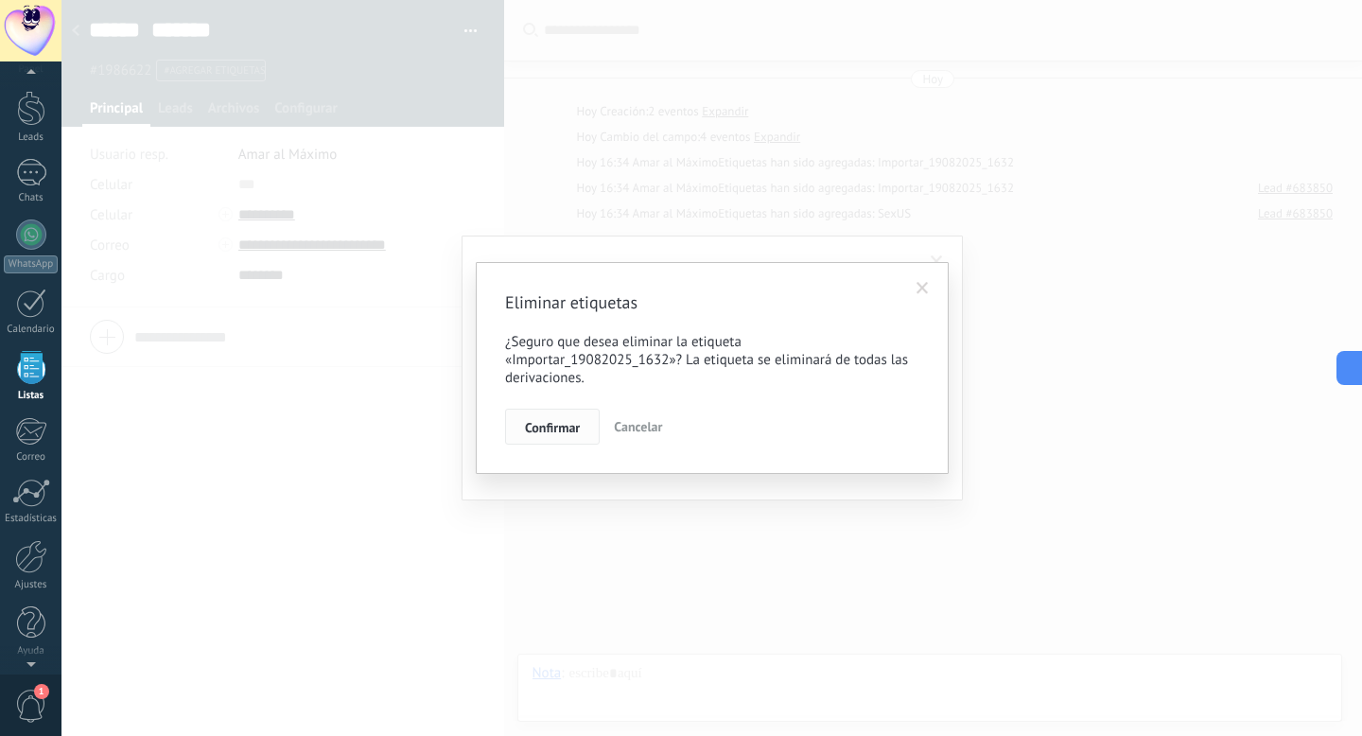
click at [587, 427] on button "Confirmar" at bounding box center [552, 427] width 95 height 36
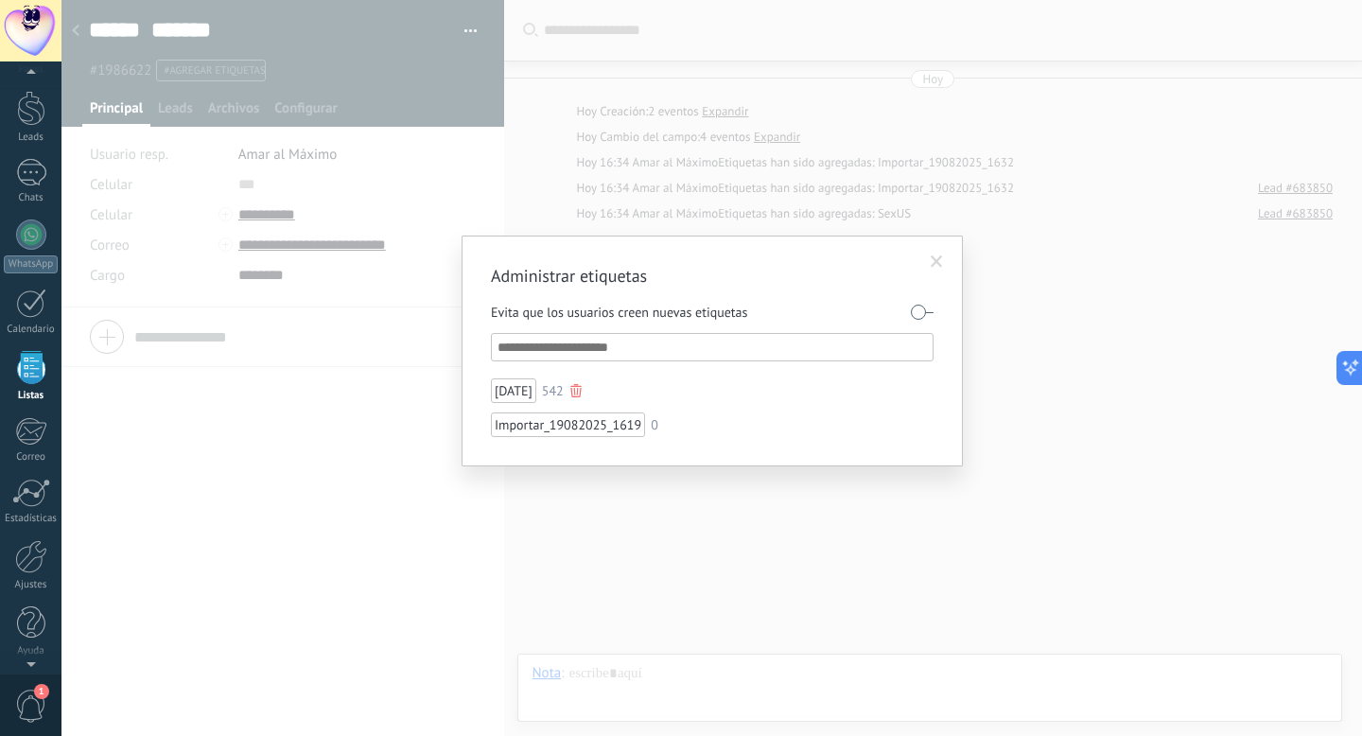
click at [582, 392] on div at bounding box center [575, 390] width 11 height 13
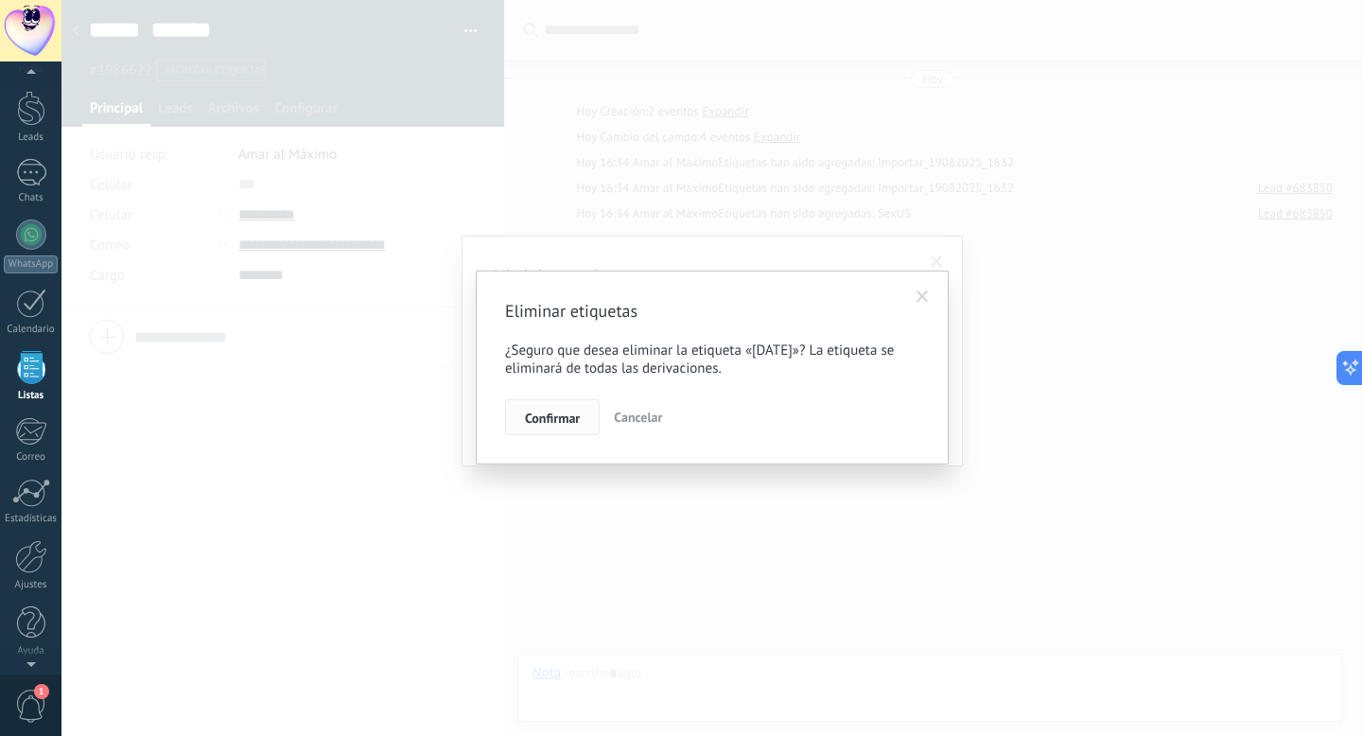
click at [574, 425] on span "Confirmar" at bounding box center [552, 417] width 55 height 13
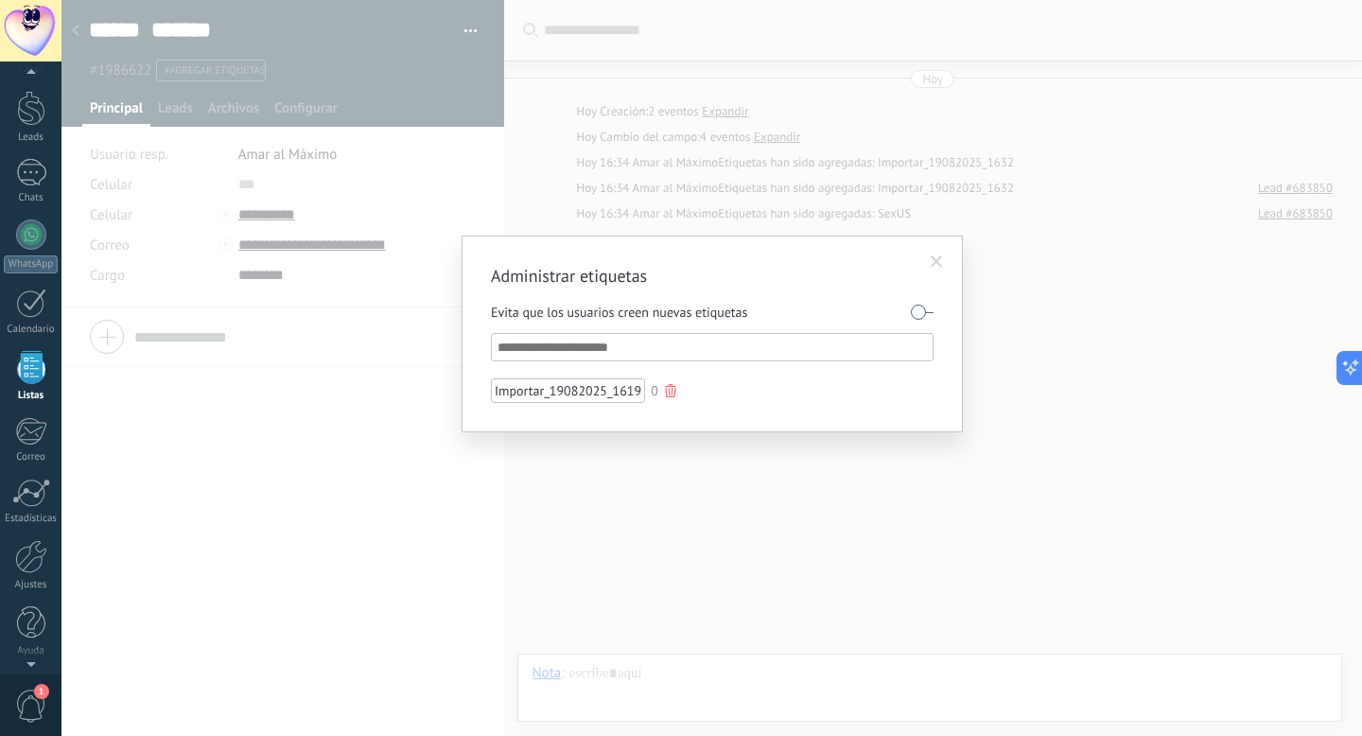
click at [667, 394] on div at bounding box center [670, 390] width 11 height 13
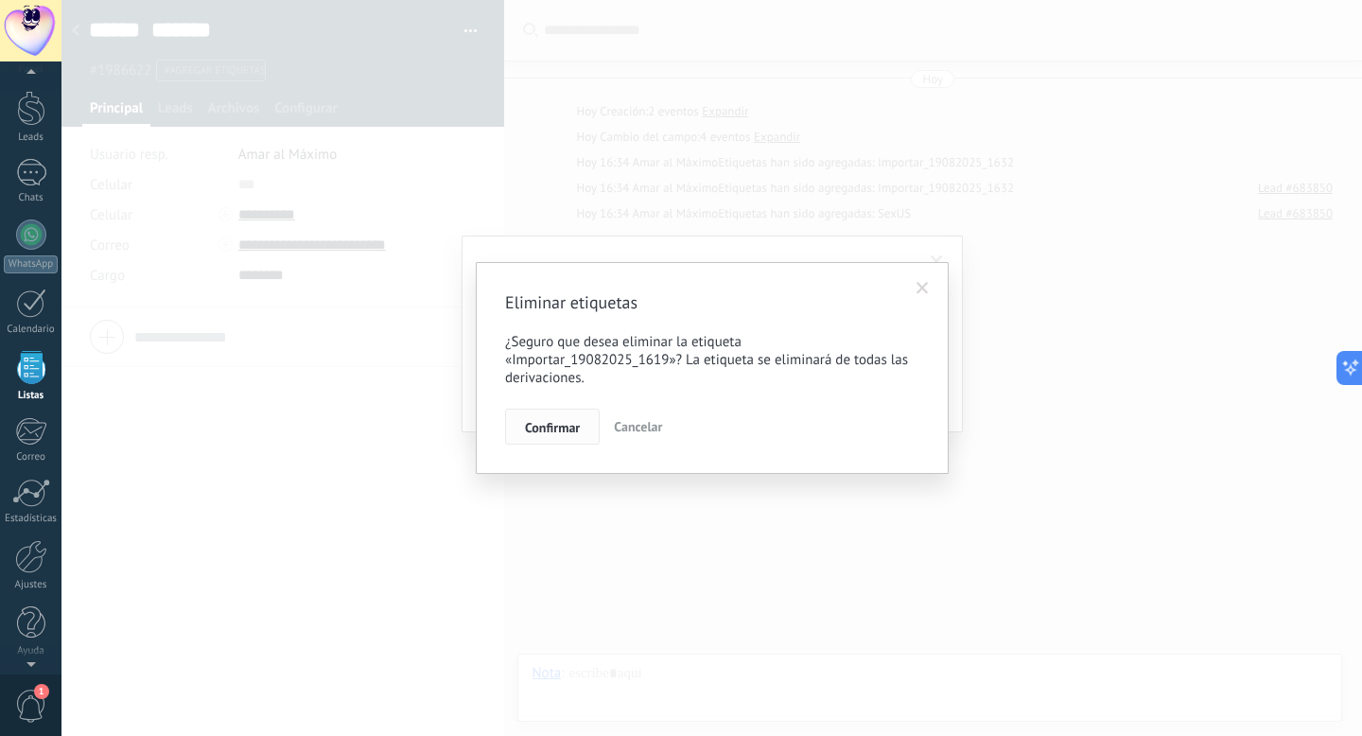
click at [573, 428] on span "Confirmar" at bounding box center [552, 427] width 55 height 13
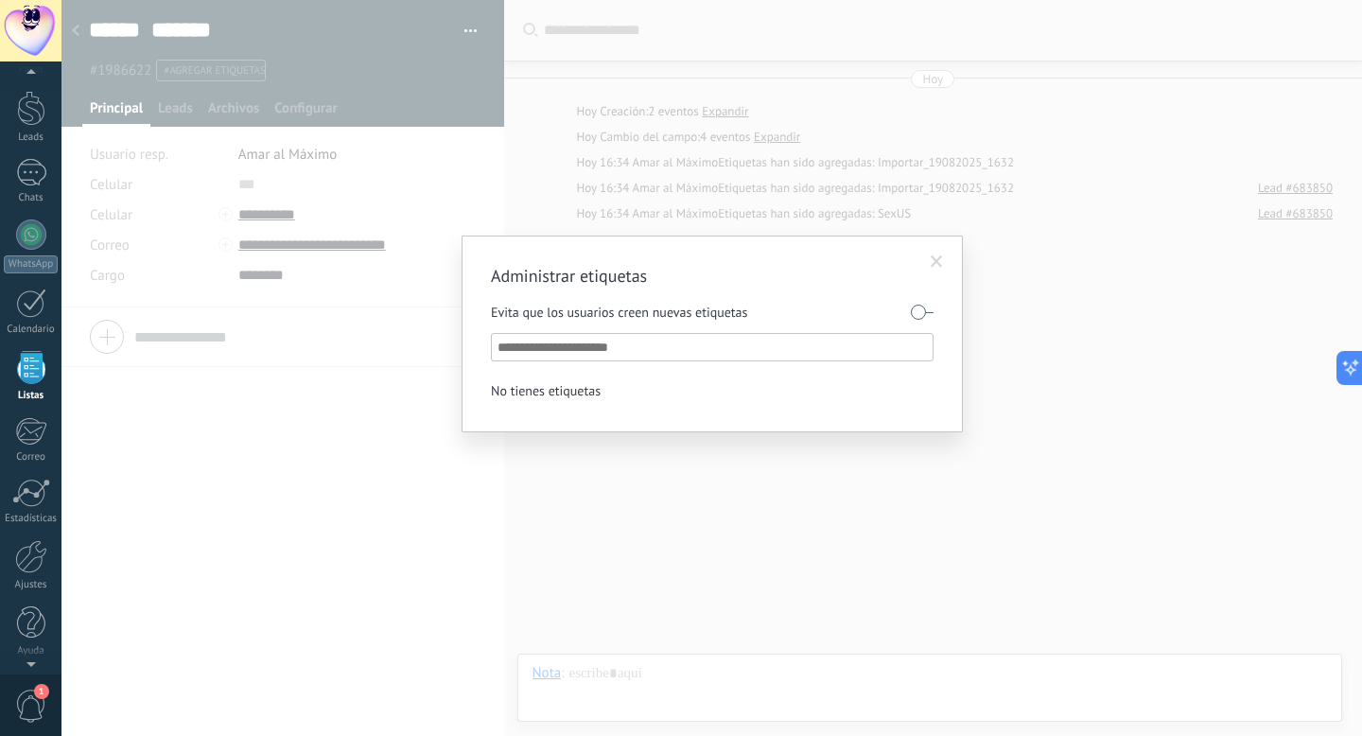
click at [292, 350] on div "Administrar etiquetas Evita que los usuarios creen nuevas etiquetas No tienes e…" at bounding box center [711, 368] width 1300 height 736
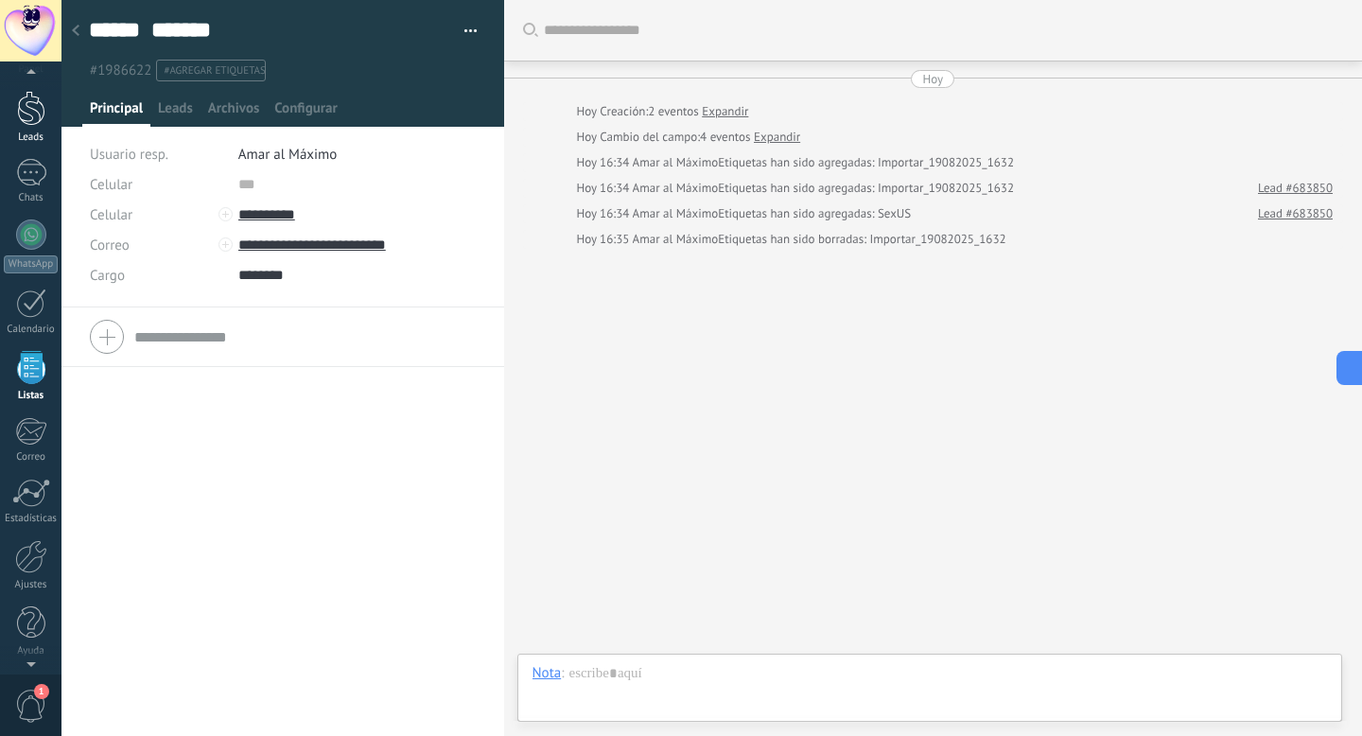
click at [32, 105] on div at bounding box center [31, 108] width 28 height 35
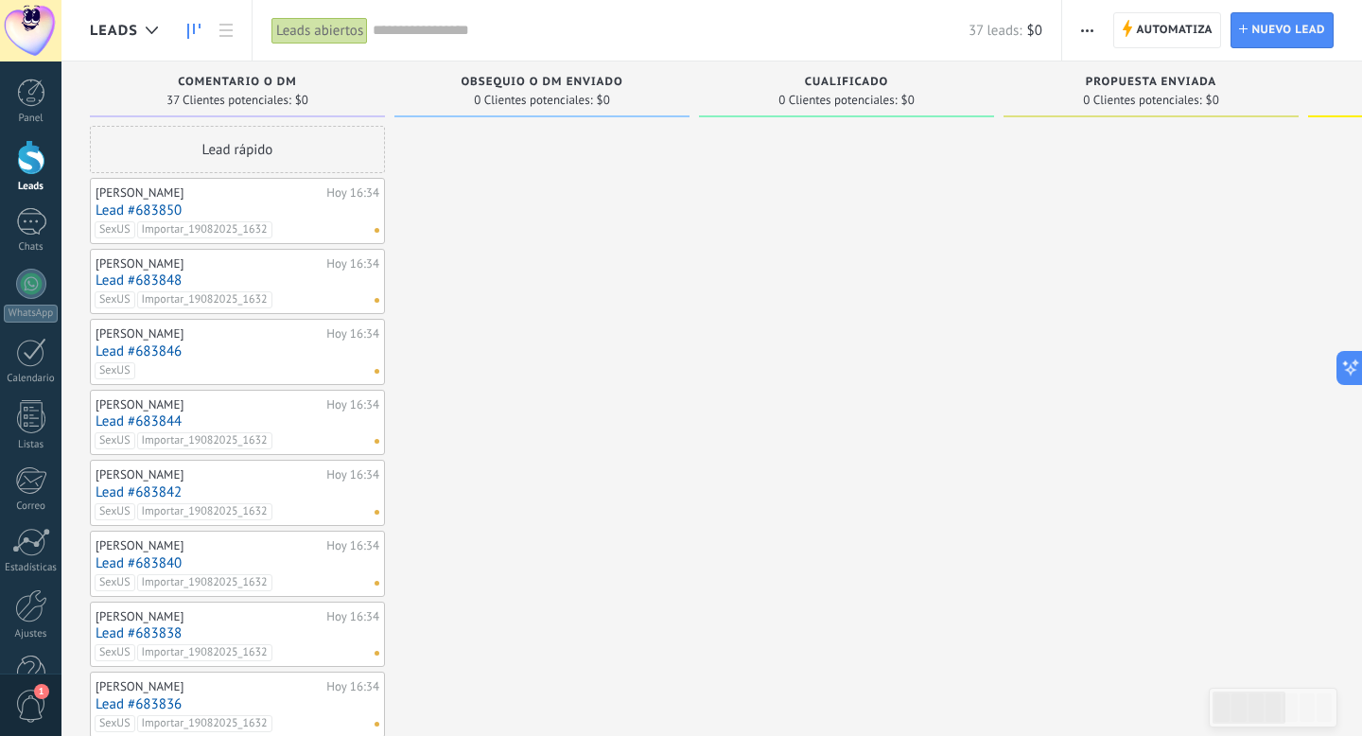
click at [141, 209] on link "Lead #683850" at bounding box center [238, 210] width 284 height 16
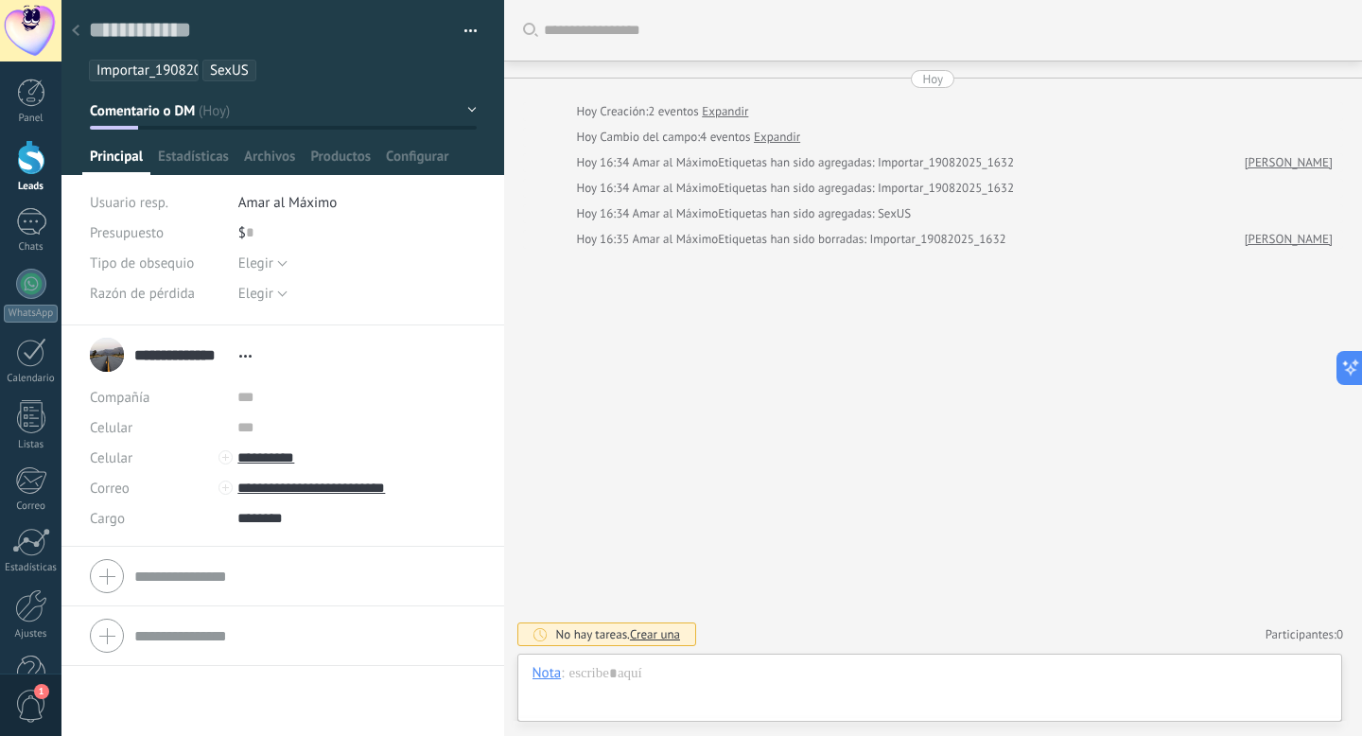
scroll to position [28, 0]
click at [201, 69] on ul "Importar_19082025_1632 SexUS" at bounding box center [279, 71] width 385 height 26
click at [460, 29] on button "button" at bounding box center [463, 31] width 27 height 28
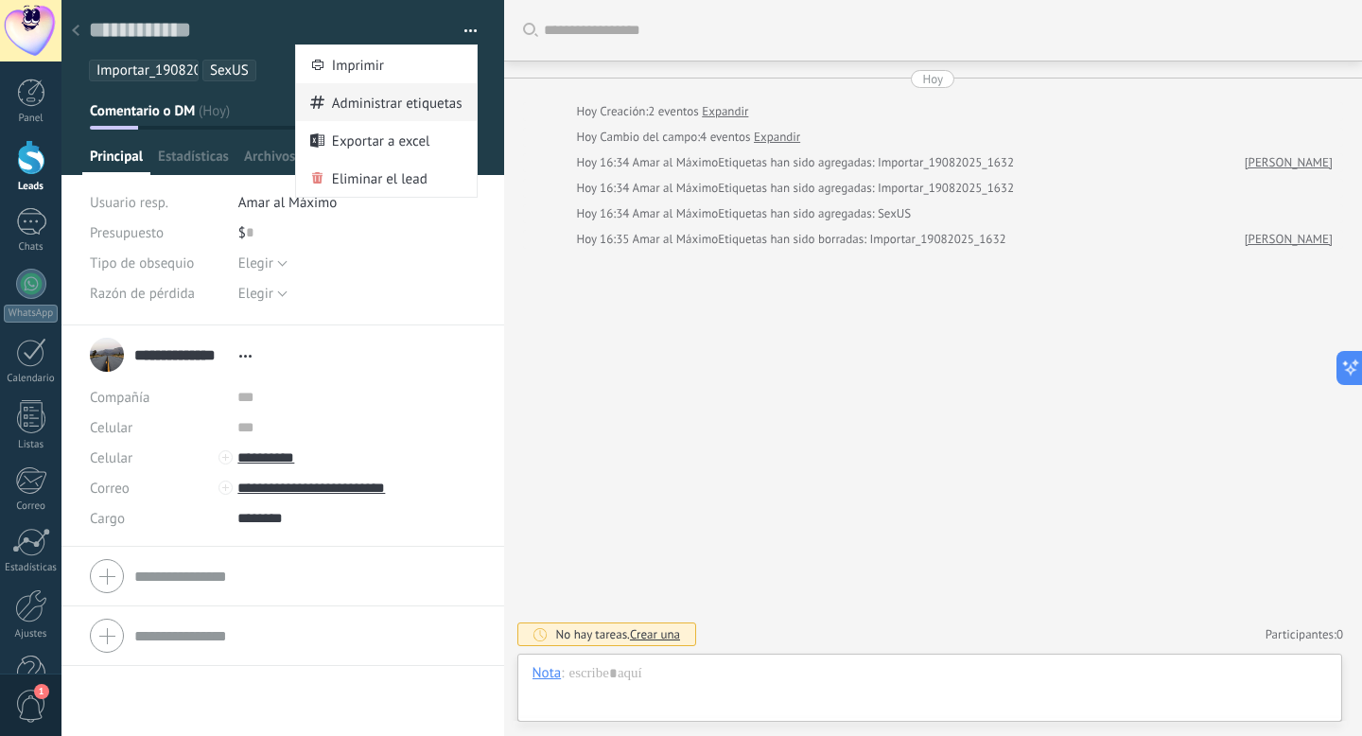
click at [424, 121] on span "Administrar etiquetas" at bounding box center [397, 102] width 131 height 38
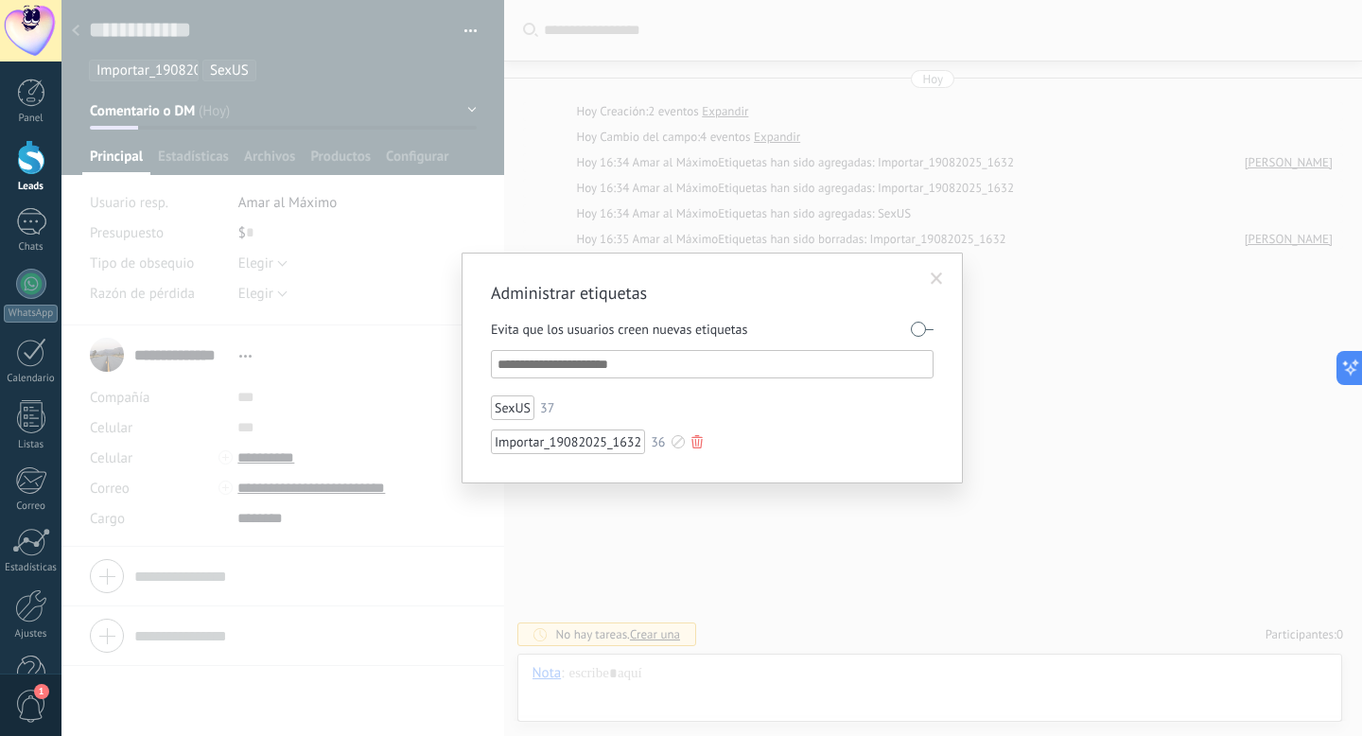
click at [695, 445] on div at bounding box center [696, 441] width 11 height 13
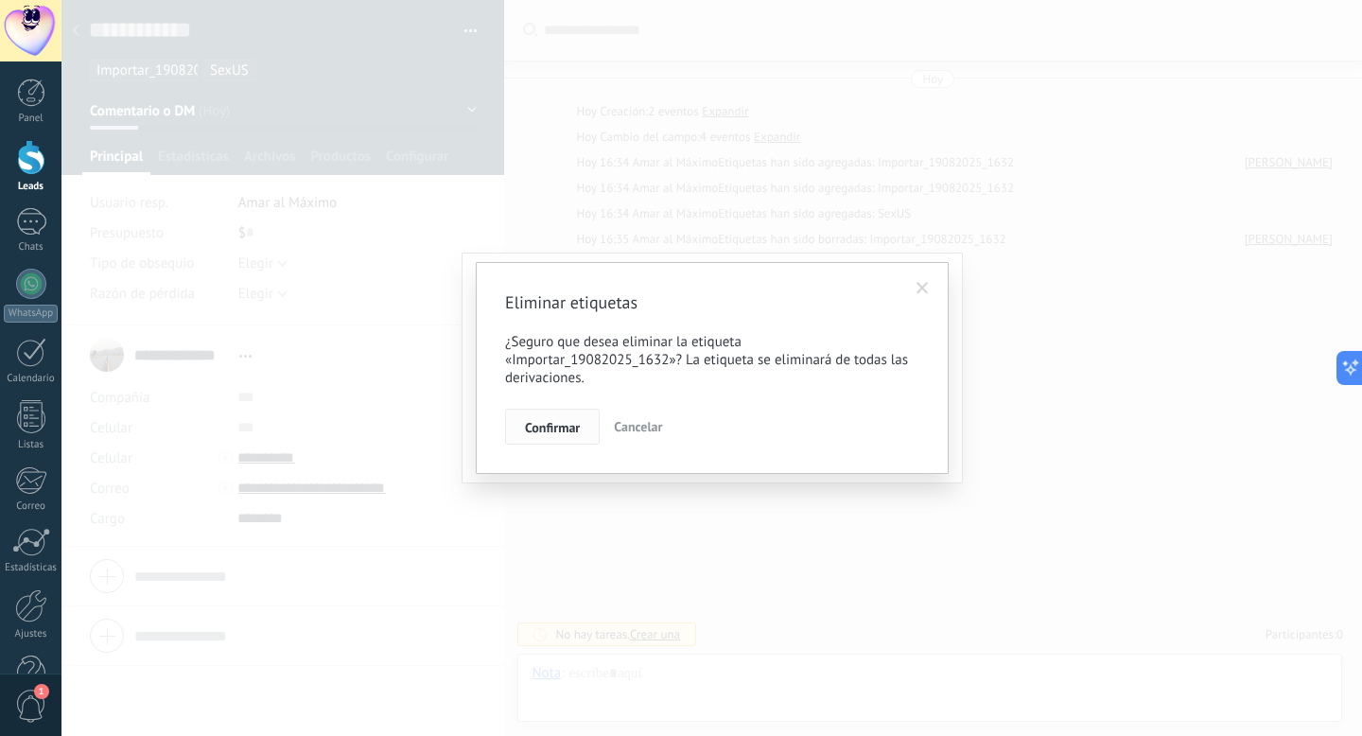
click at [523, 432] on button "Confirmar" at bounding box center [552, 427] width 95 height 36
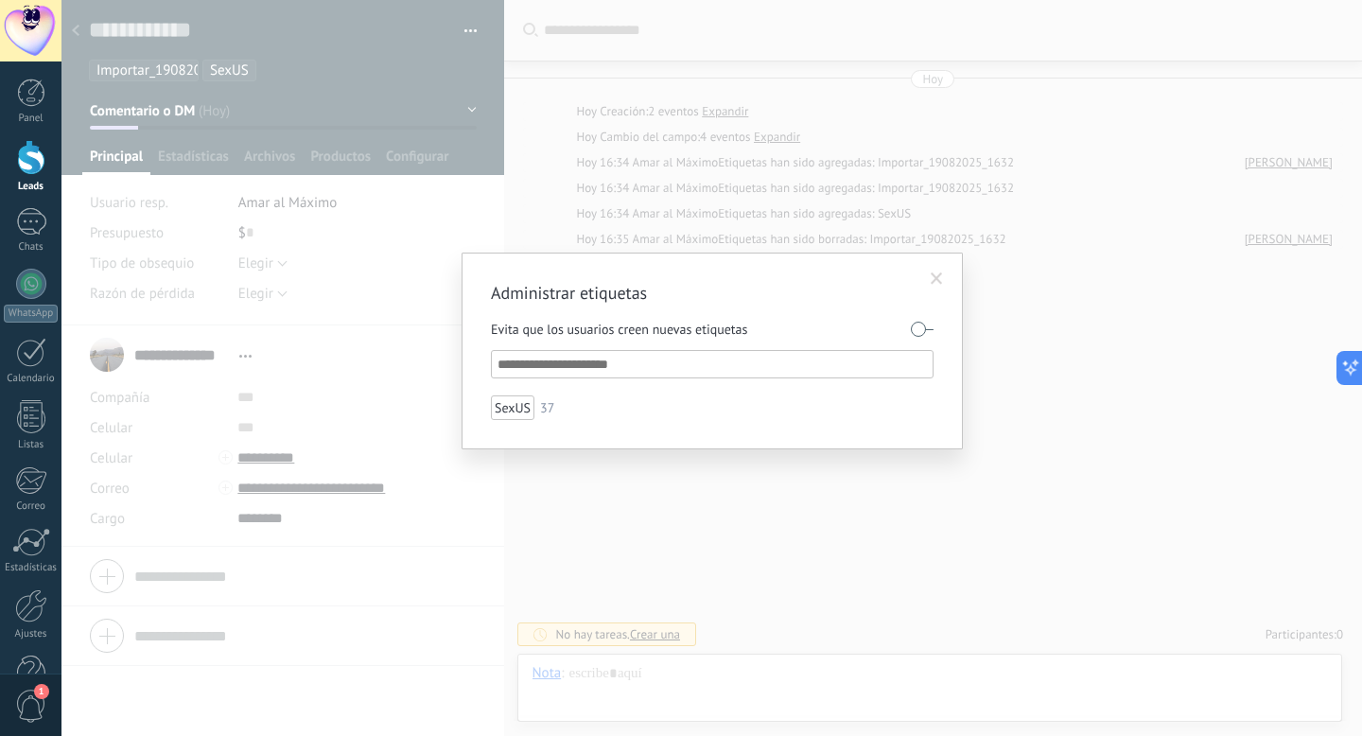
click at [824, 196] on div "Administrar etiquetas Evita que los usuarios creen nuevas etiquetas SexUS 37" at bounding box center [711, 368] width 1300 height 736
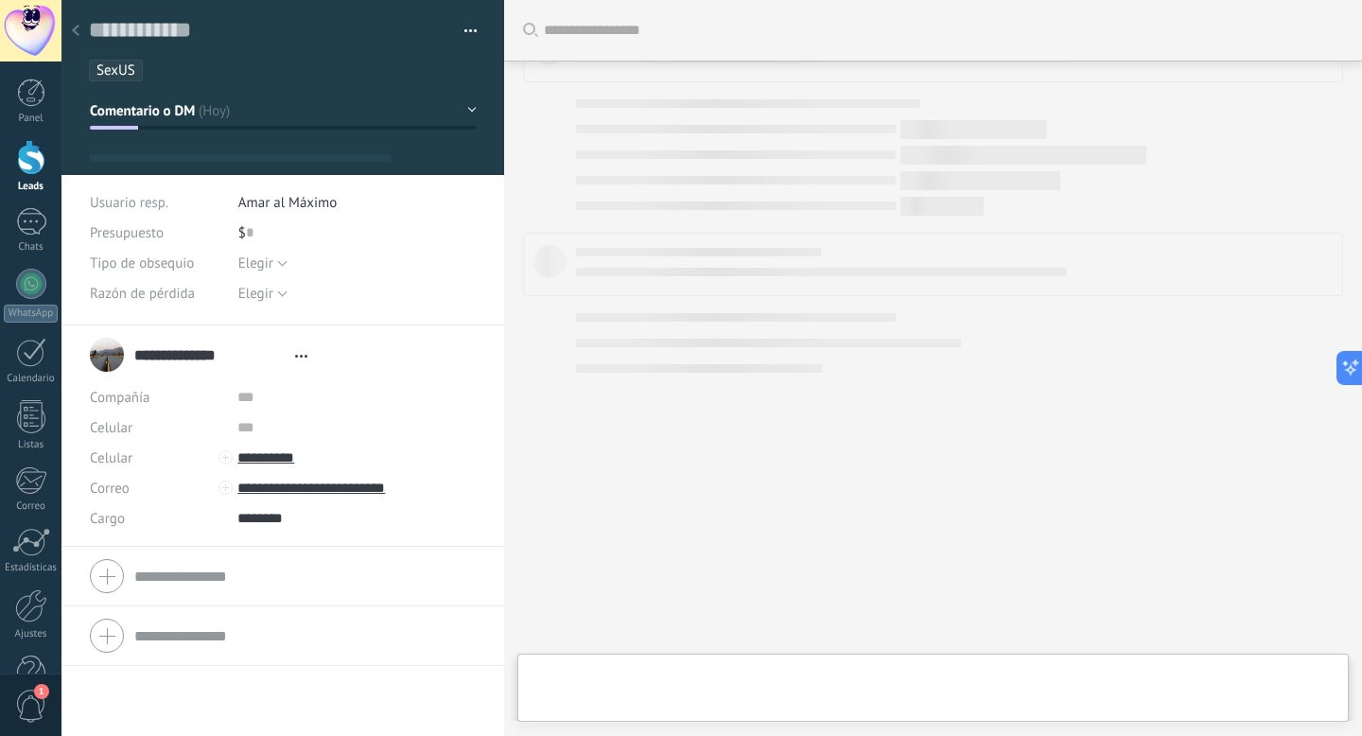
type textarea "**********"
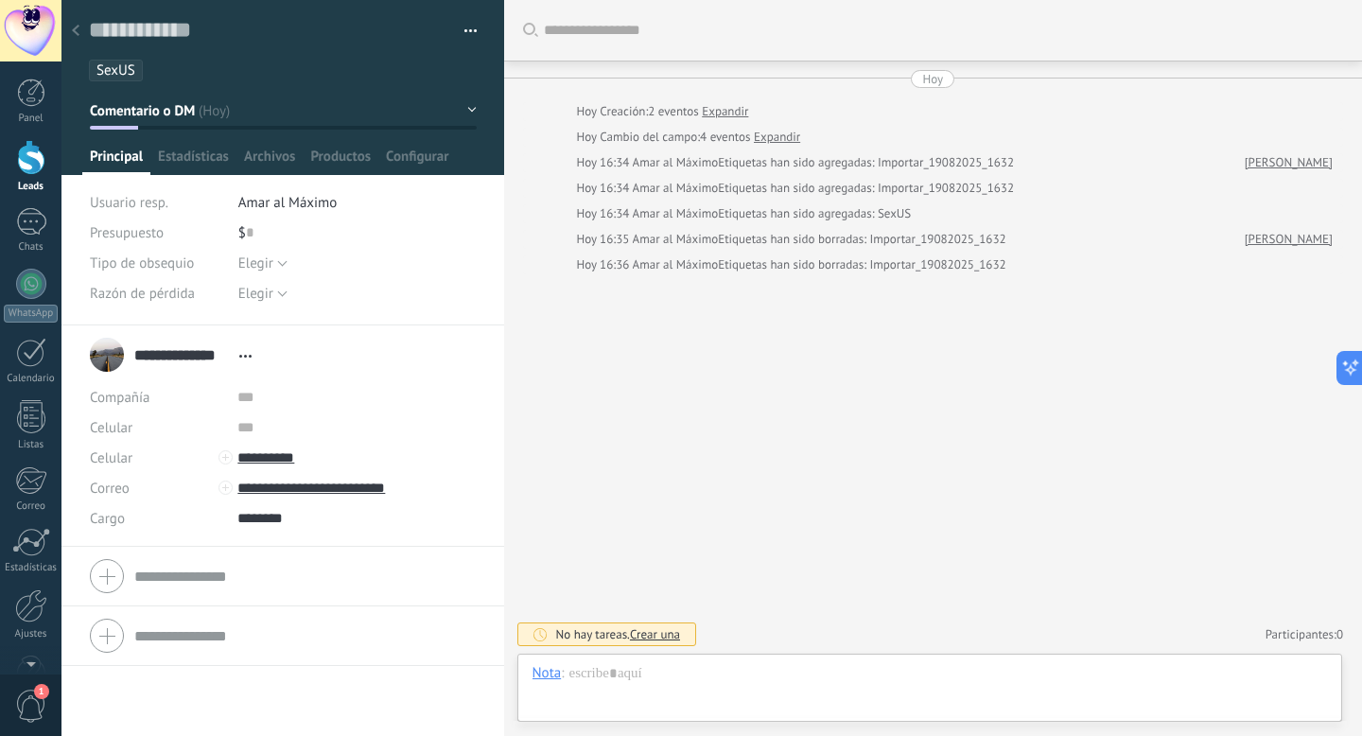
click at [36, 168] on div at bounding box center [31, 157] width 28 height 35
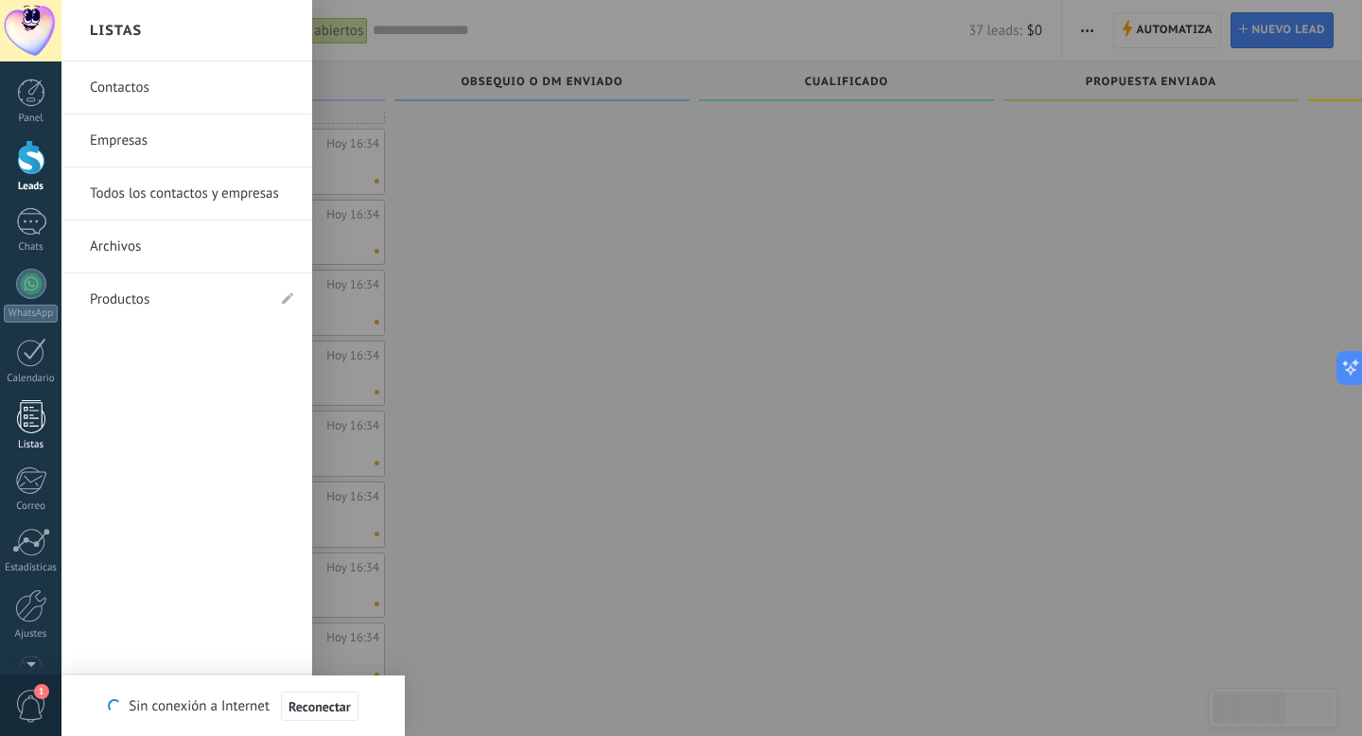
click at [26, 416] on div at bounding box center [31, 416] width 28 height 33
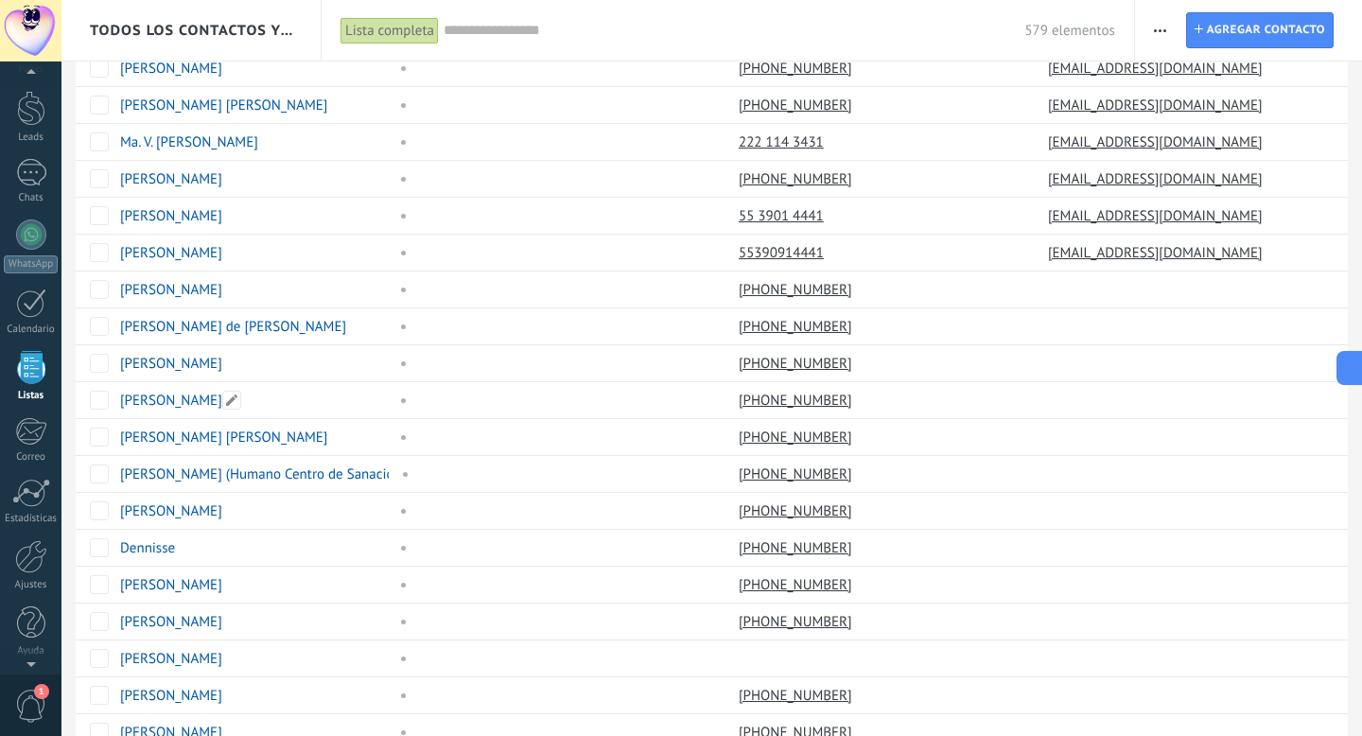
scroll to position [1285, 0]
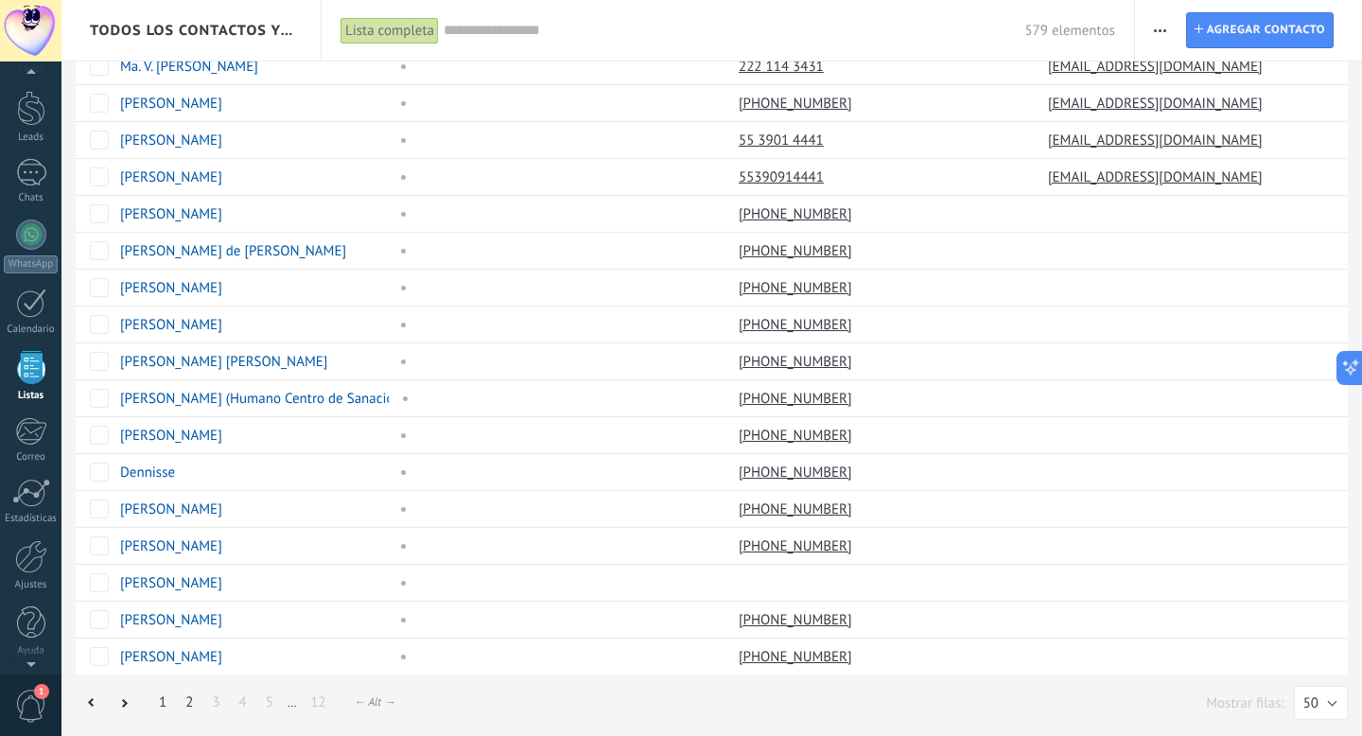
click at [188, 705] on link "2" at bounding box center [189, 702] width 26 height 37
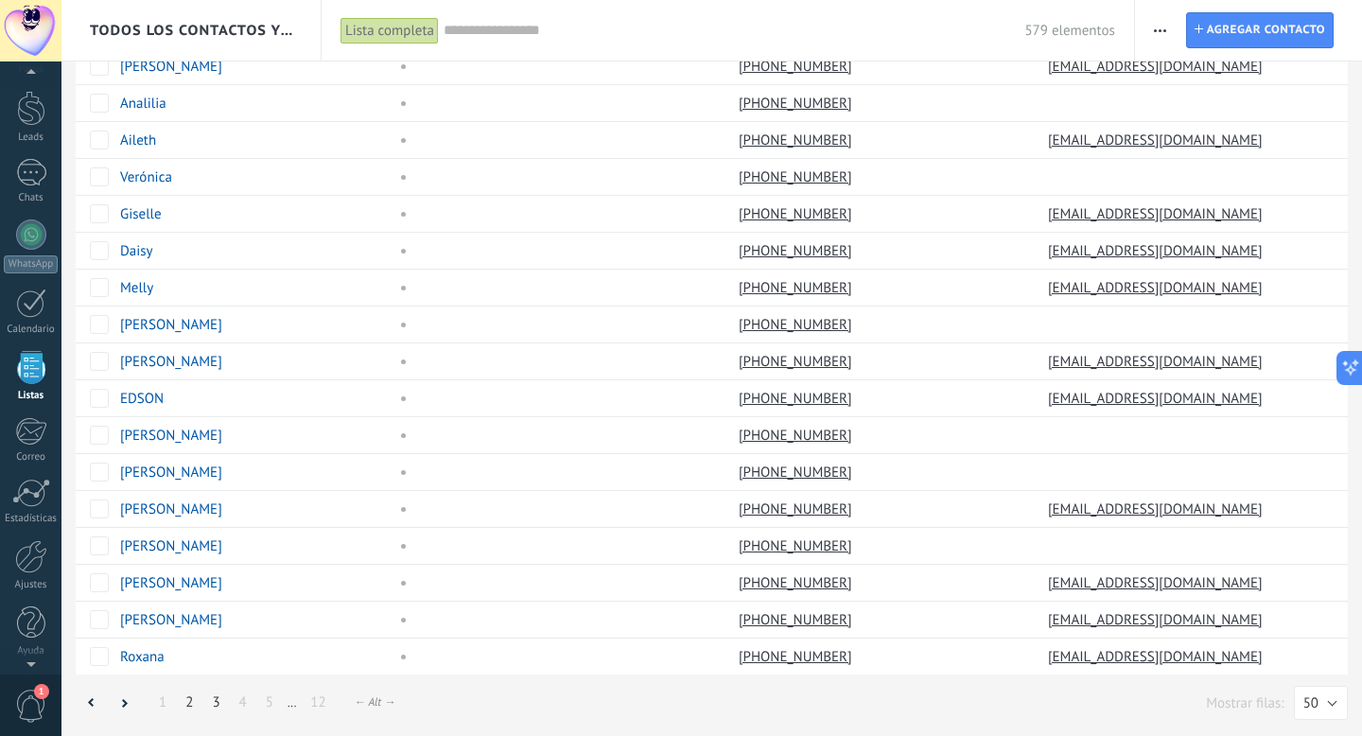
click at [220, 702] on link "3" at bounding box center [215, 702] width 26 height 37
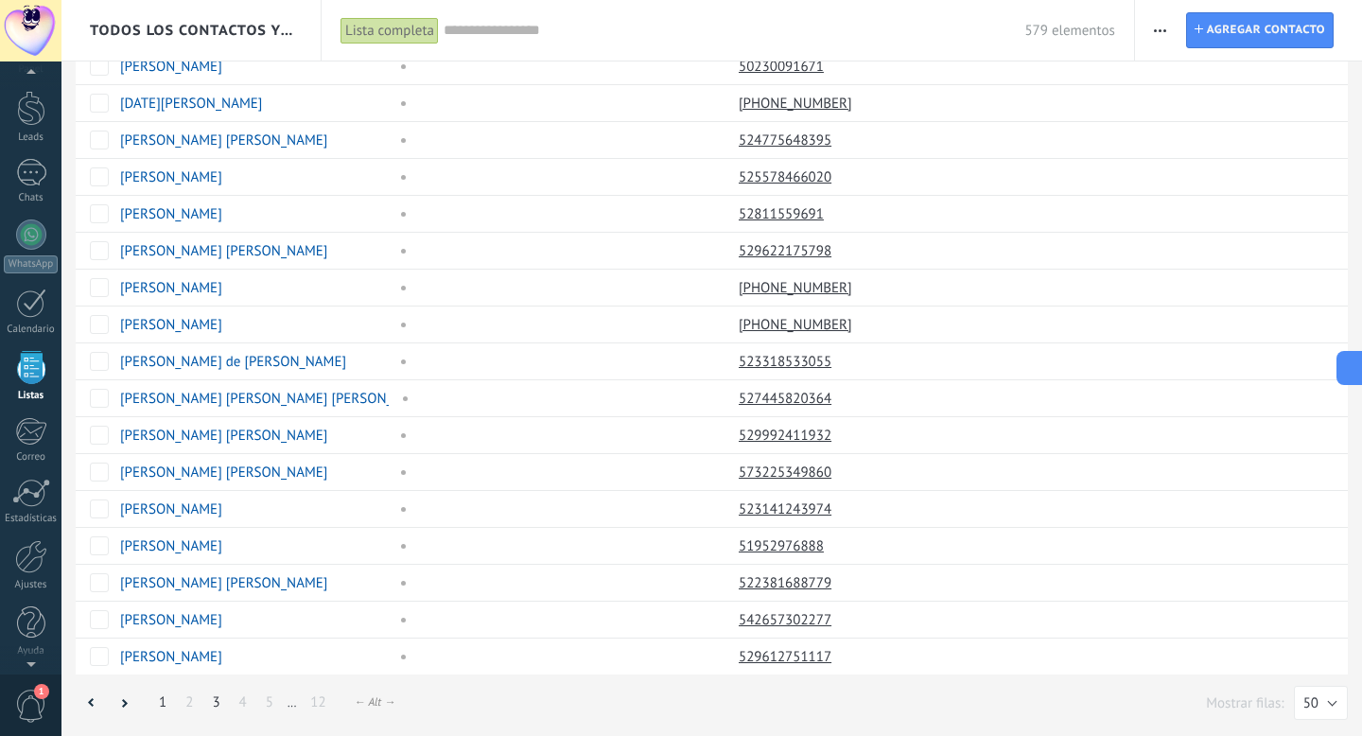
click at [162, 705] on link "1" at bounding box center [162, 702] width 26 height 37
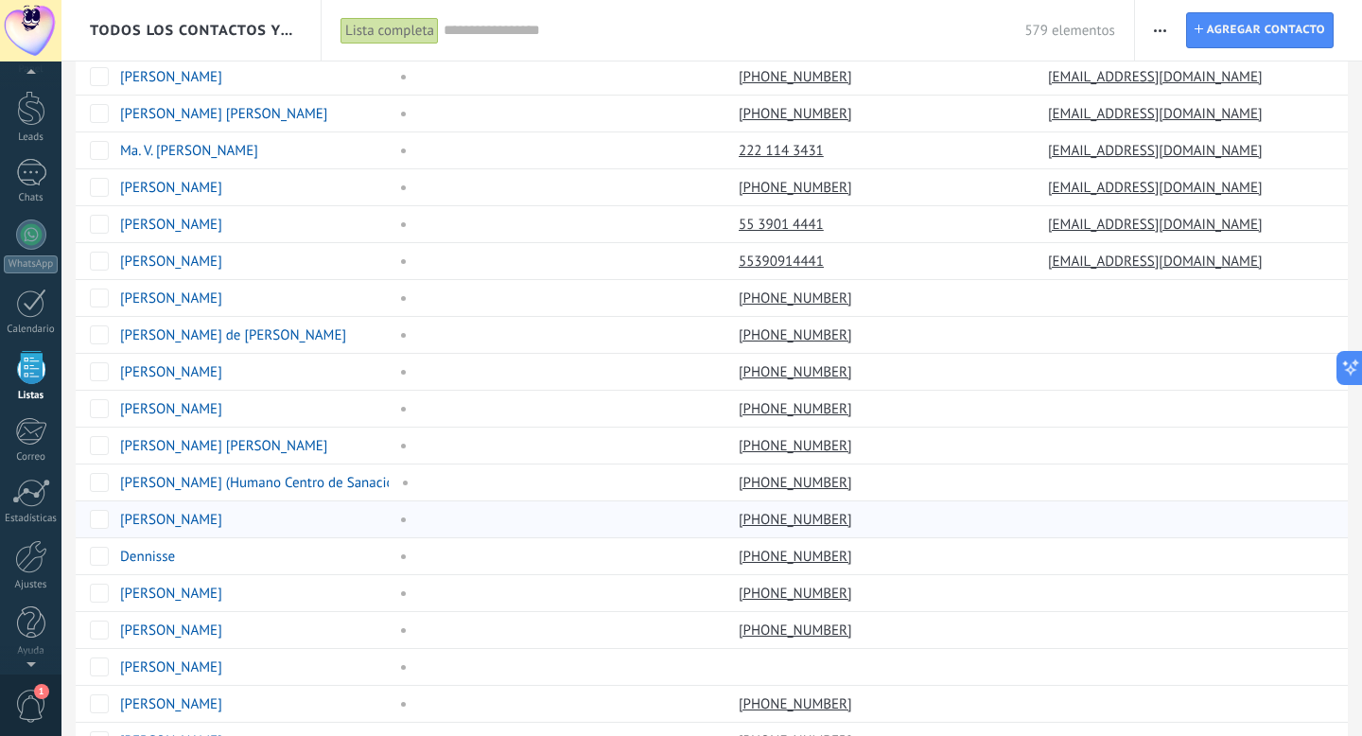
scroll to position [1285, 0]
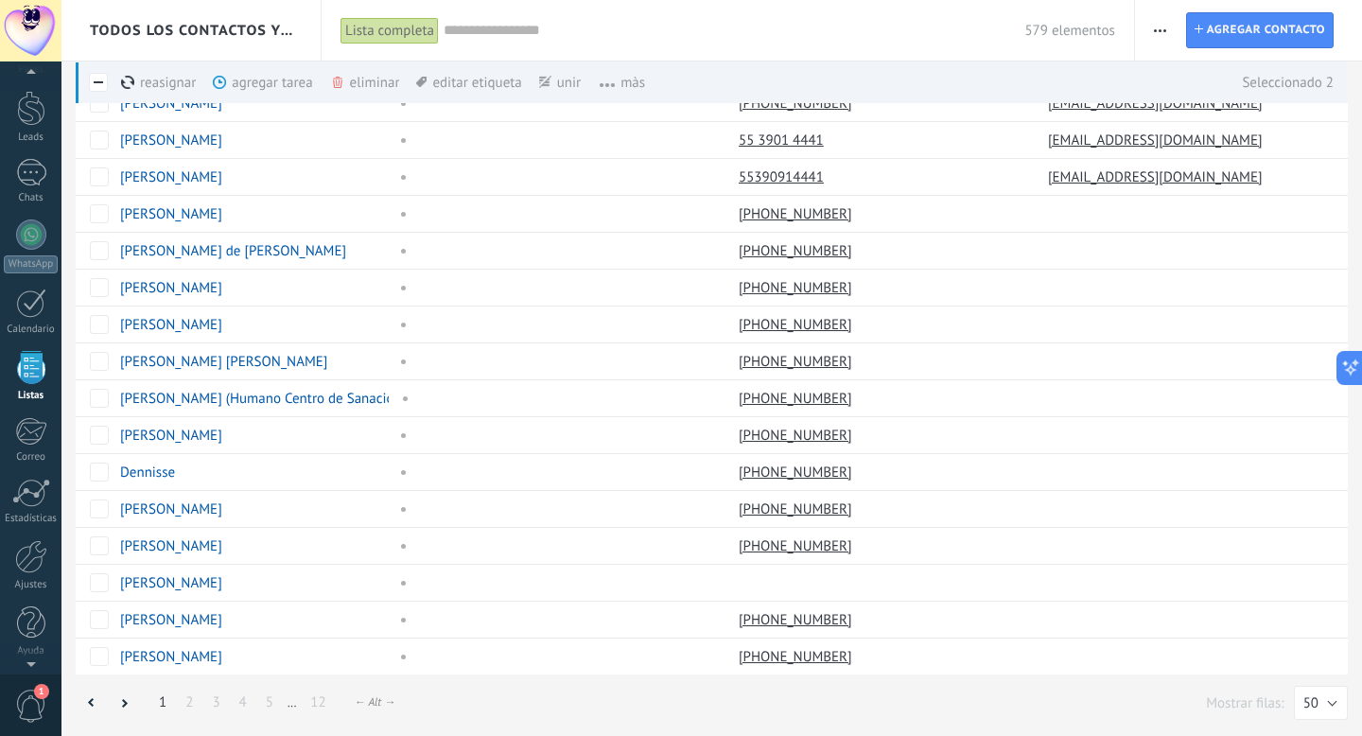
click at [359, 71] on div "eliminar màs" at bounding box center [397, 82] width 134 height 42
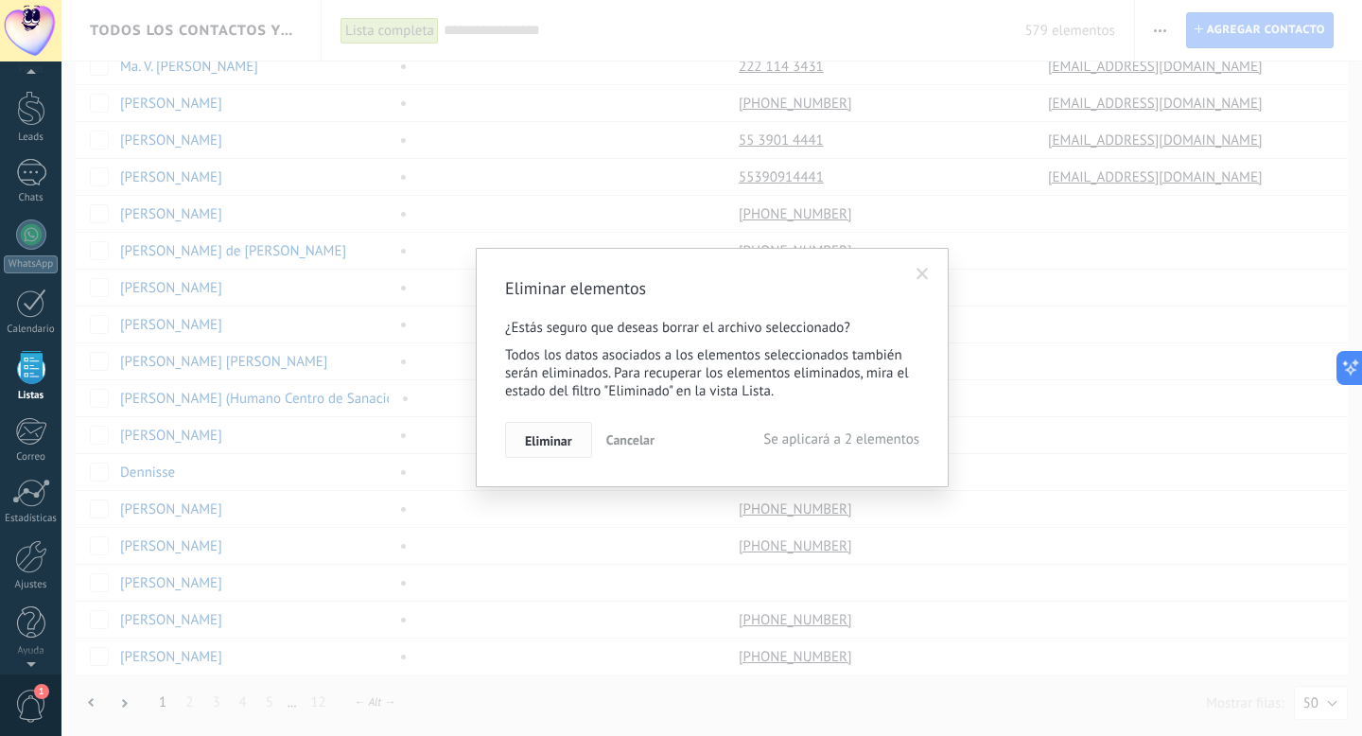
click at [530, 452] on button "Eliminar" at bounding box center [548, 440] width 87 height 36
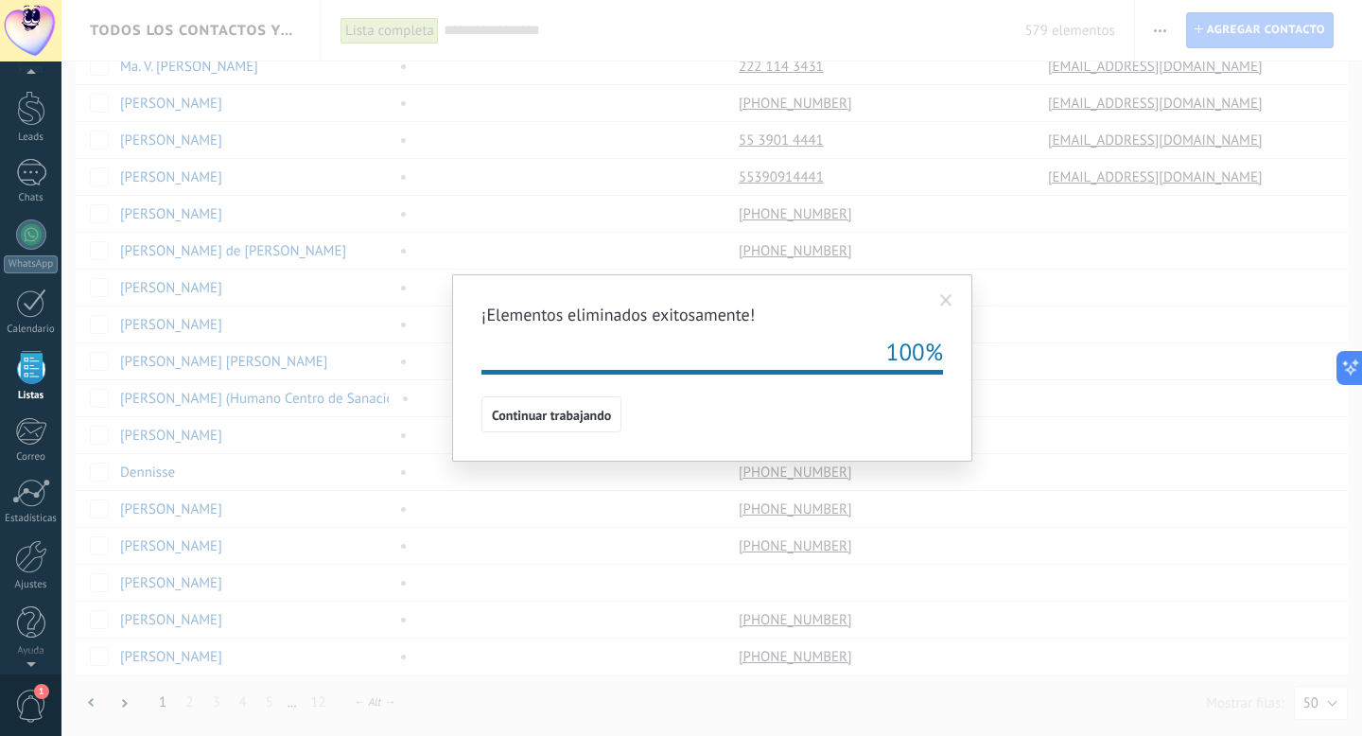
click at [593, 432] on div "¡Elementos eliminados exitosamente! 100% Continuar trabajando" at bounding box center [712, 367] width 520 height 187
click at [579, 419] on span "Continuar trabajando" at bounding box center [551, 415] width 119 height 13
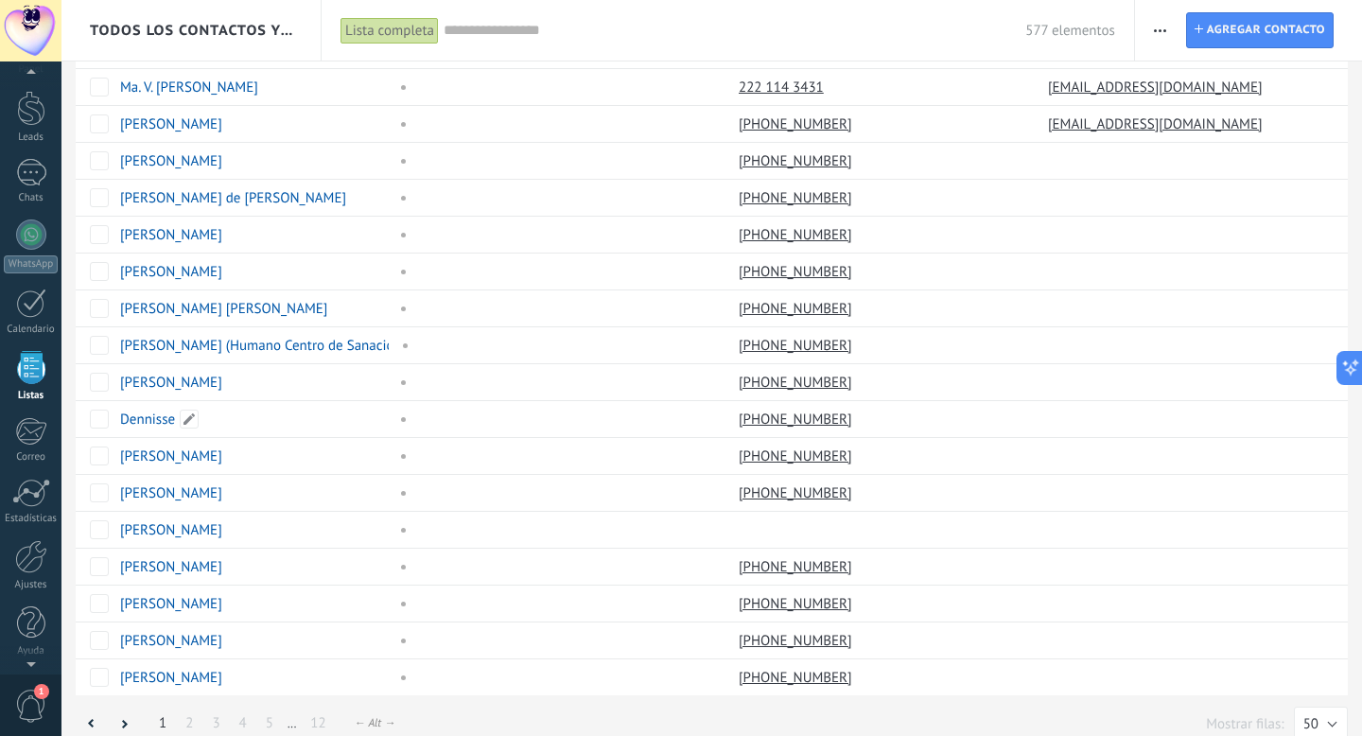
scroll to position [1285, 0]
